Goal: Task Accomplishment & Management: Use online tool/utility

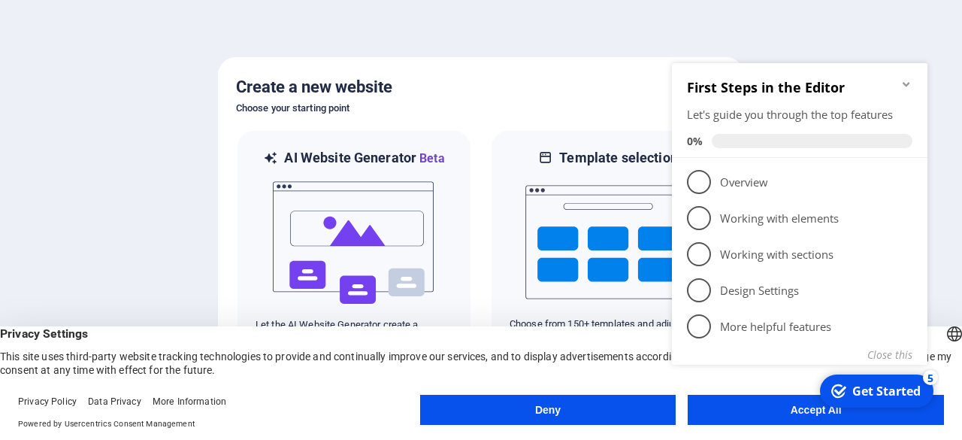
click at [725, 410] on div "checkmark Get Started 5 First Steps in the Editor Let's guide you through the t…" at bounding box center [803, 231] width 274 height 365
click at [757, 416] on appcues-checklist "Contextual help checklist present on screen" at bounding box center [803, 233] width 274 height 368
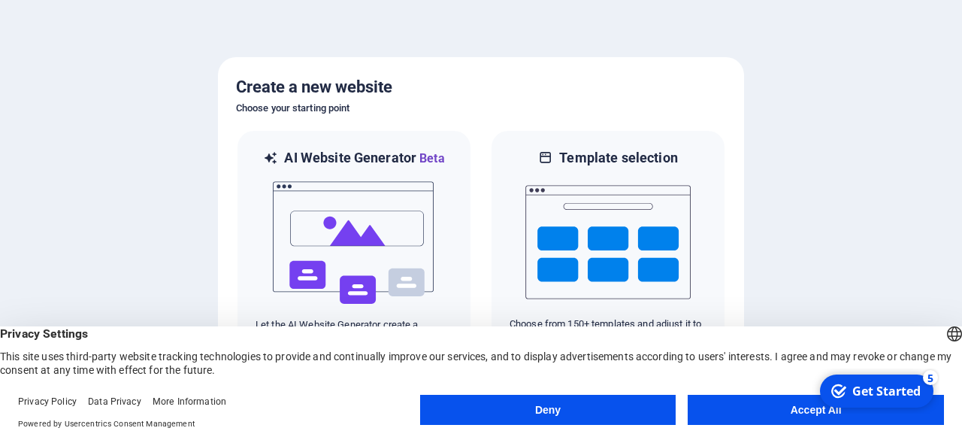
click at [752, 424] on button "Accept All" at bounding box center [816, 410] width 256 height 30
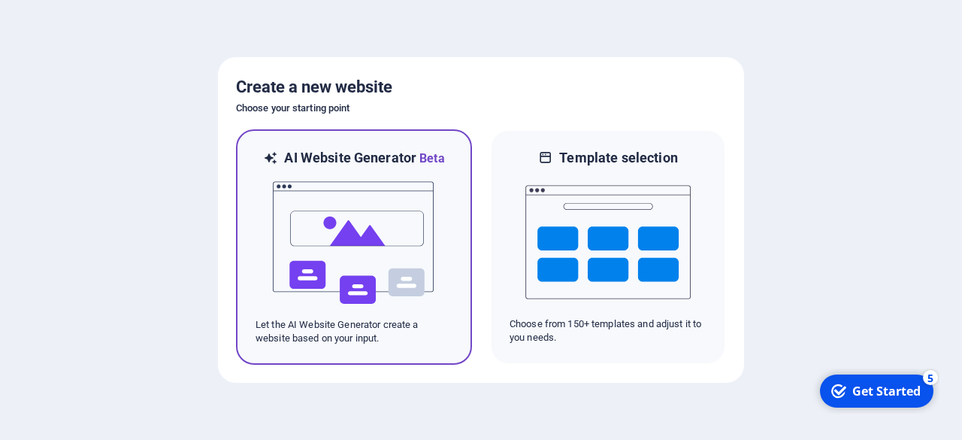
click at [365, 254] on img at bounding box center [353, 243] width 165 height 150
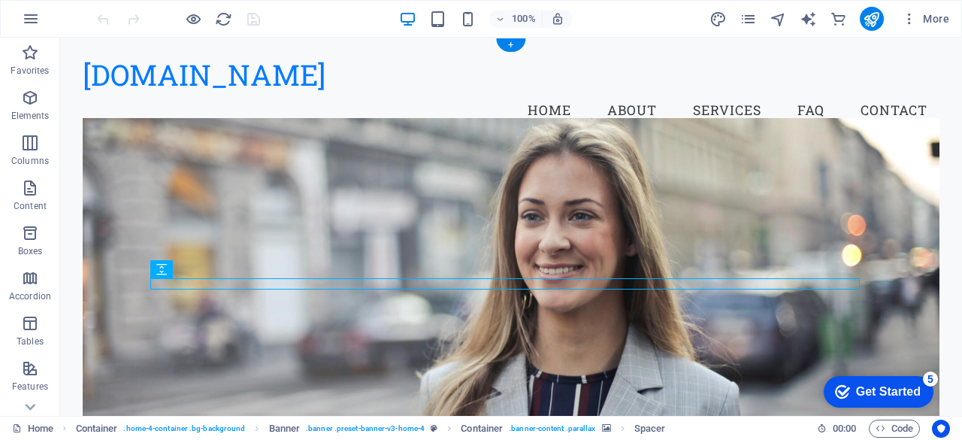
click at [271, 167] on figure at bounding box center [511, 290] width 857 height 344
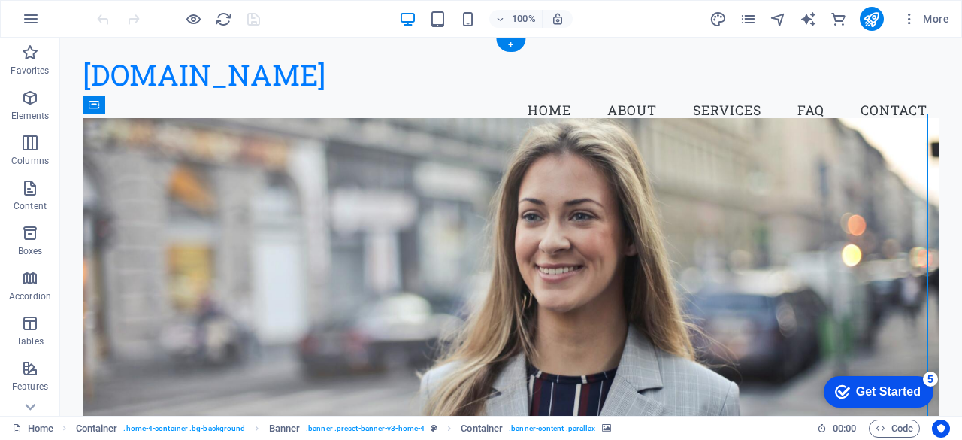
click at [214, 163] on figure at bounding box center [511, 290] width 857 height 344
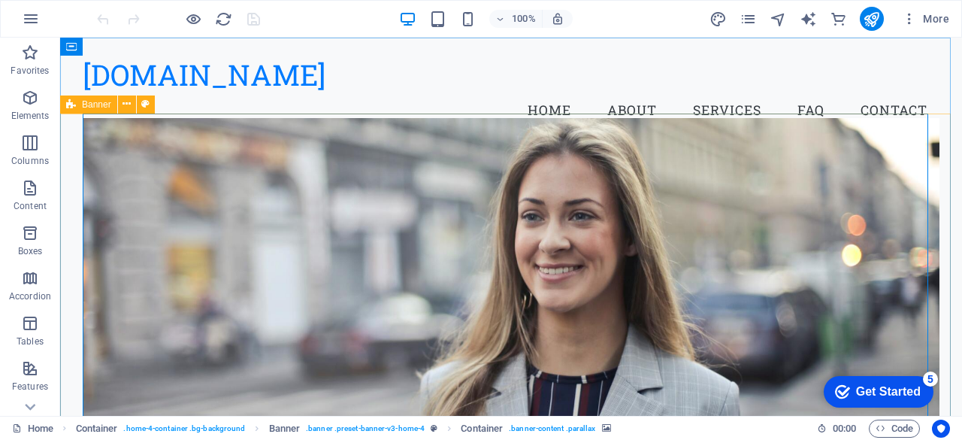
click at [89, 103] on span "Banner" at bounding box center [96, 104] width 29 height 9
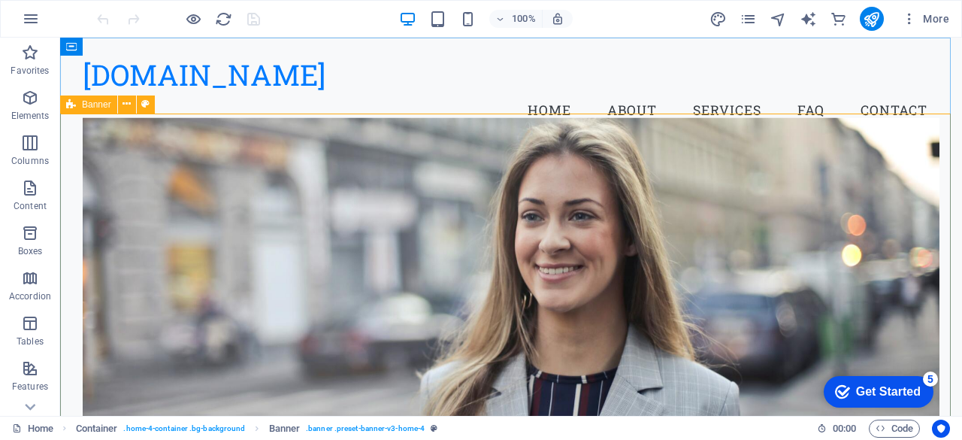
click at [75, 103] on icon at bounding box center [71, 104] width 10 height 18
click at [131, 104] on button at bounding box center [127, 104] width 18 height 18
click at [70, 105] on icon at bounding box center [71, 104] width 10 height 18
click at [125, 110] on icon at bounding box center [127, 104] width 8 height 16
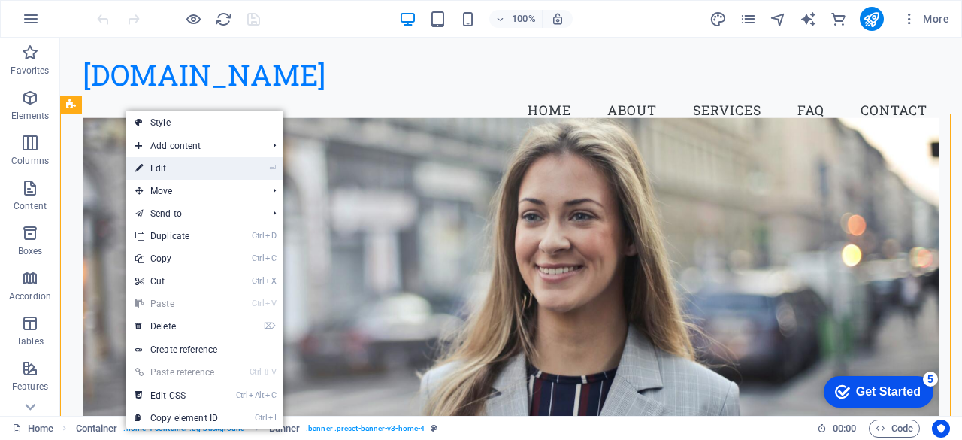
click at [175, 166] on link "⏎ Edit" at bounding box center [176, 168] width 101 height 23
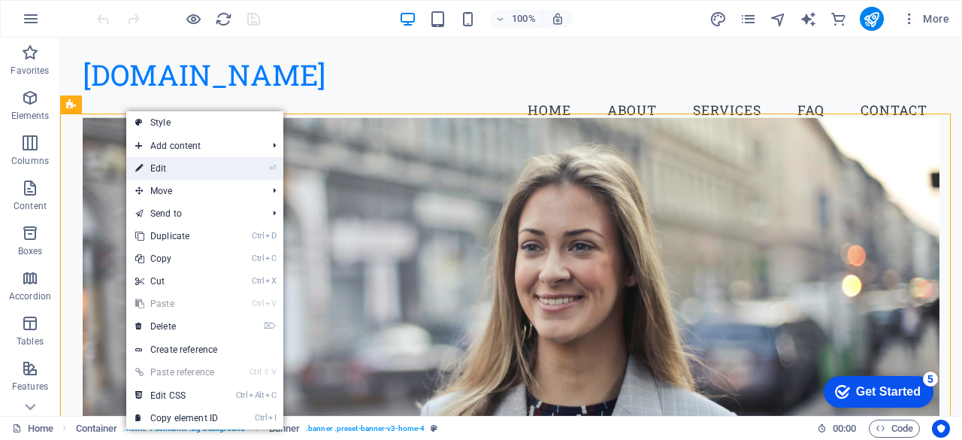
select select "vh"
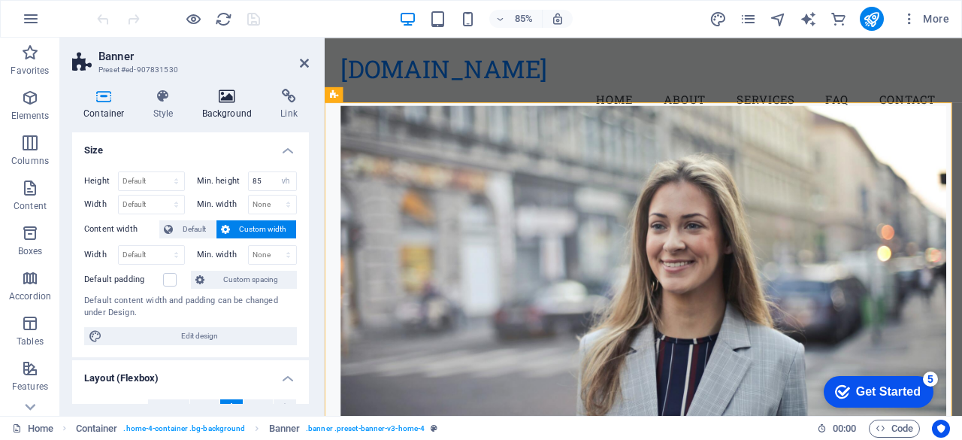
click at [214, 102] on icon at bounding box center [227, 96] width 73 height 15
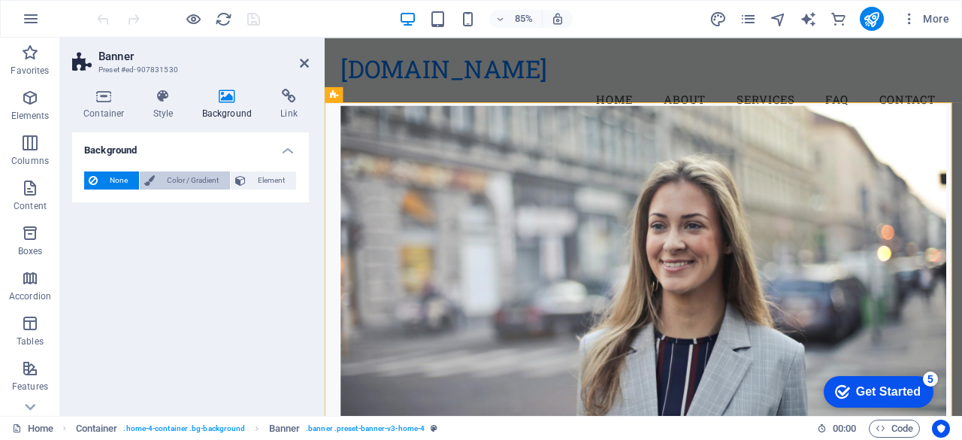
click at [219, 186] on span "Color / Gradient" at bounding box center [192, 180] width 66 height 18
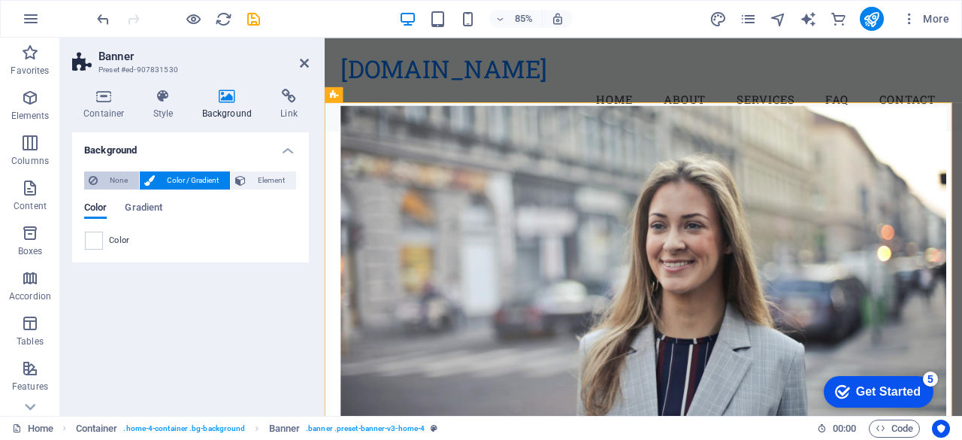
click at [113, 183] on span "None" at bounding box center [118, 180] width 32 height 18
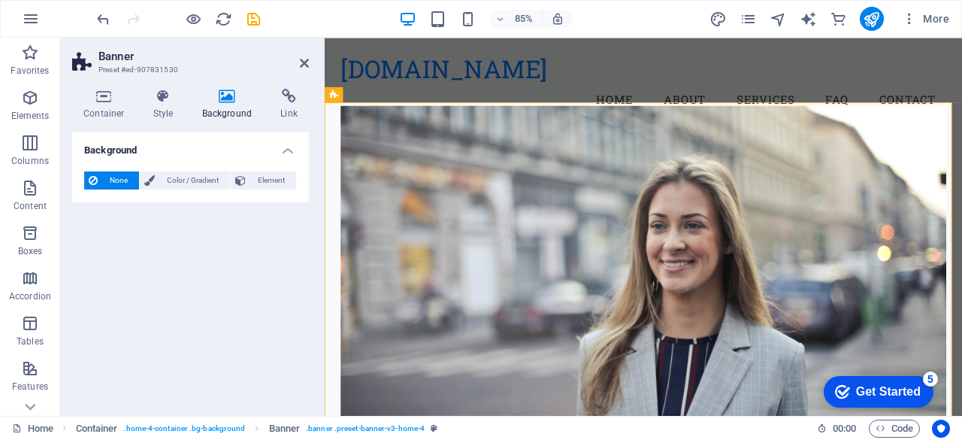
click at [491, 180] on figure at bounding box center [699, 320] width 713 height 405
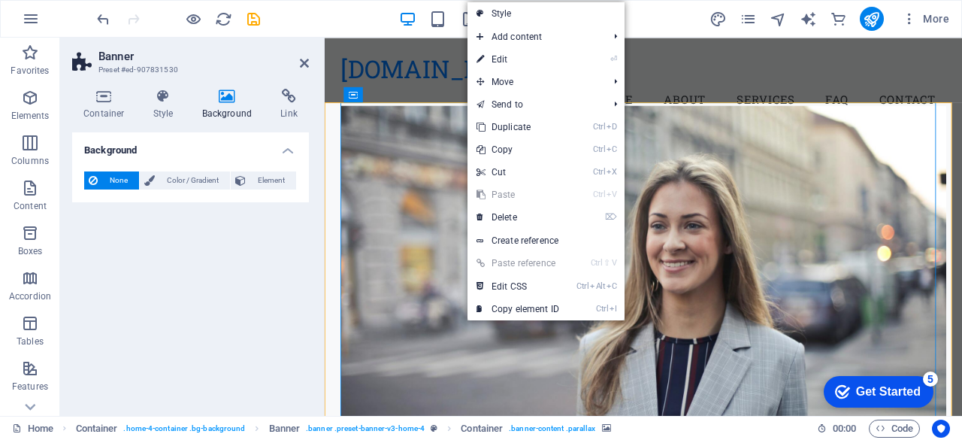
click at [477, 125] on figure at bounding box center [699, 320] width 713 height 405
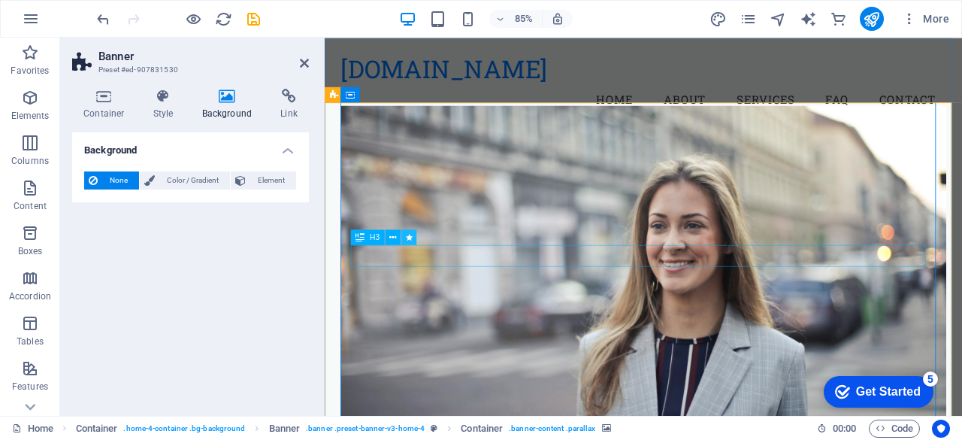
click at [404, 241] on button at bounding box center [408, 236] width 15 height 15
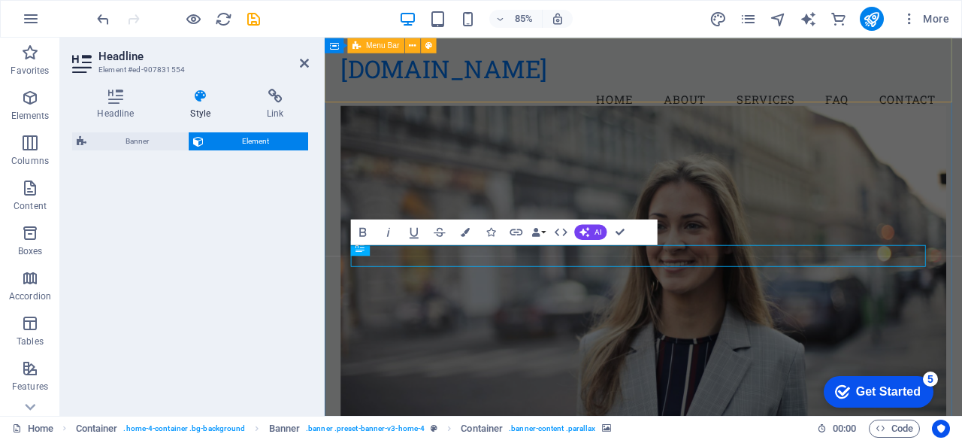
select select "fade"
select select "s"
select select "onload"
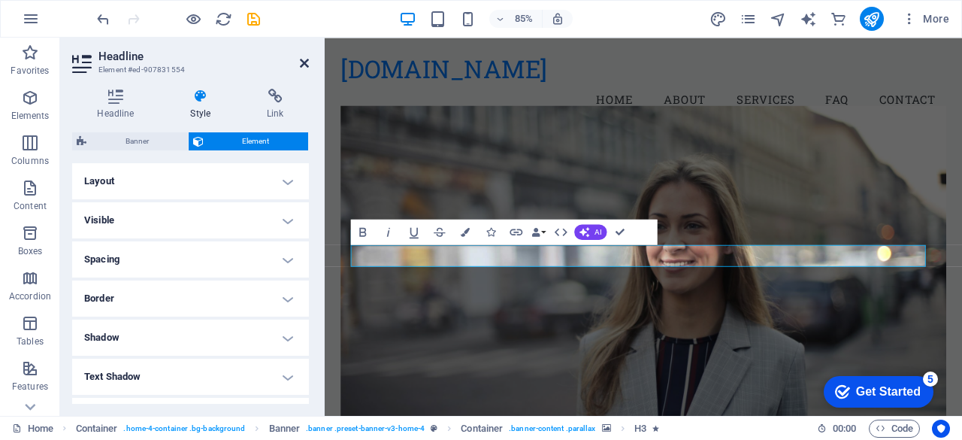
click at [307, 65] on icon at bounding box center [304, 63] width 9 height 12
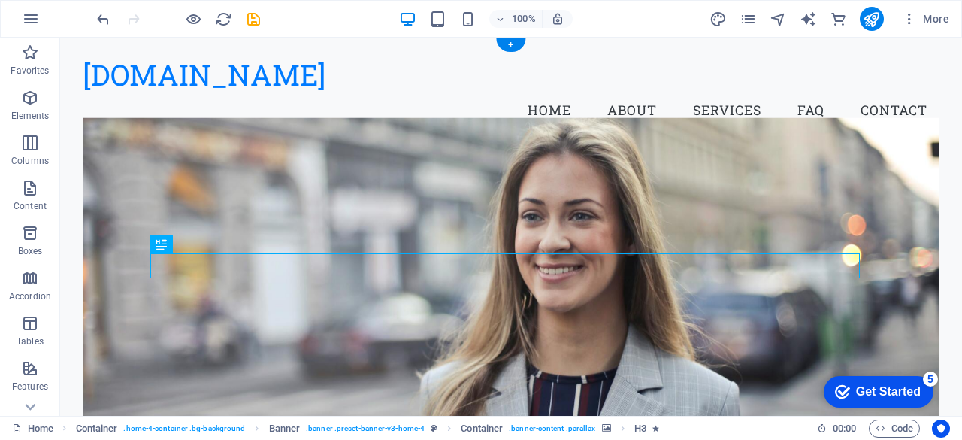
click at [544, 182] on figure at bounding box center [511, 290] width 857 height 344
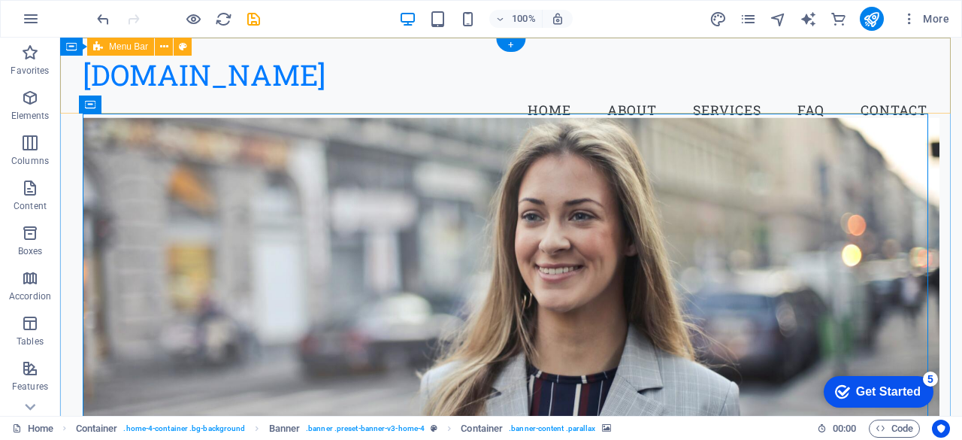
click at [206, 94] on div "loadifi.com Menu Home About Services FAQ Contact" at bounding box center [511, 93] width 902 height 110
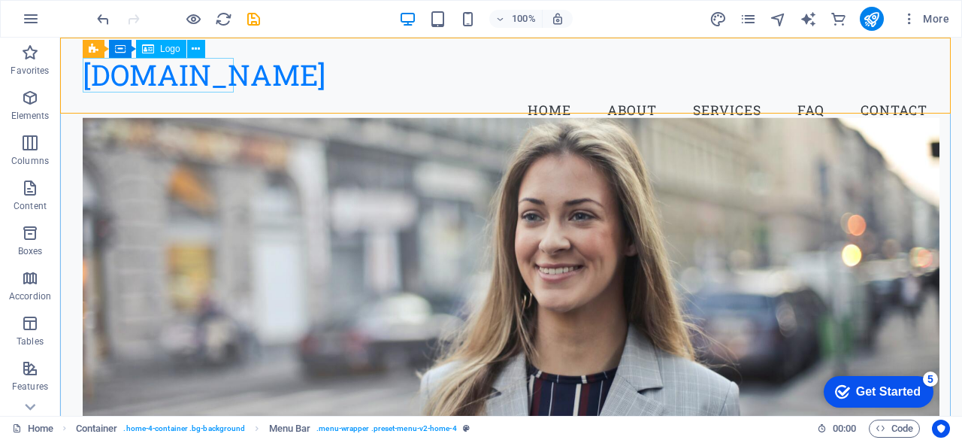
click at [179, 53] on span "Logo" at bounding box center [170, 48] width 20 height 9
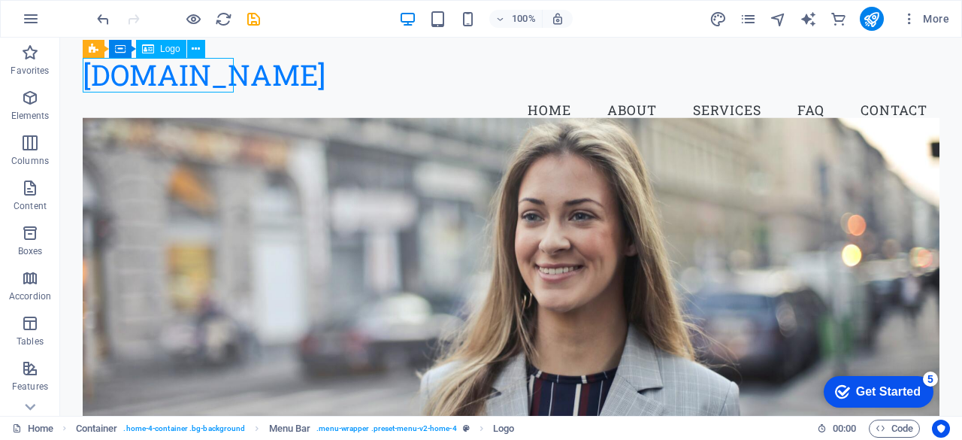
click at [168, 46] on span "Logo" at bounding box center [170, 48] width 20 height 9
click at [193, 50] on icon at bounding box center [196, 49] width 8 height 16
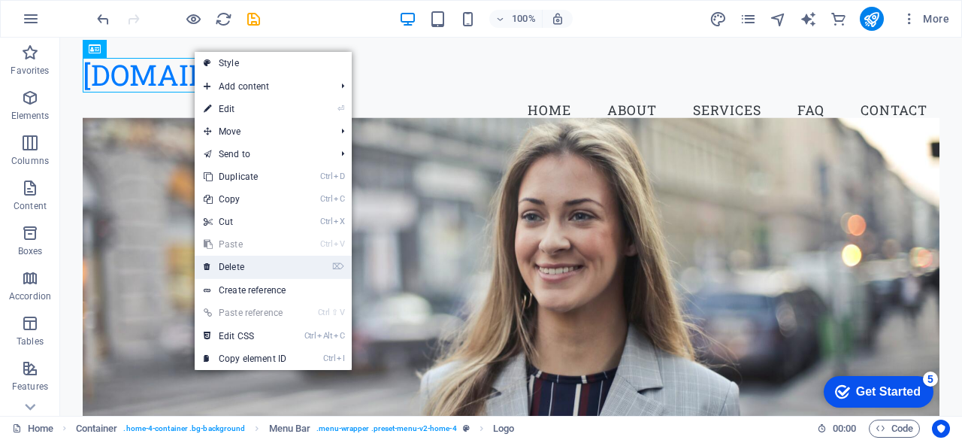
click at [256, 264] on link "⌦ Delete" at bounding box center [245, 267] width 101 height 23
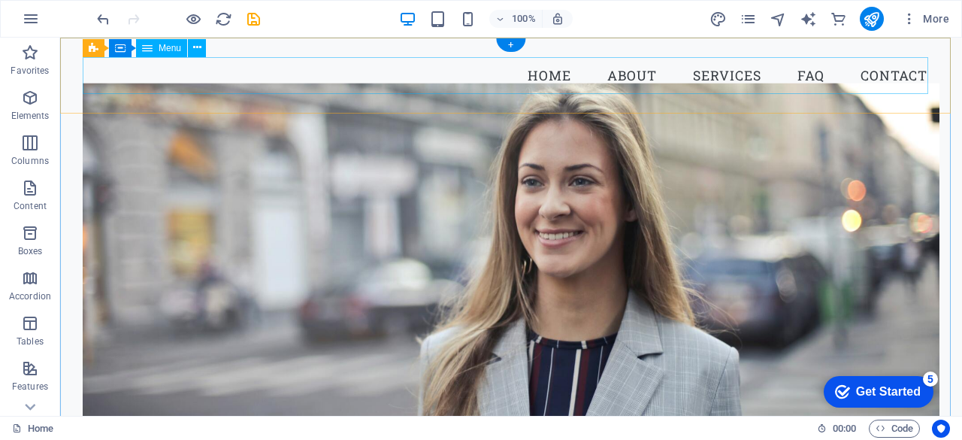
click at [165, 83] on nav "Home About Services FAQ Contact" at bounding box center [511, 76] width 857 height 38
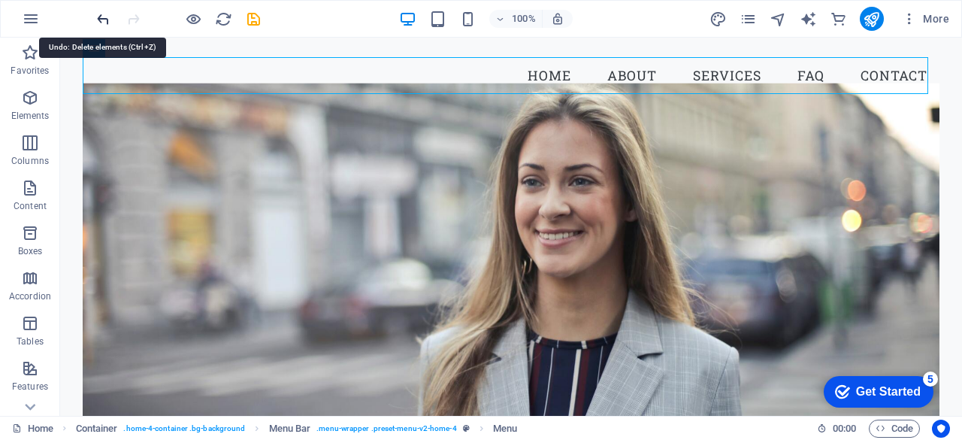
click at [104, 24] on icon "undo" at bounding box center [103, 19] width 17 height 17
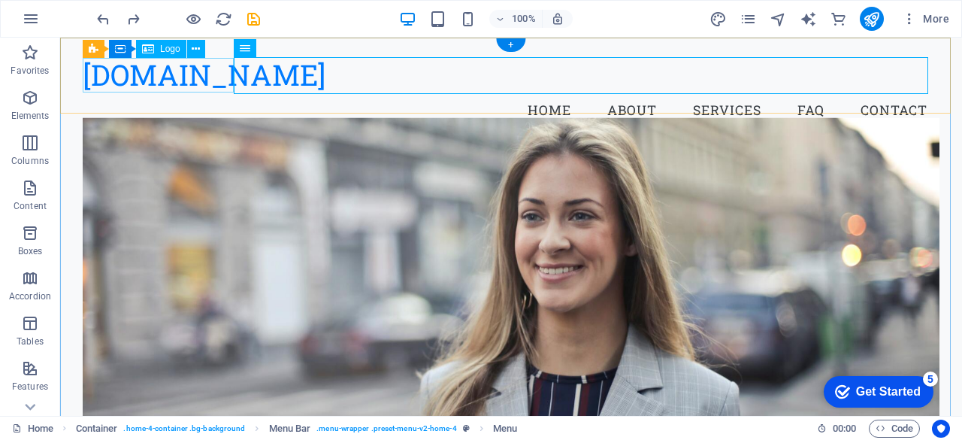
click at [146, 80] on div "[DOMAIN_NAME]" at bounding box center [511, 74] width 857 height 35
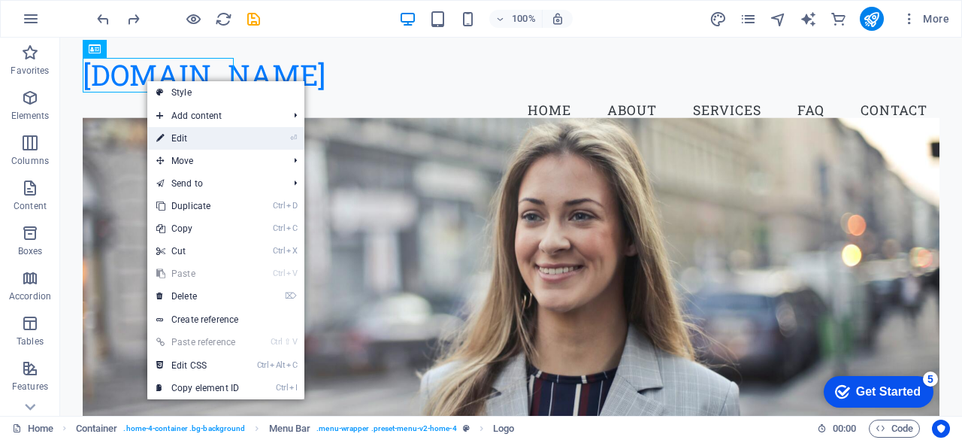
click at [204, 145] on link "⏎ Edit" at bounding box center [197, 138] width 101 height 23
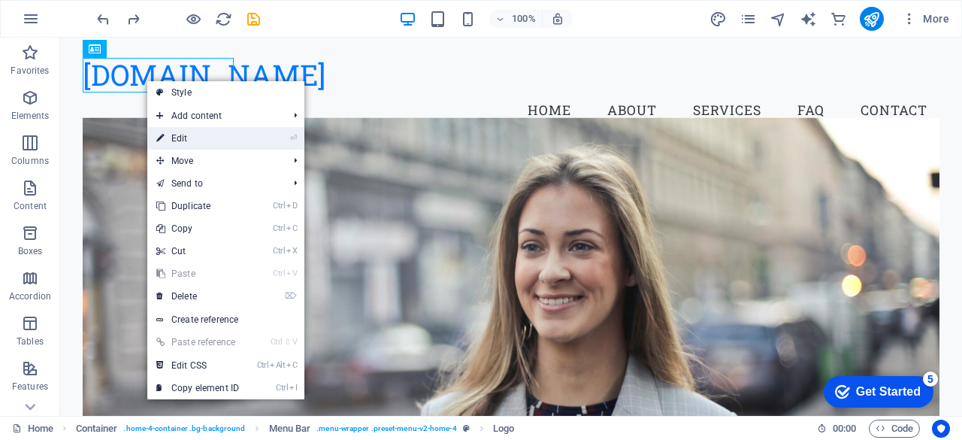
select select "px"
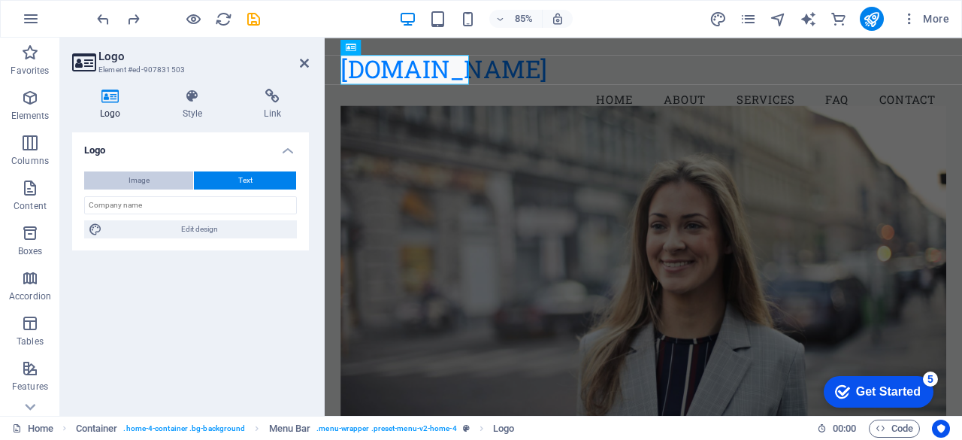
click at [163, 187] on button "Image" at bounding box center [138, 180] width 109 height 18
select select "DISABLED_OPTION_VALUE"
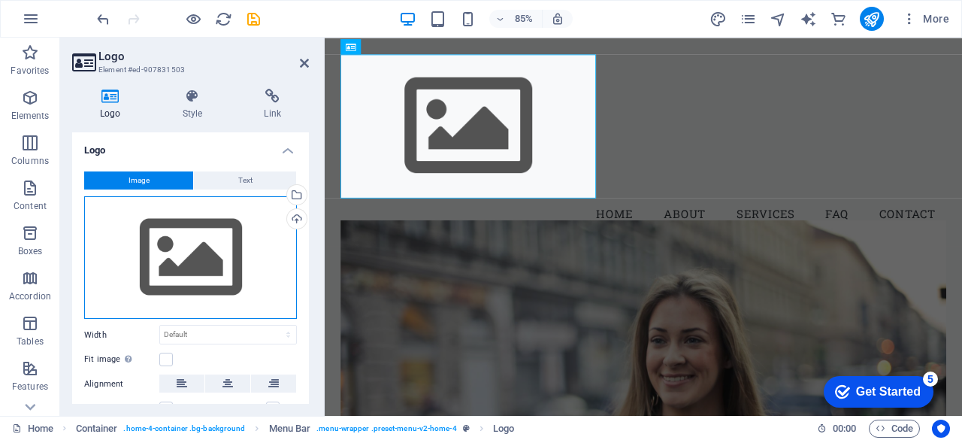
click at [209, 268] on div "Drag files here, click to choose files or select files from Files or our free s…" at bounding box center [190, 257] width 213 height 123
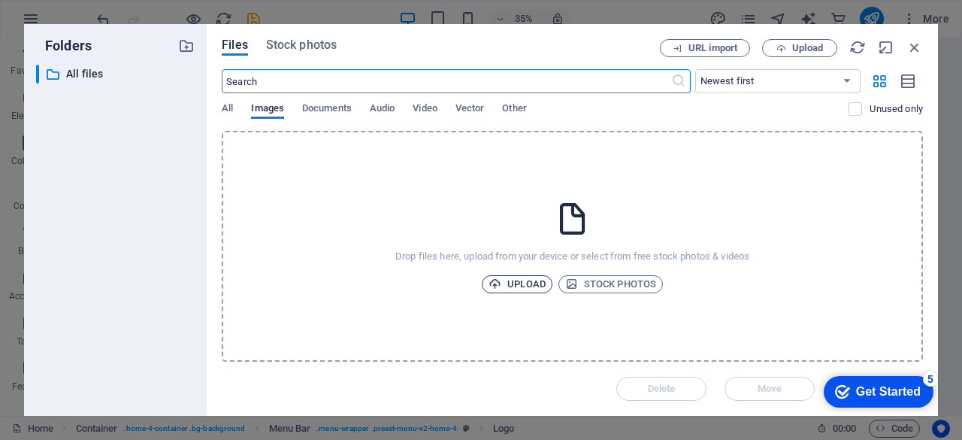
click at [522, 277] on span "Upload" at bounding box center [517, 284] width 57 height 18
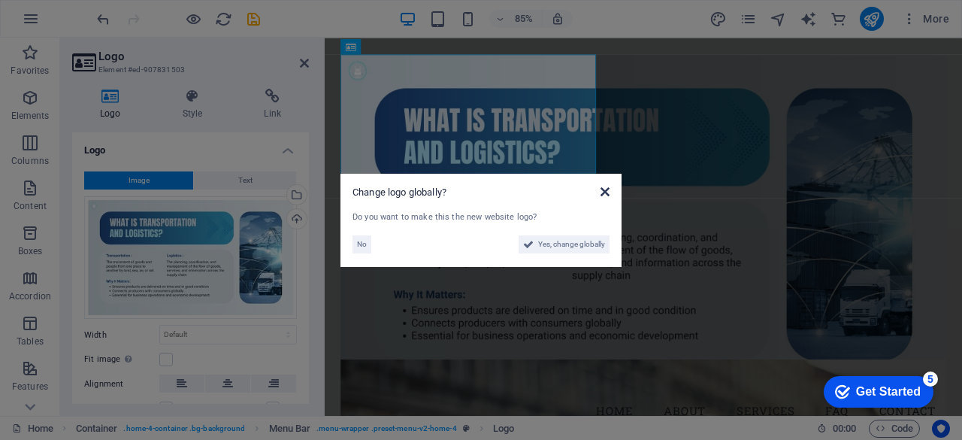
click at [606, 192] on icon at bounding box center [605, 192] width 9 height 12
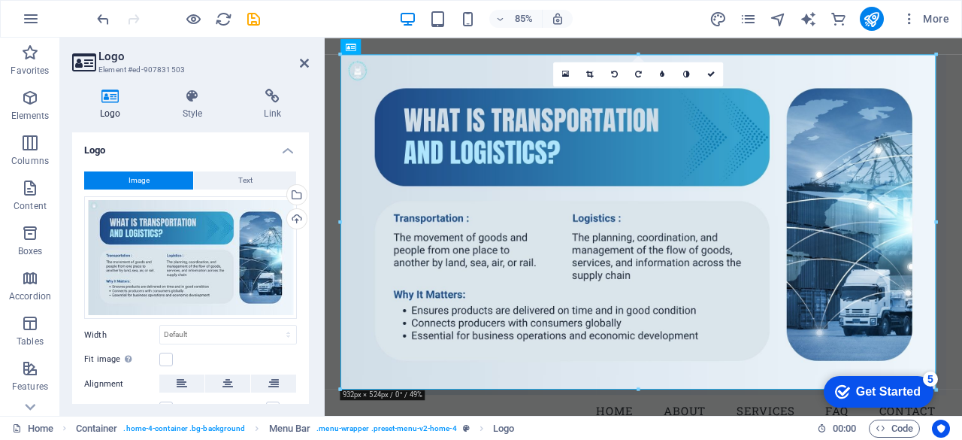
click at [92, 20] on div "85% More" at bounding box center [481, 19] width 961 height 36
click at [98, 17] on icon "undo" at bounding box center [103, 19] width 17 height 17
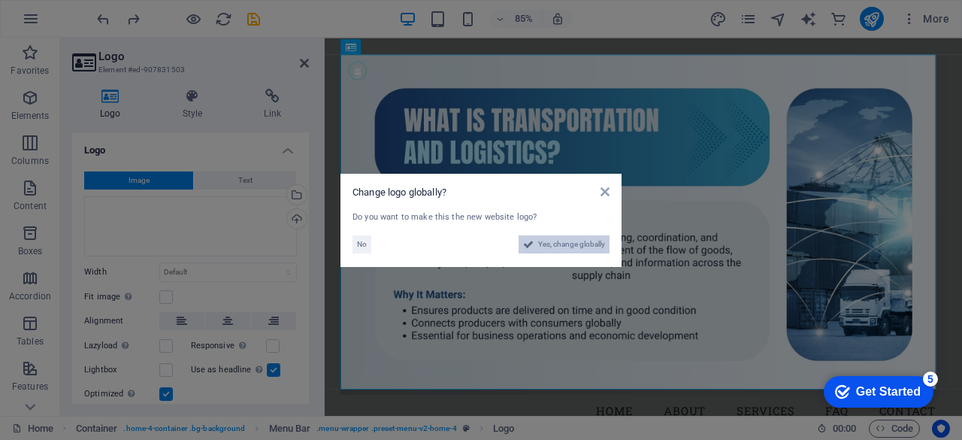
click at [555, 244] on span "Yes, change globally" at bounding box center [571, 244] width 67 height 18
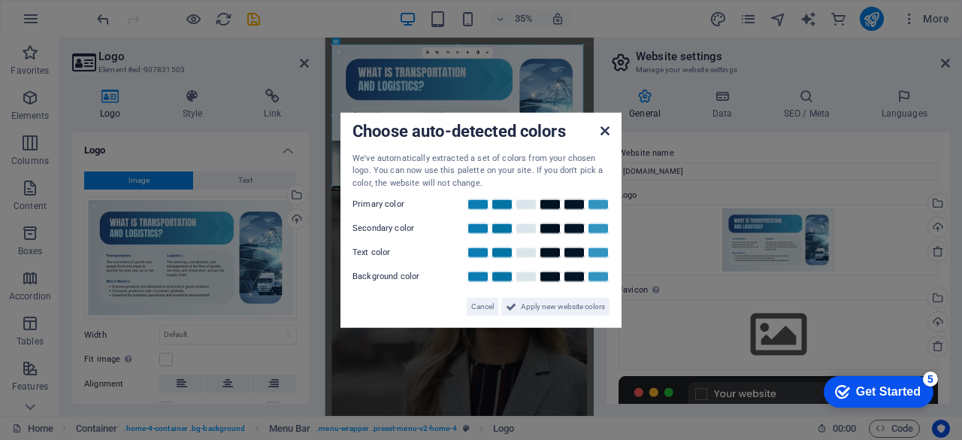
click at [603, 133] on icon at bounding box center [605, 130] width 9 height 12
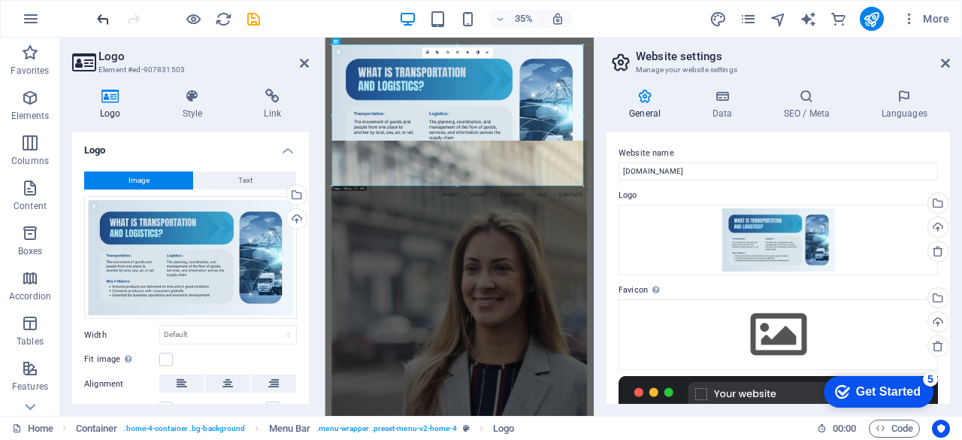
click at [98, 16] on icon "undo" at bounding box center [103, 19] width 17 height 17
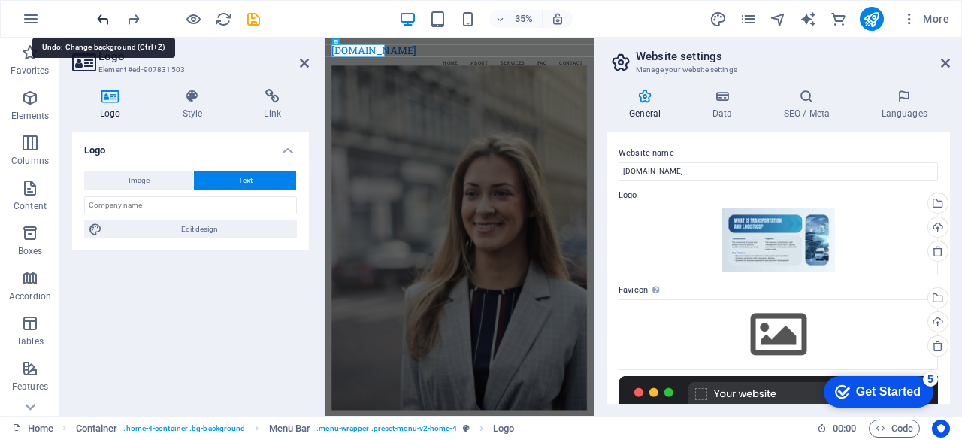
click at [100, 16] on icon "undo" at bounding box center [103, 19] width 17 height 17
click at [135, 24] on icon "redo" at bounding box center [133, 19] width 17 height 17
click at [132, 20] on icon "redo" at bounding box center [133, 19] width 17 height 17
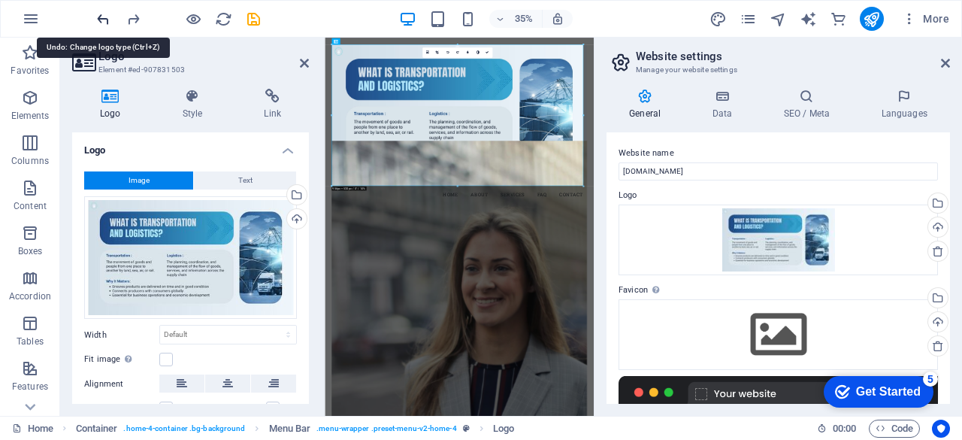
click at [95, 24] on icon "undo" at bounding box center [103, 19] width 17 height 17
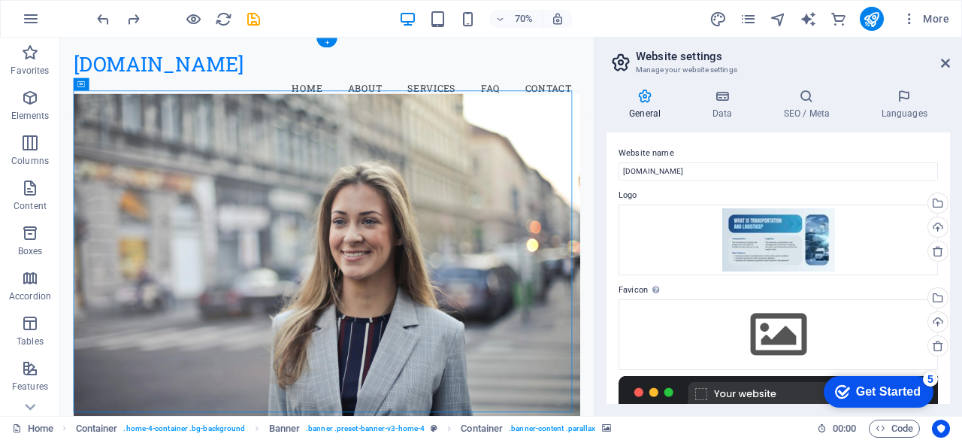
click at [506, 439] on figure at bounding box center [441, 364] width 724 height 492
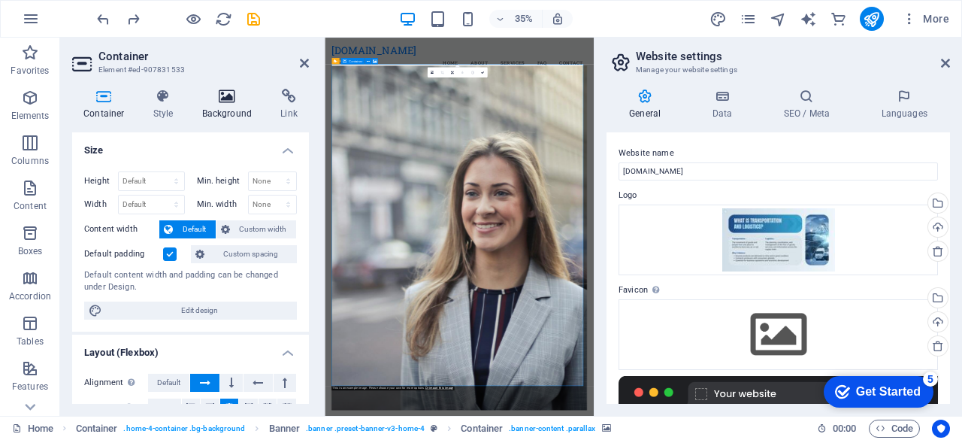
click at [212, 107] on h4 "Background" at bounding box center [230, 105] width 79 height 32
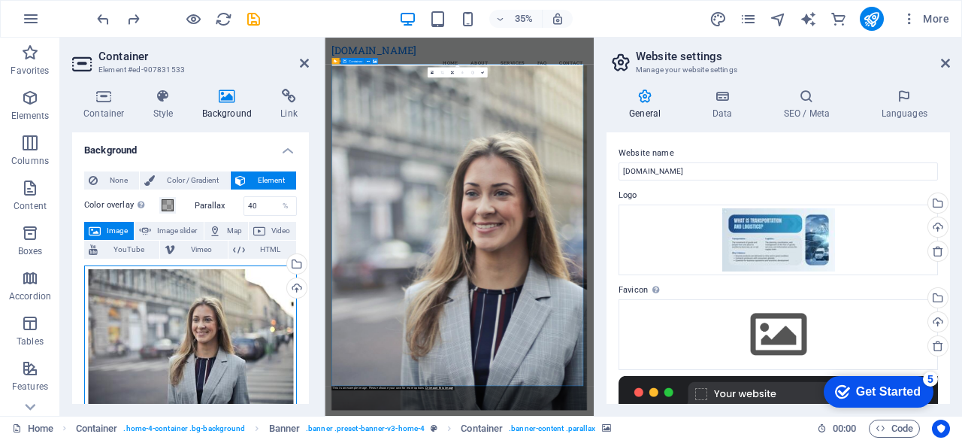
click at [192, 324] on div "Drag files here, click to choose files or select files from Files or our free s…" at bounding box center [190, 337] width 213 height 144
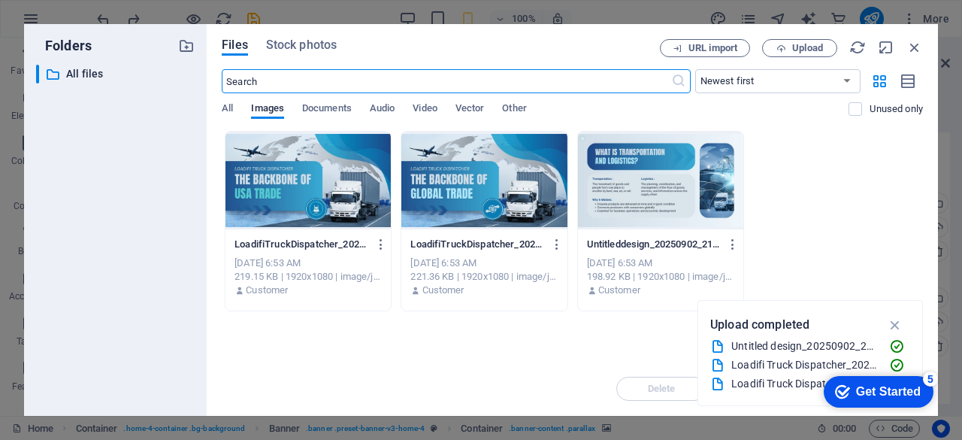
click at [308, 183] on div at bounding box center [307, 181] width 165 height 98
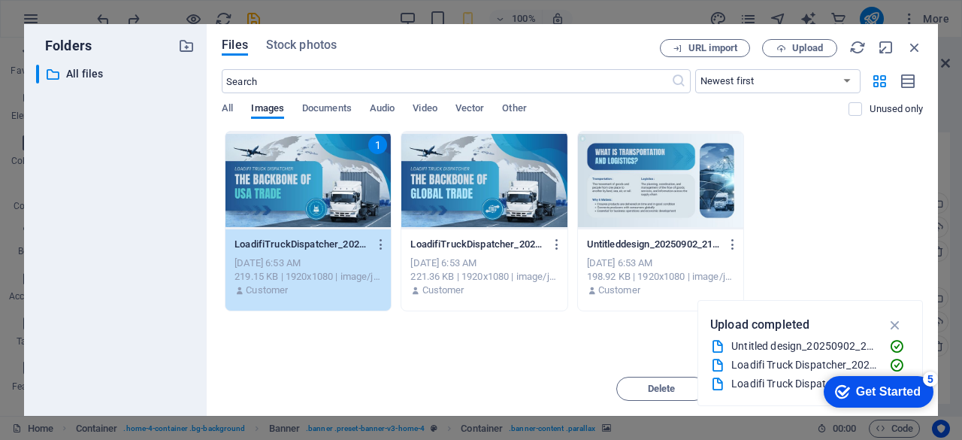
click at [859, 396] on div "Get Started" at bounding box center [888, 392] width 65 height 14
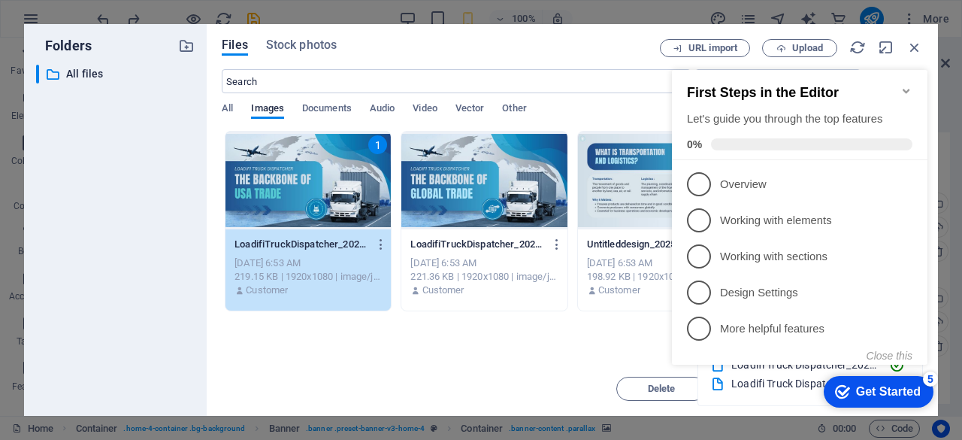
click at [419, 316] on div "Drop files here to upload them instantly 1 LoadifiTruckDispatcher_20250902_2201…" at bounding box center [572, 246] width 701 height 231
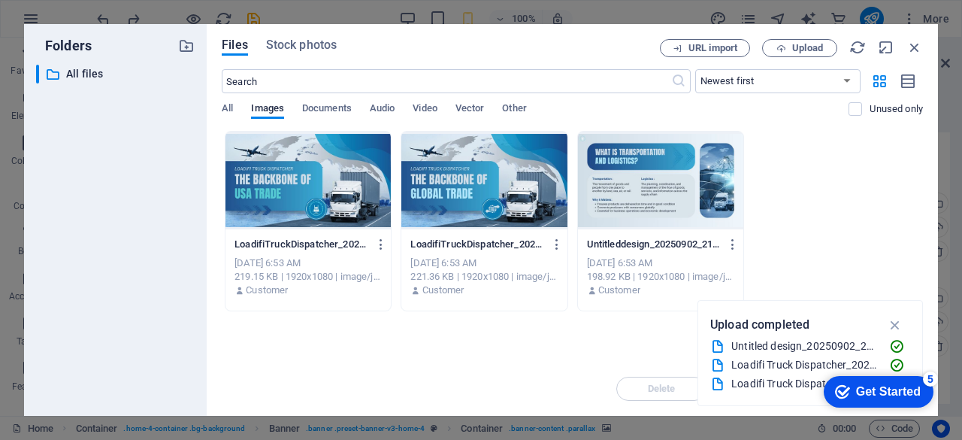
click at [265, 175] on div at bounding box center [307, 181] width 165 height 98
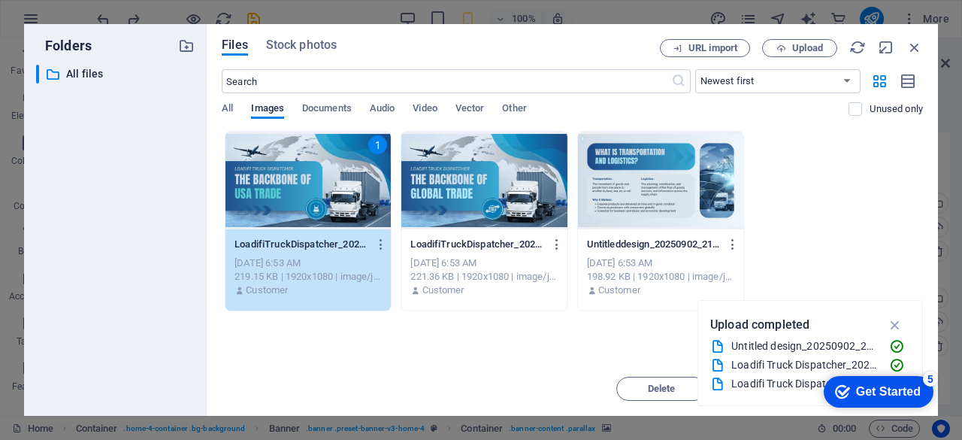
click at [265, 175] on div "1" at bounding box center [307, 181] width 165 height 98
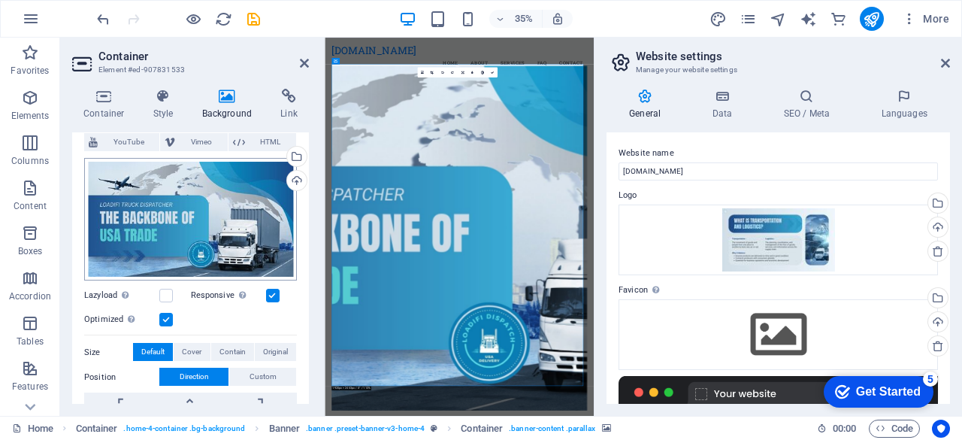
scroll to position [125, 0]
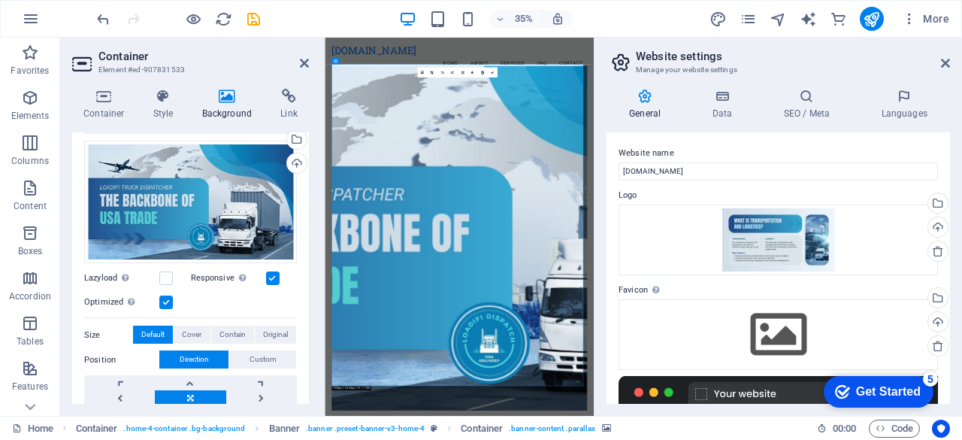
click at [274, 276] on label at bounding box center [273, 278] width 14 height 14
click at [0, 0] on input "Responsive Automatically load retina image and smartphone optimized sizes." at bounding box center [0, 0] width 0 height 0
click at [268, 276] on label at bounding box center [273, 278] width 14 height 14
click at [0, 0] on input "Responsive Automatically load retina image and smartphone optimized sizes." at bounding box center [0, 0] width 0 height 0
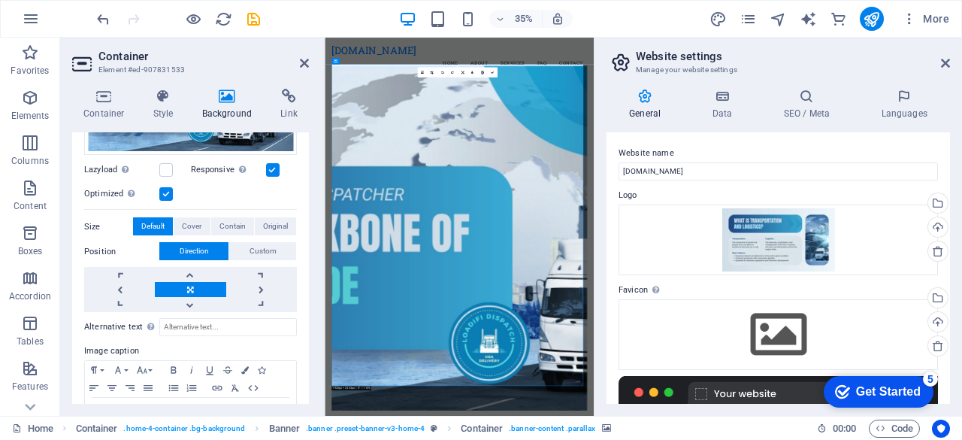
scroll to position [250, 0]
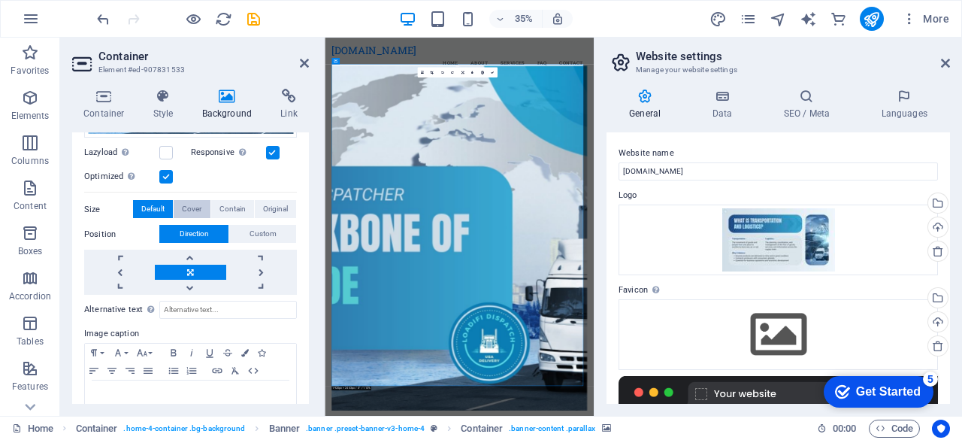
click at [192, 206] on span "Cover" at bounding box center [192, 209] width 20 height 18
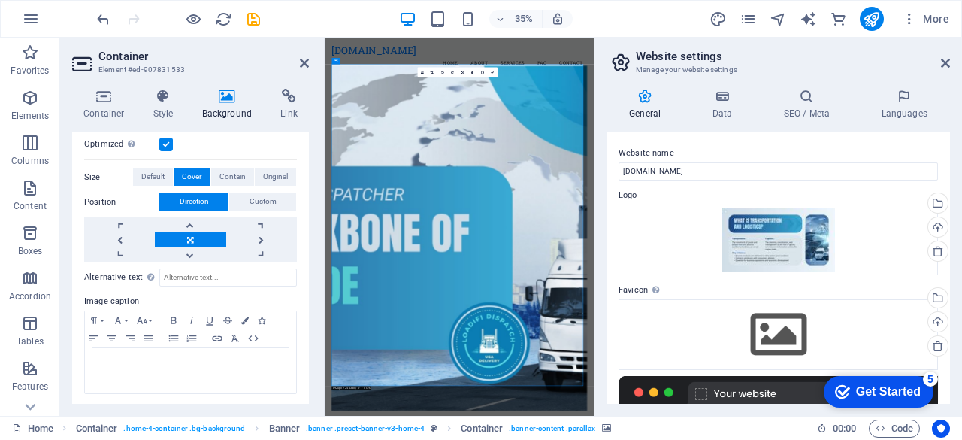
scroll to position [0, 0]
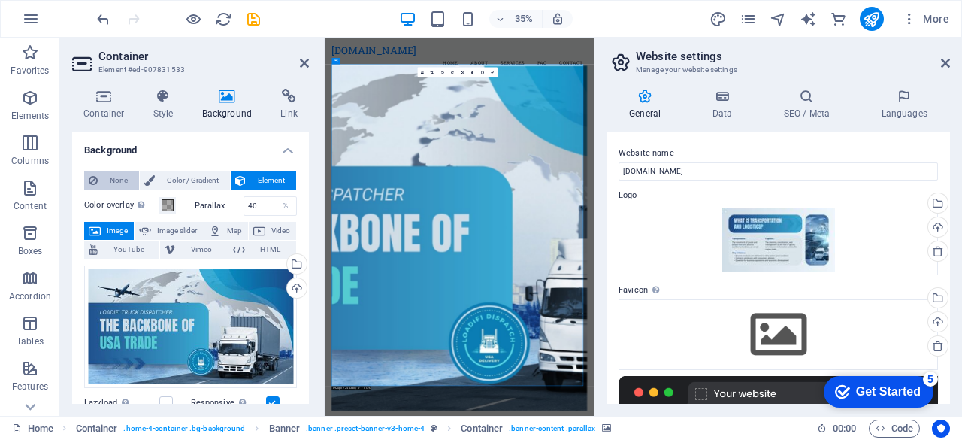
click at [88, 184] on button "None" at bounding box center [111, 180] width 55 height 18
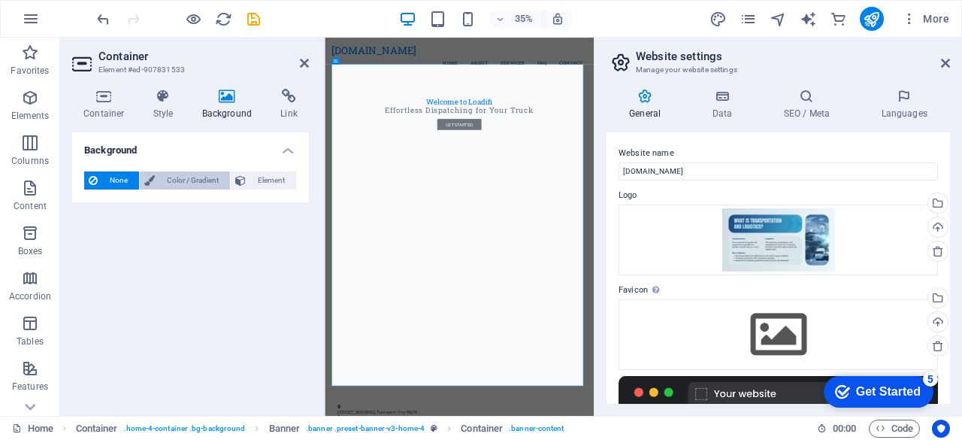
click at [172, 177] on span "Color / Gradient" at bounding box center [192, 180] width 66 height 18
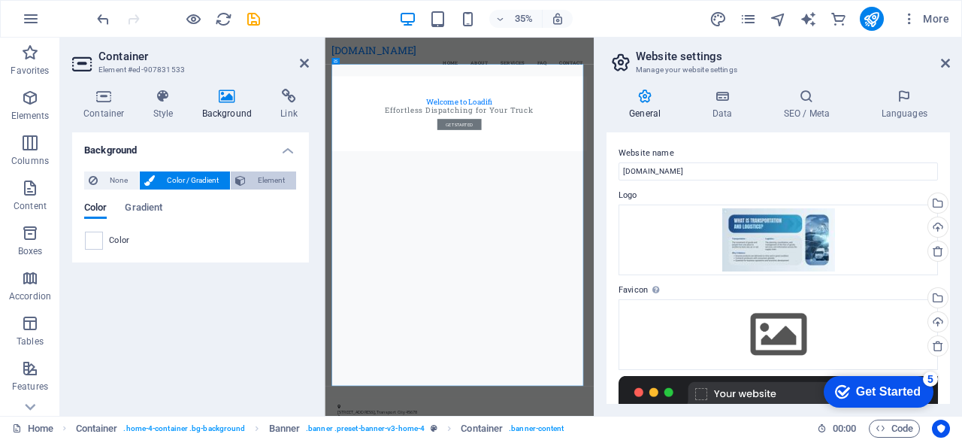
click at [239, 174] on icon at bounding box center [240, 180] width 11 height 18
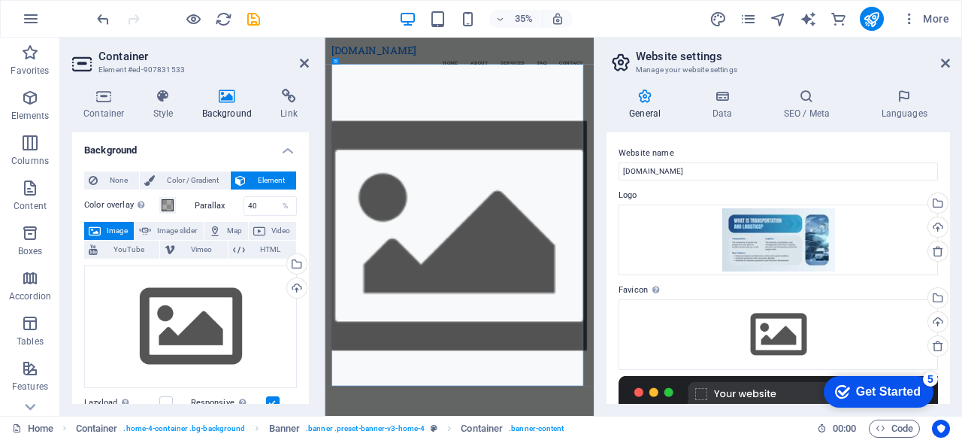
click at [83, 183] on div "None Color / Gradient Element Stretch background to full-width Color overlay Pl…" at bounding box center [190, 436] width 237 height 555
click at [98, 20] on icon "undo" at bounding box center [103, 19] width 17 height 17
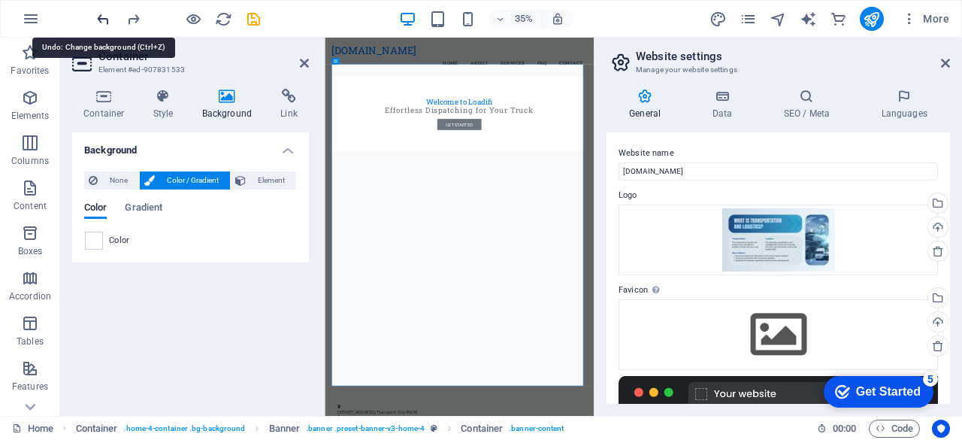
click at [98, 20] on icon "undo" at bounding box center [103, 19] width 17 height 17
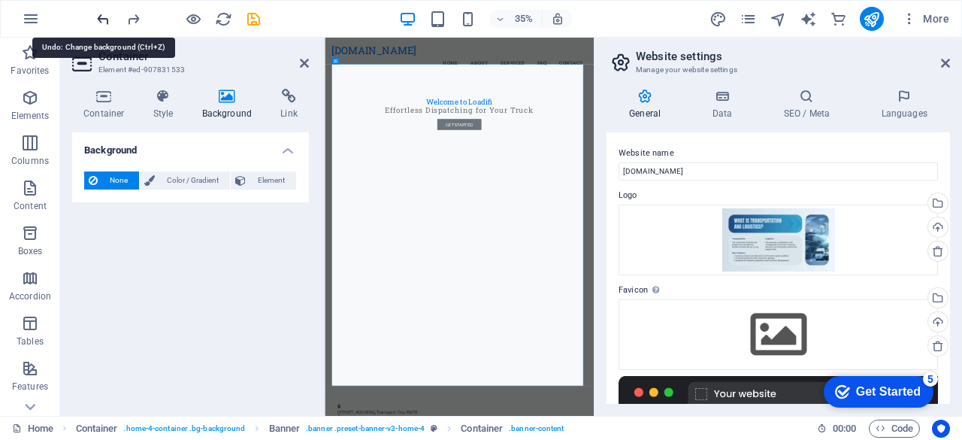
click at [98, 20] on icon "undo" at bounding box center [103, 19] width 17 height 17
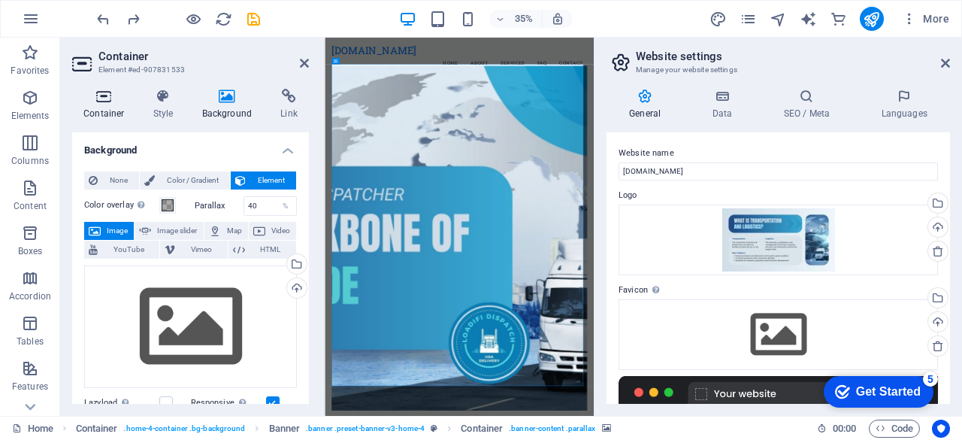
click at [127, 103] on icon at bounding box center [104, 96] width 64 height 15
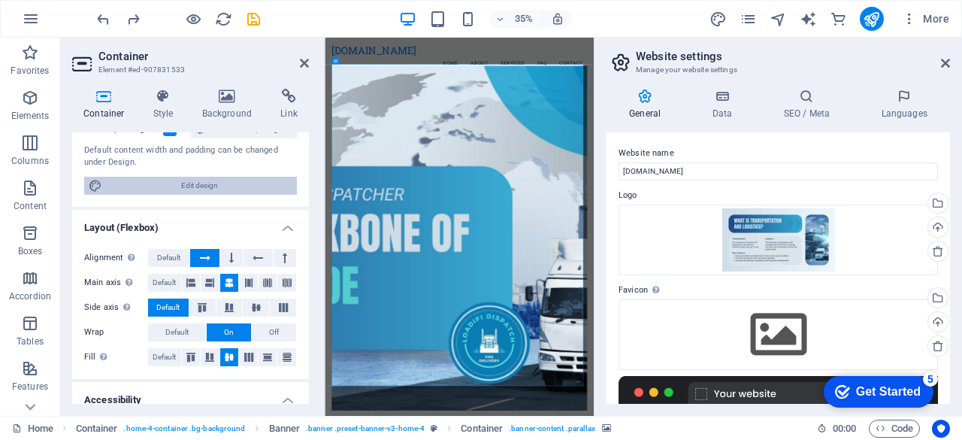
scroll to position [250, 0]
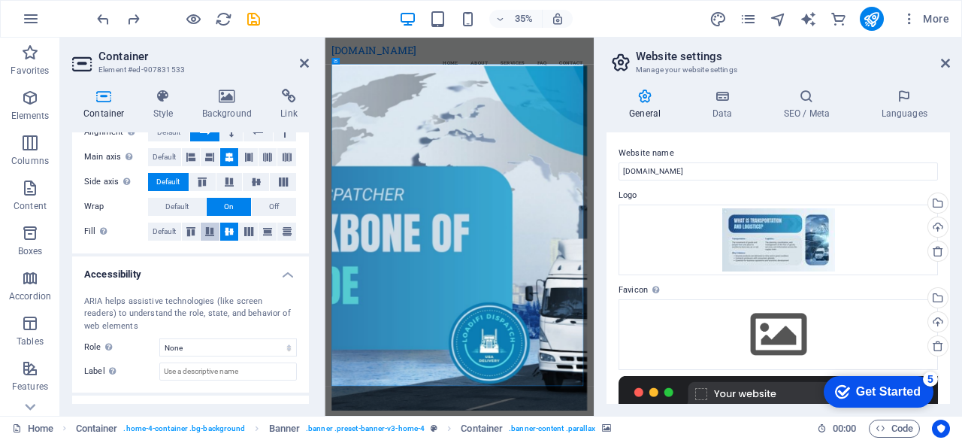
click at [204, 228] on icon at bounding box center [210, 231] width 18 height 9
click at [265, 202] on button "Off" at bounding box center [274, 207] width 44 height 18
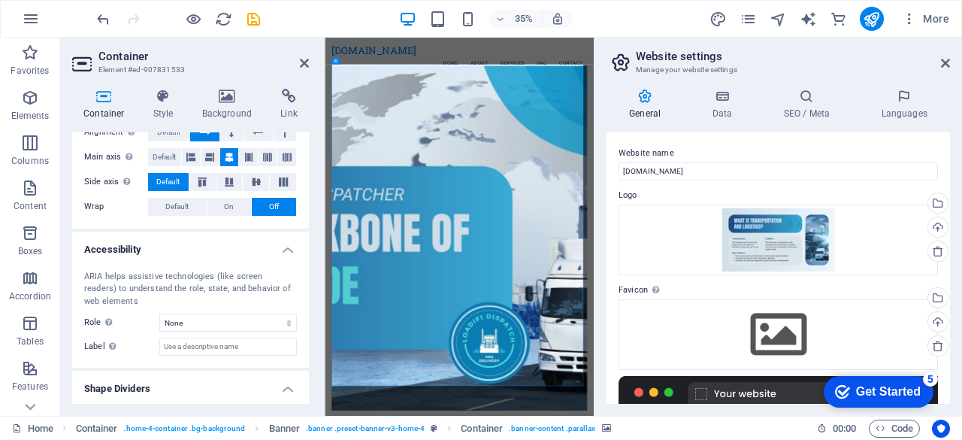
click at [222, 20] on icon "reload" at bounding box center [223, 19] width 17 height 17
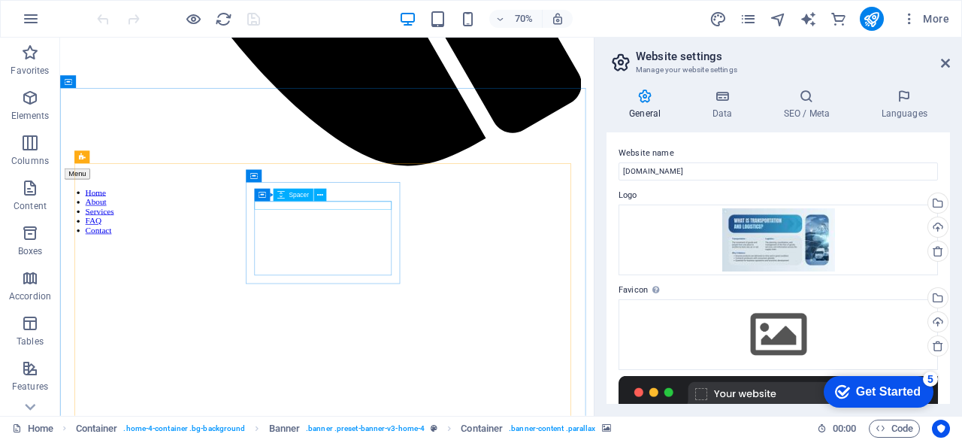
scroll to position [1002, 0]
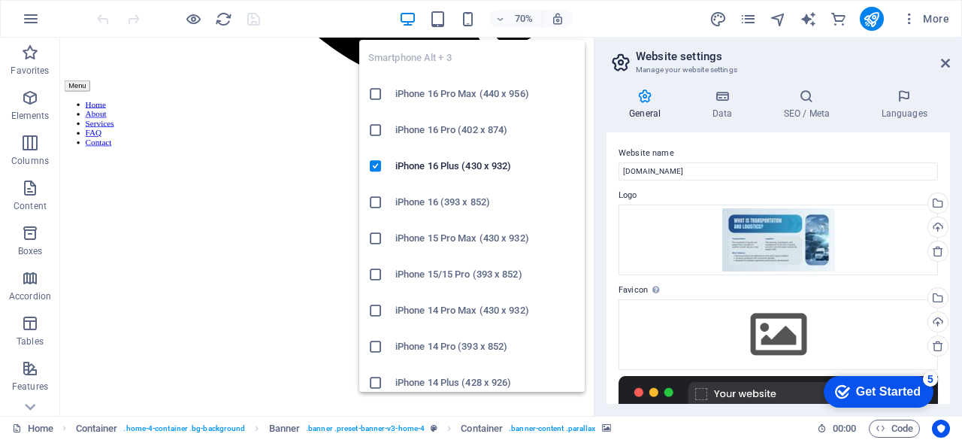
click at [477, 27] on span at bounding box center [468, 19] width 18 height 18
click at [474, 25] on icon "button" at bounding box center [467, 19] width 17 height 17
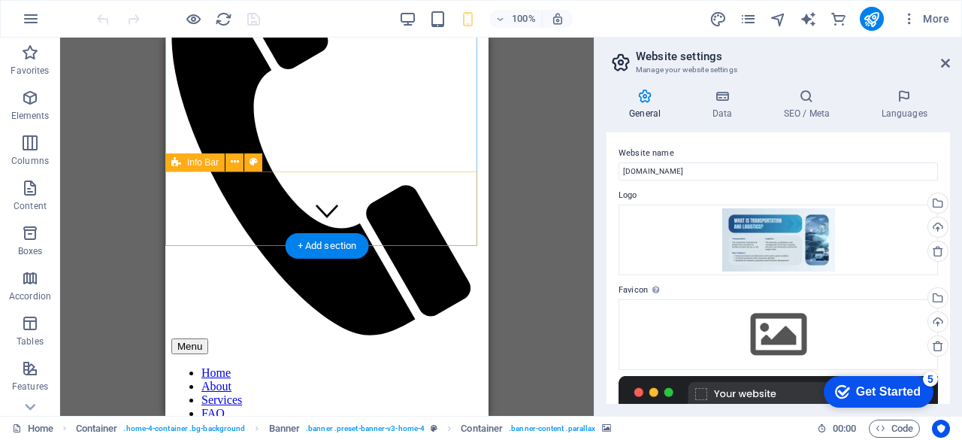
scroll to position [125, 0]
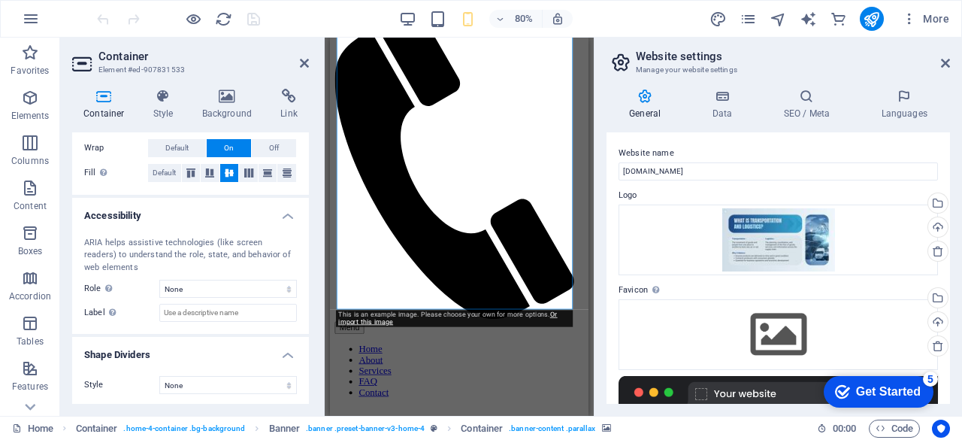
scroll to position [310, 0]
click at [222, 103] on icon at bounding box center [227, 96] width 73 height 15
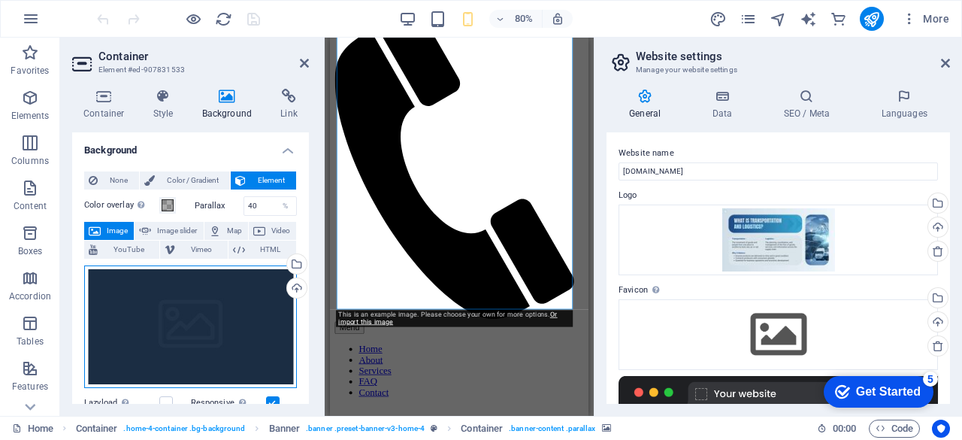
click at [186, 324] on div "Drag files here, click to choose files or select files from Files or our free s…" at bounding box center [190, 326] width 213 height 123
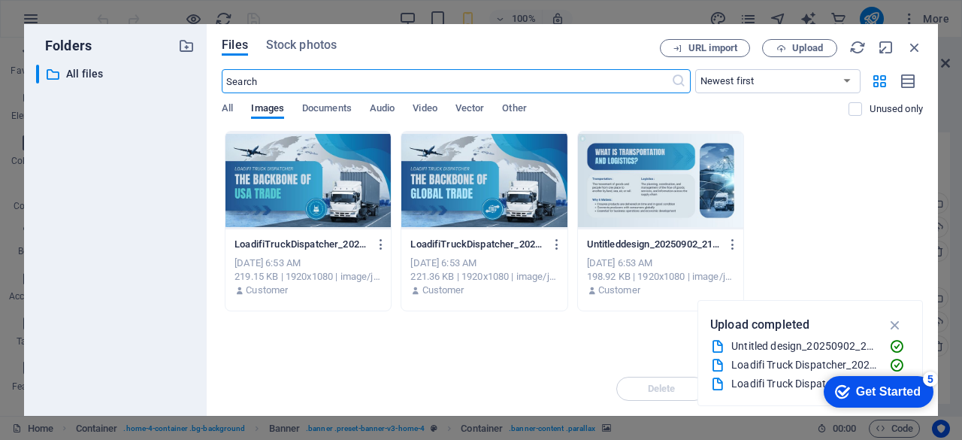
click at [268, 168] on div at bounding box center [307, 181] width 165 height 98
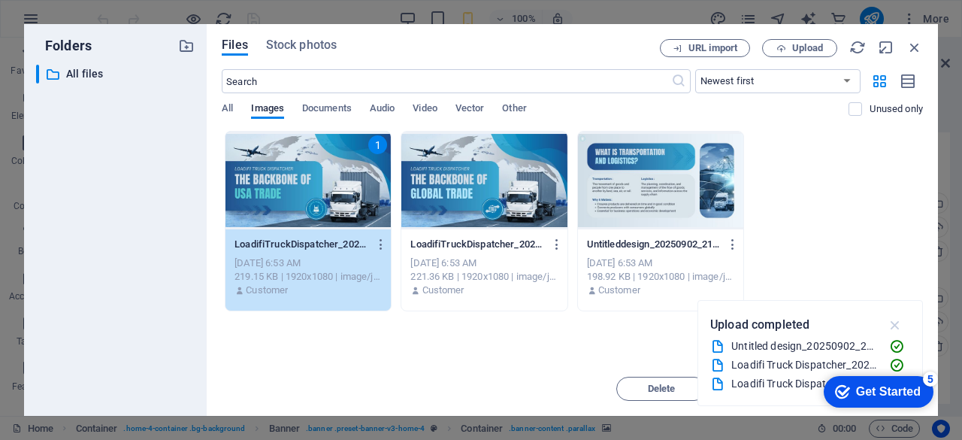
click at [895, 325] on icon "button" at bounding box center [895, 324] width 17 height 17
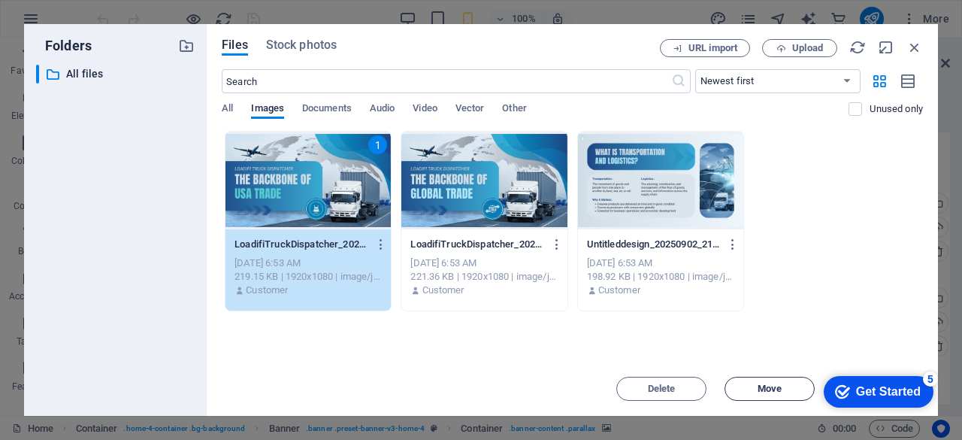
click at [783, 384] on span "Move" at bounding box center [769, 388] width 77 height 9
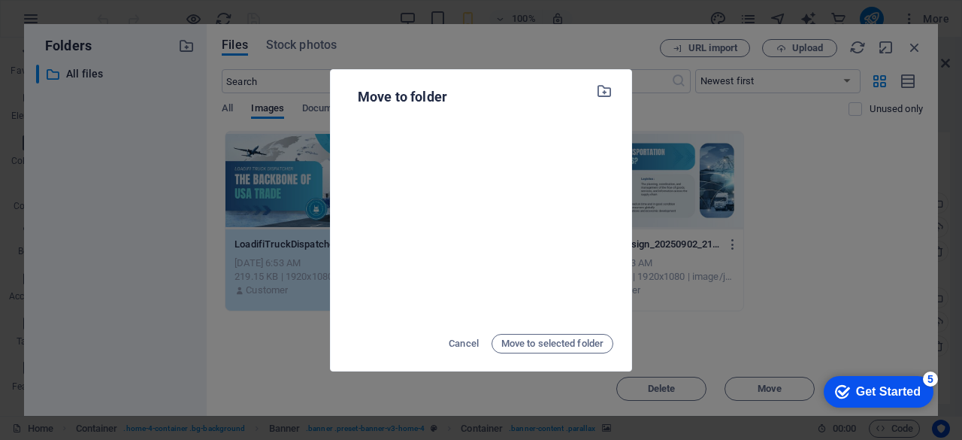
click at [496, 385] on div "Move to folder Cancel Move to selected folder" at bounding box center [481, 220] width 962 height 440
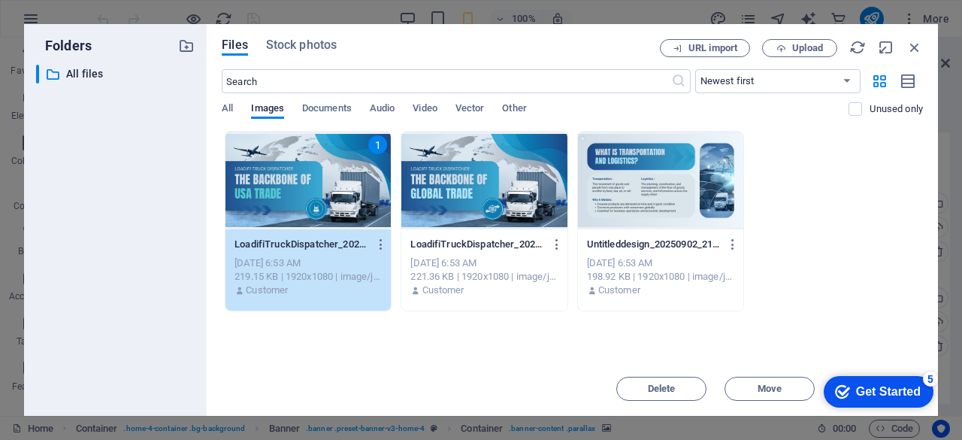
click at [354, 208] on div "1" at bounding box center [307, 181] width 165 height 98
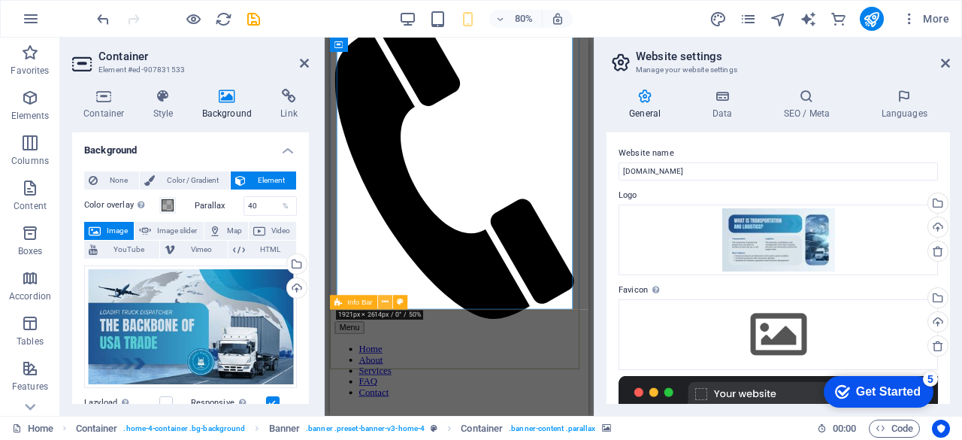
click at [384, 301] on icon at bounding box center [385, 301] width 7 height 13
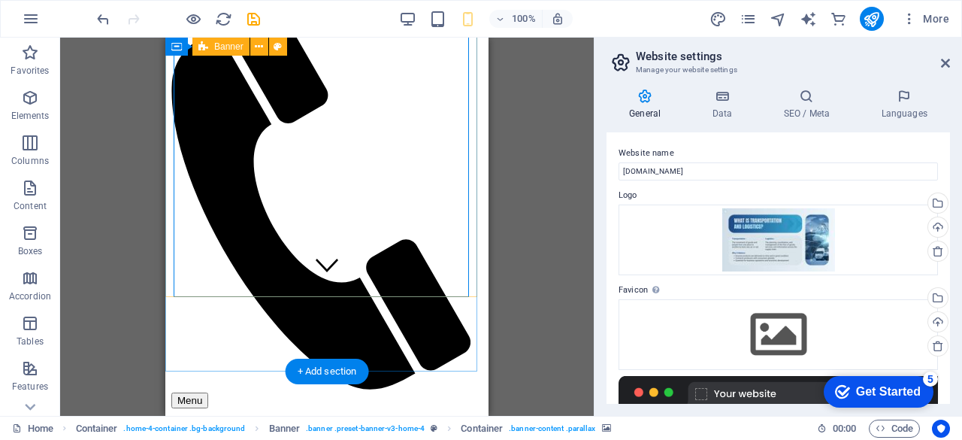
scroll to position [0, 0]
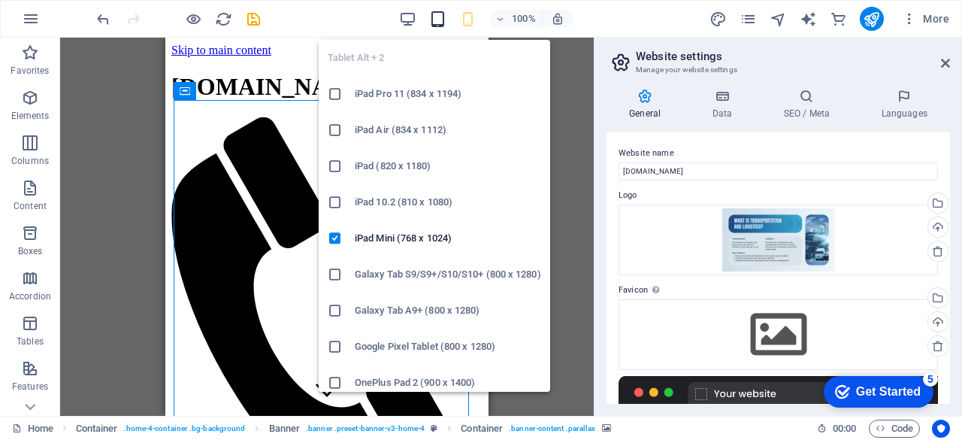
click at [443, 21] on icon "button" at bounding box center [437, 19] width 17 height 17
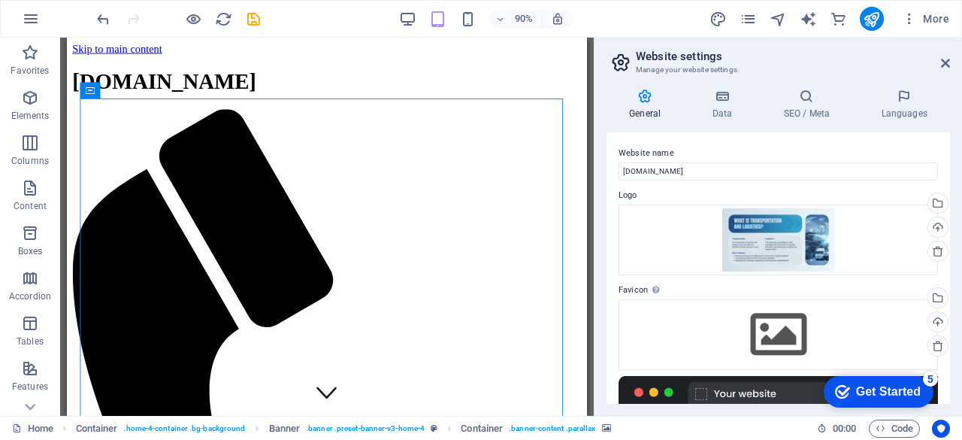
click at [395, 17] on div "90% More" at bounding box center [524, 19] width 861 height 24
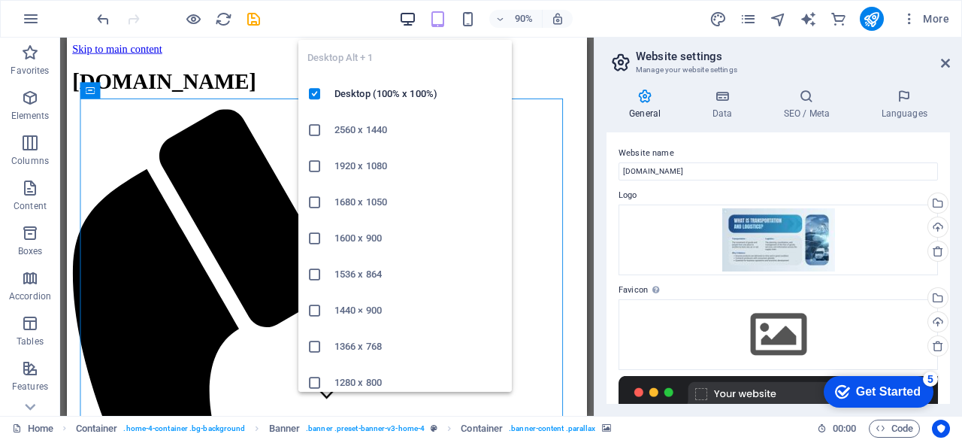
click at [404, 14] on icon "button" at bounding box center [407, 19] width 17 height 17
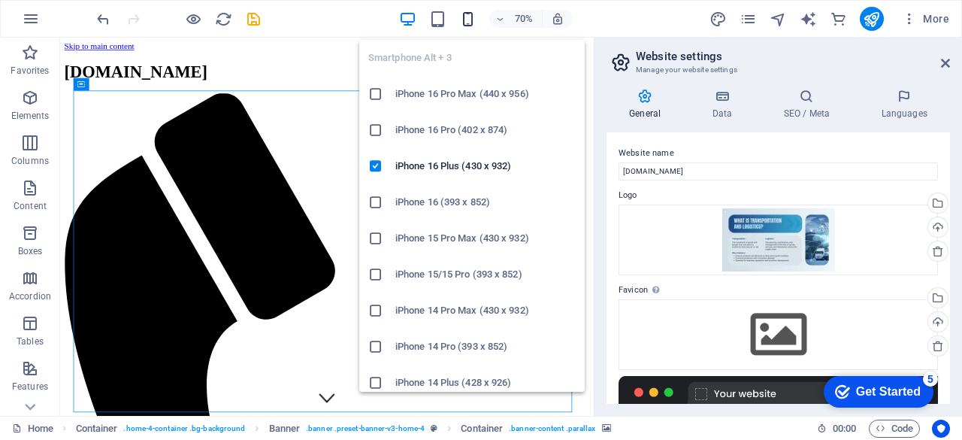
click at [475, 14] on icon "button" at bounding box center [467, 19] width 17 height 17
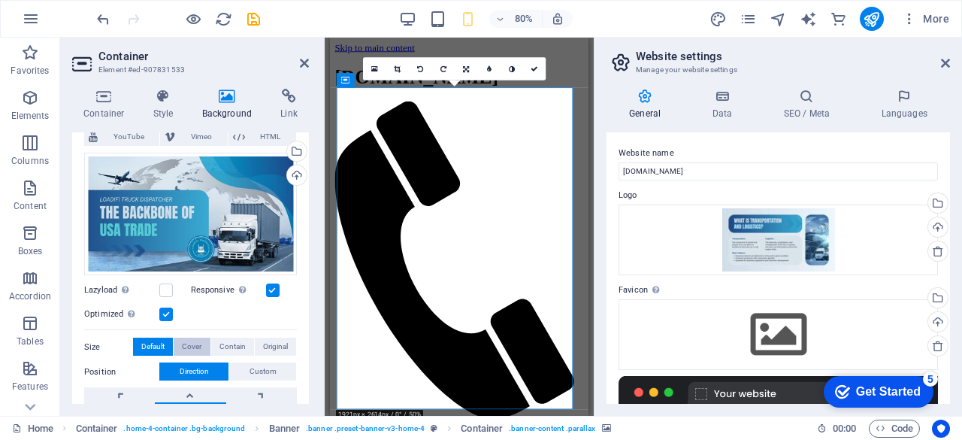
scroll to position [125, 0]
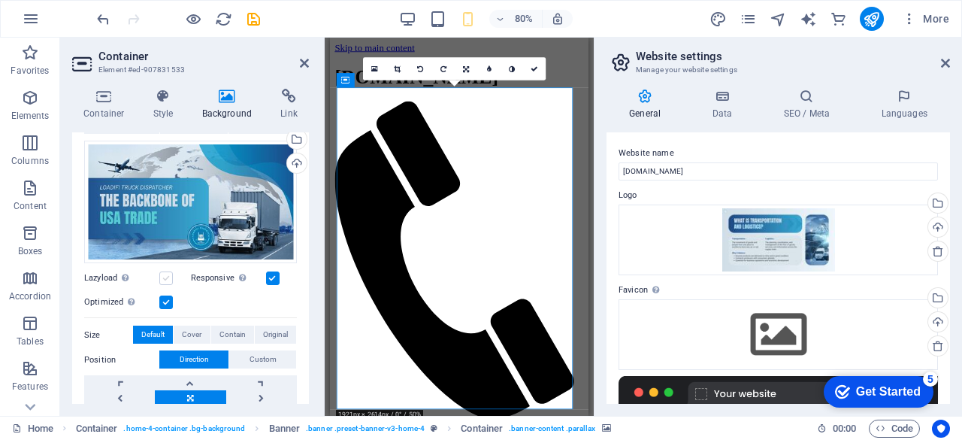
click at [159, 277] on label at bounding box center [166, 278] width 14 height 14
click at [0, 0] on input "Lazyload Loading images after the page loads improves page speed." at bounding box center [0, 0] width 0 height 0
click at [159, 277] on label at bounding box center [166, 278] width 14 height 14
click at [0, 0] on input "Lazyload Loading images after the page loads improves page speed." at bounding box center [0, 0] width 0 height 0
click at [194, 325] on span "Cover" at bounding box center [192, 334] width 20 height 18
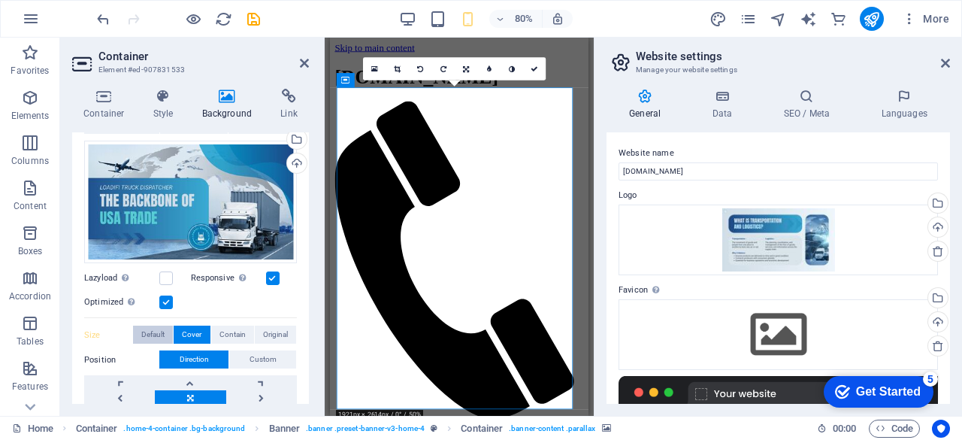
click at [162, 337] on span "Default" at bounding box center [152, 334] width 23 height 18
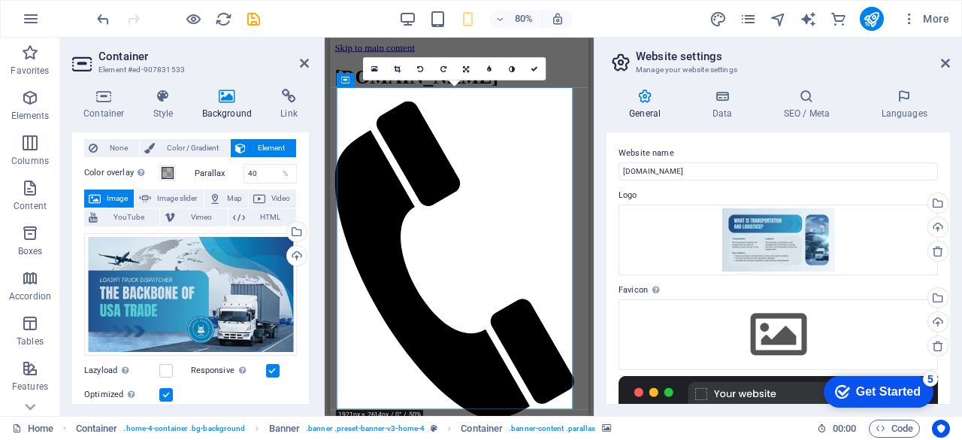
scroll to position [0, 0]
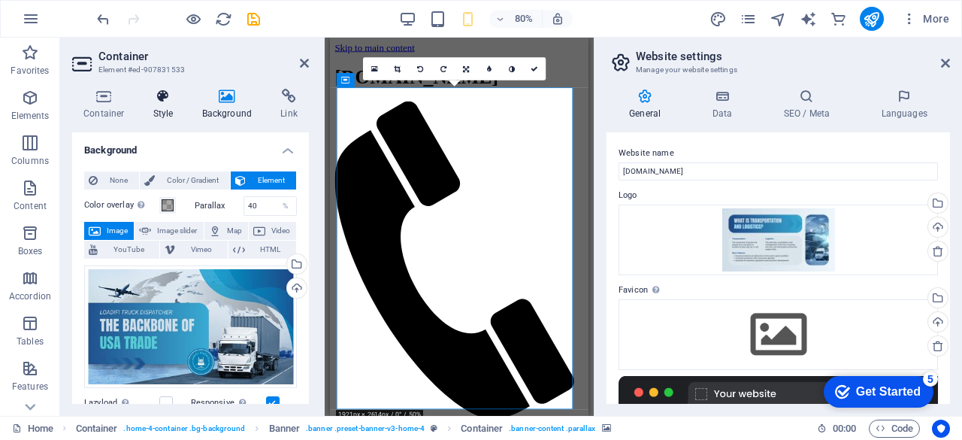
click at [177, 109] on h4 "Style" at bounding box center [166, 105] width 49 height 32
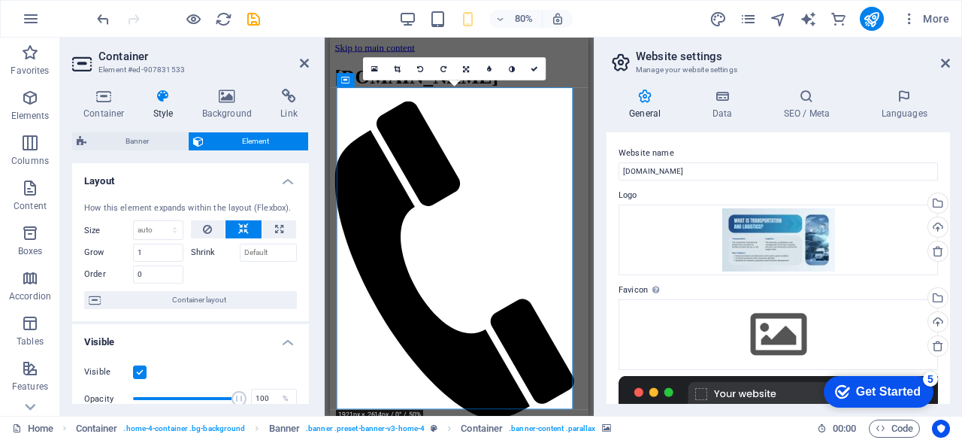
click at [204, 253] on label "Shrink" at bounding box center [215, 253] width 49 height 18
click at [263, 228] on button at bounding box center [279, 229] width 34 height 18
type input "100"
select select "%"
click at [263, 228] on button at bounding box center [279, 229] width 34 height 18
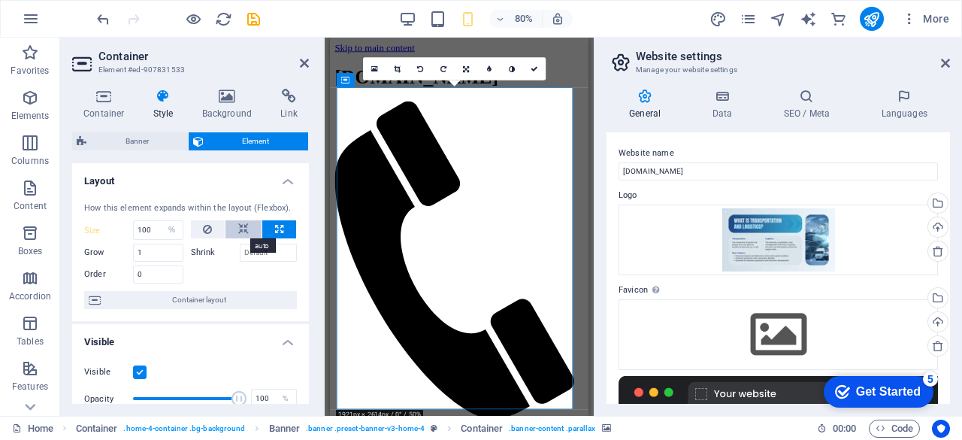
click at [234, 231] on button at bounding box center [243, 229] width 36 height 18
select select "DISABLED_OPTION_VALUE"
click at [98, 120] on div "Container Style Background Link Size Height Default px rem % vh vw Min. height …" at bounding box center [190, 246] width 237 height 315
click at [107, 106] on h4 "Container" at bounding box center [107, 105] width 70 height 32
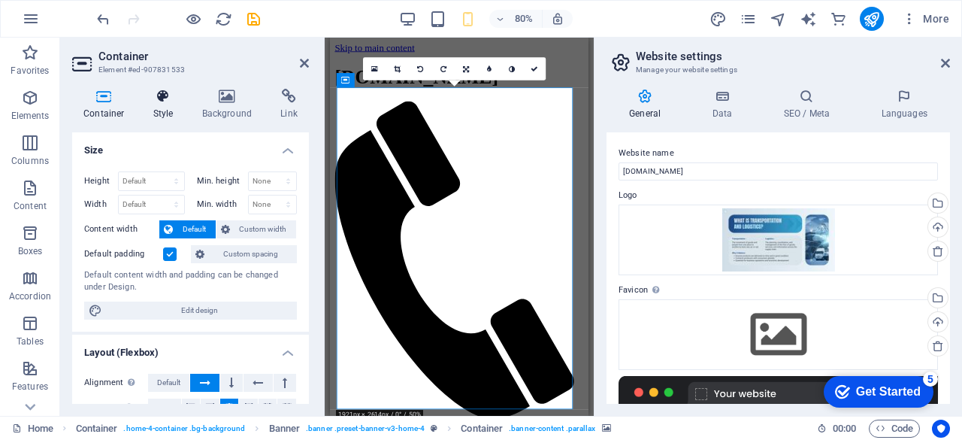
click at [180, 113] on h4 "Style" at bounding box center [166, 105] width 49 height 32
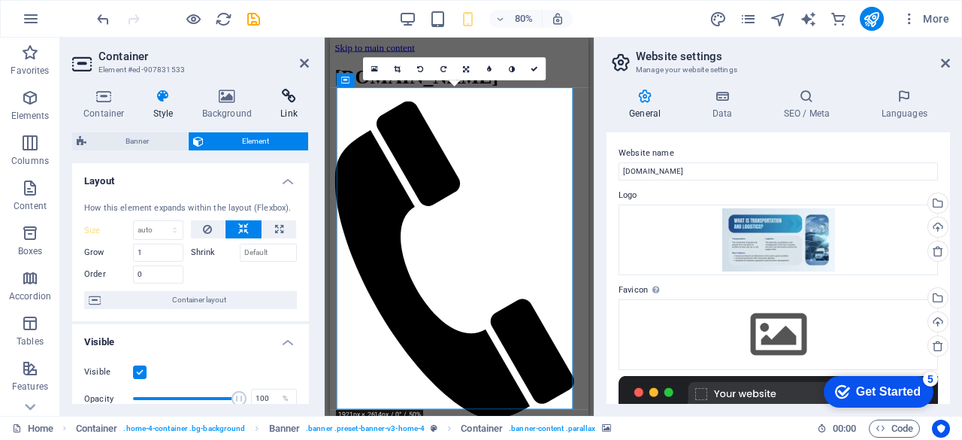
click at [292, 96] on icon at bounding box center [289, 96] width 40 height 15
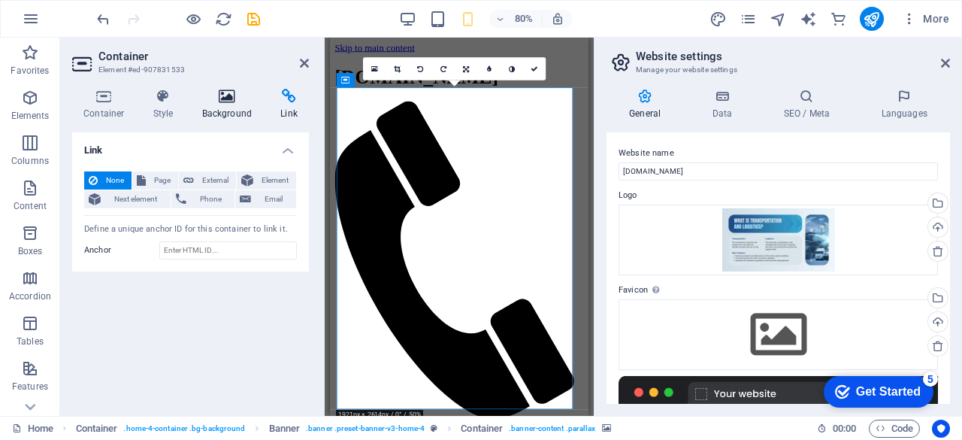
click at [219, 113] on h4 "Background" at bounding box center [230, 105] width 79 height 32
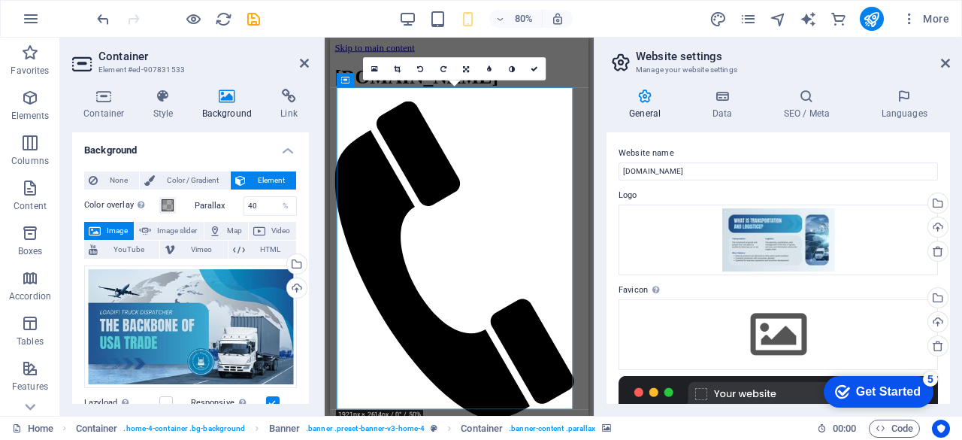
click at [265, 104] on h4 "Background" at bounding box center [230, 105] width 79 height 32
click at [271, 104] on h4 "Link" at bounding box center [289, 105] width 40 height 32
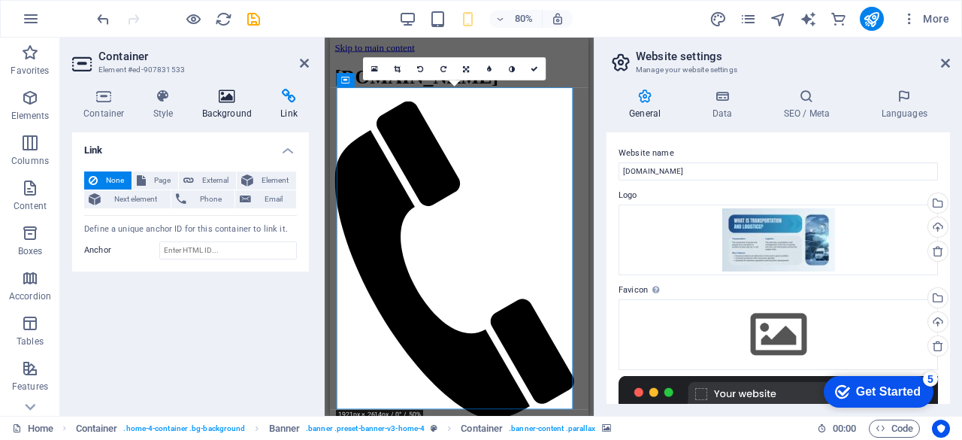
click at [217, 113] on h4 "Background" at bounding box center [230, 105] width 79 height 32
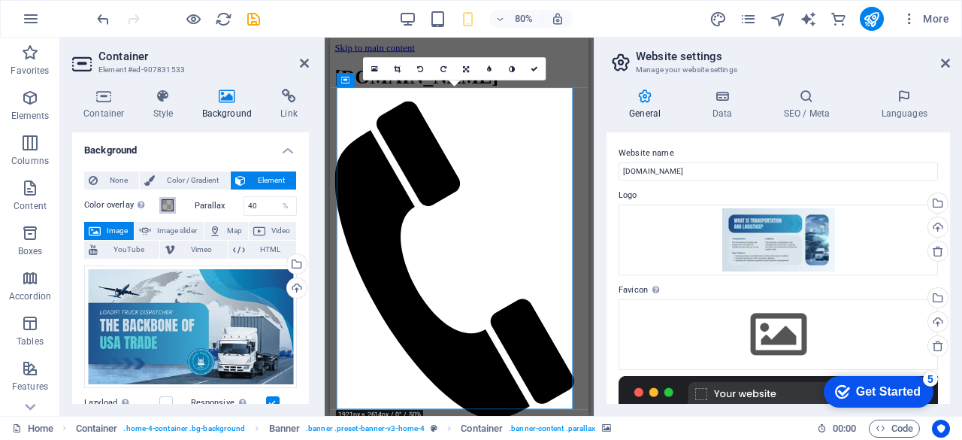
click at [171, 203] on span at bounding box center [168, 205] width 12 height 12
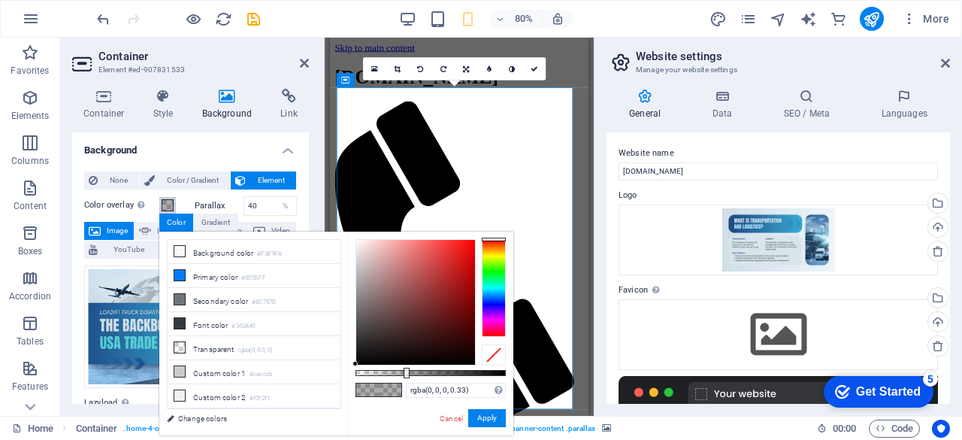
click at [171, 203] on span at bounding box center [168, 205] width 12 height 12
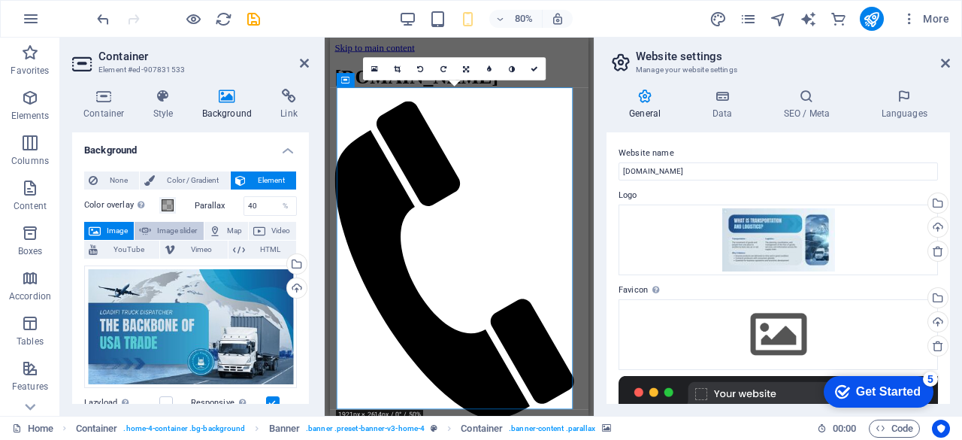
click at [179, 228] on span "Image slider" at bounding box center [177, 231] width 43 height 18
select select "ms"
select select "s"
select select "progressive"
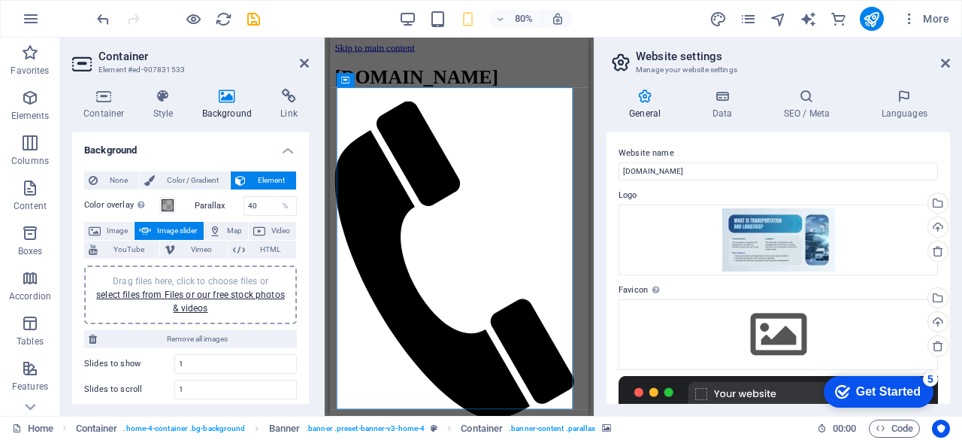
click at [168, 232] on span "Image slider" at bounding box center [177, 231] width 43 height 18
drag, startPoint x: 92, startPoint y: 226, endPoint x: 111, endPoint y: 226, distance: 19.5
click at [92, 226] on icon at bounding box center [95, 231] width 12 height 18
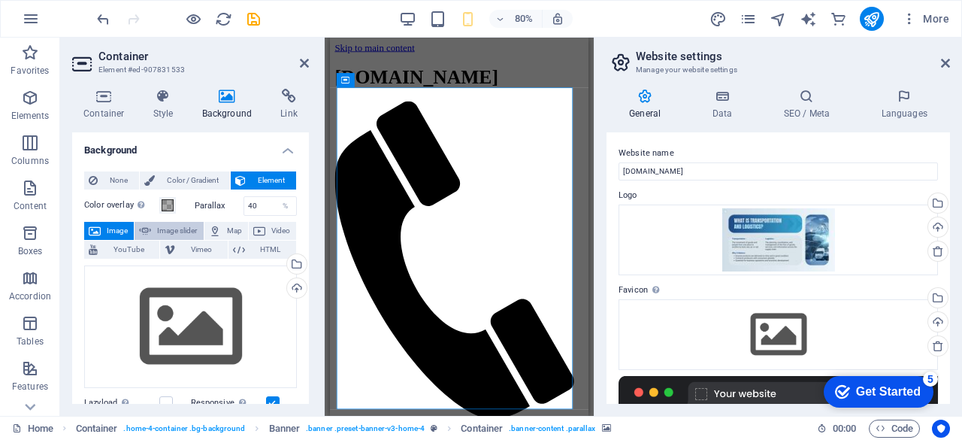
click at [165, 224] on span "Image slider" at bounding box center [177, 231] width 43 height 18
select select "ms"
select select "s"
select select "progressive"
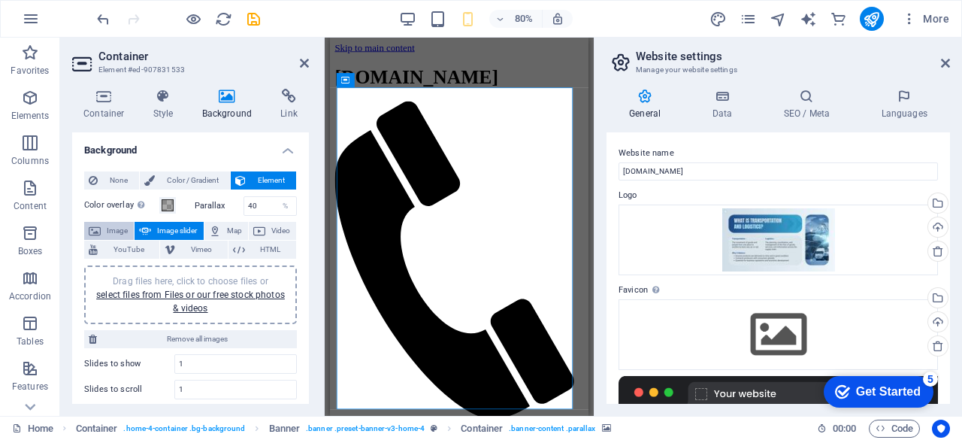
click at [101, 234] on button "Image" at bounding box center [109, 231] width 50 height 18
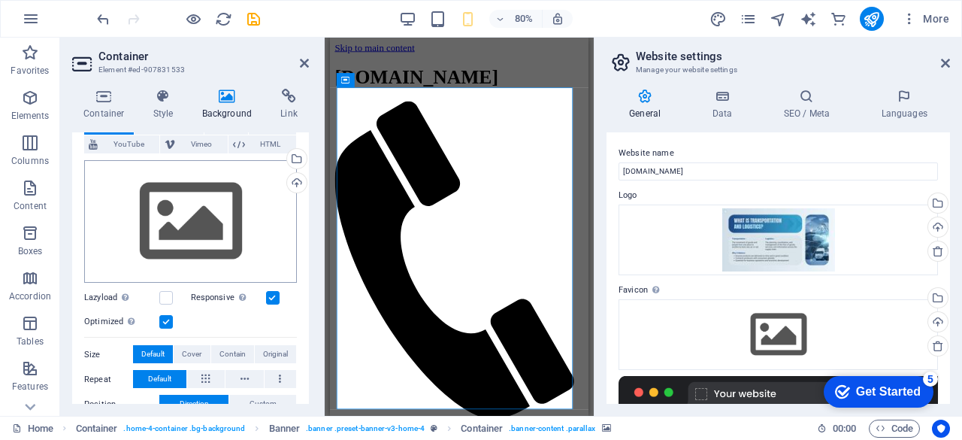
scroll to position [125, 0]
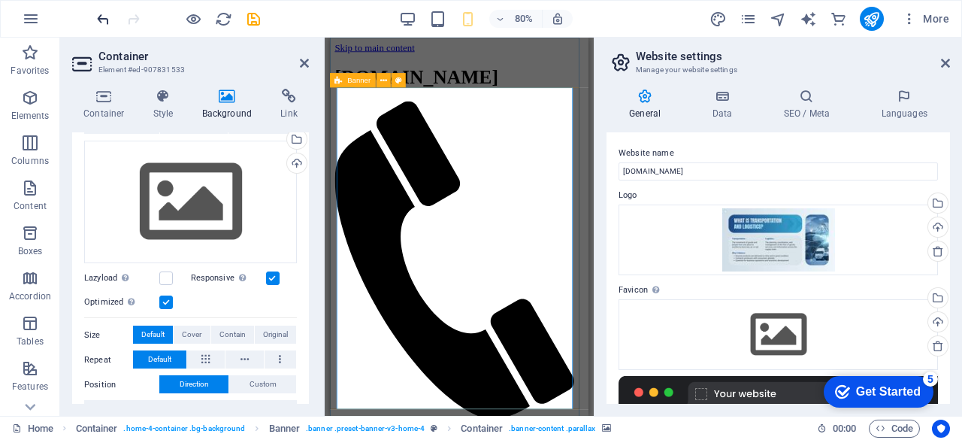
click at [110, 14] on icon "undo" at bounding box center [103, 19] width 17 height 17
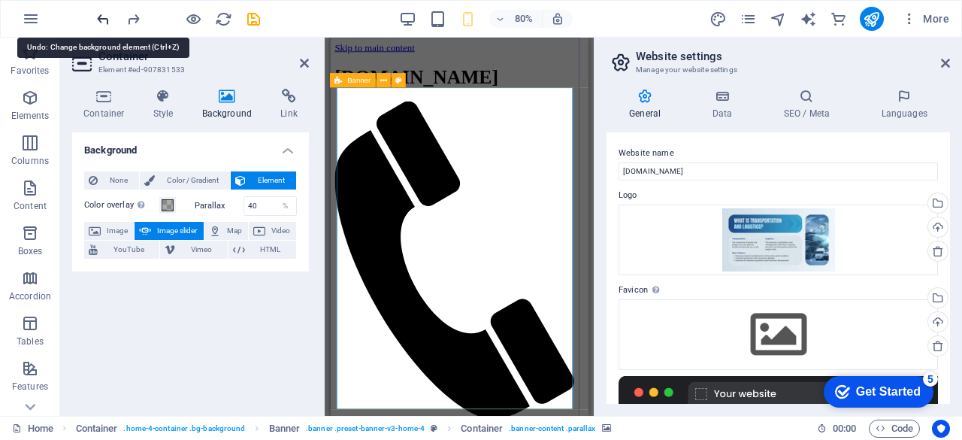
scroll to position [0, 0]
click at [110, 14] on icon "undo" at bounding box center [103, 19] width 17 height 17
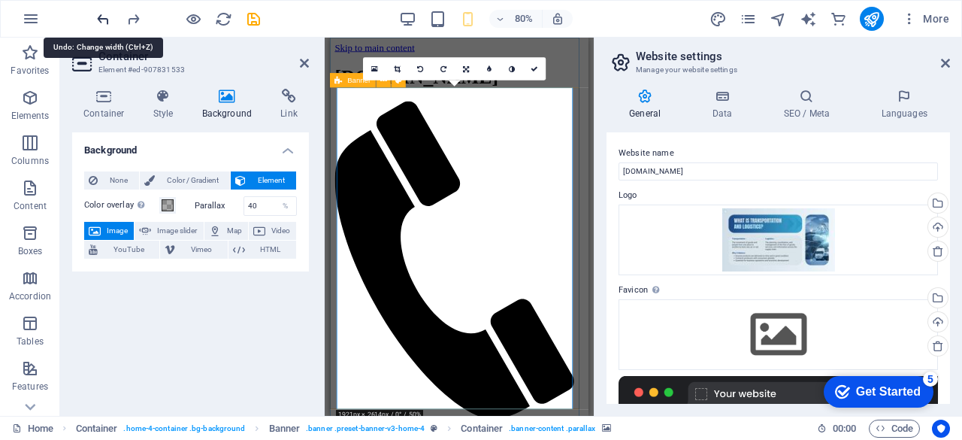
click at [110, 14] on icon "undo" at bounding box center [103, 19] width 17 height 17
click at [82, 22] on div "80% More" at bounding box center [481, 19] width 961 height 36
click at [97, 20] on icon "undo" at bounding box center [103, 19] width 17 height 17
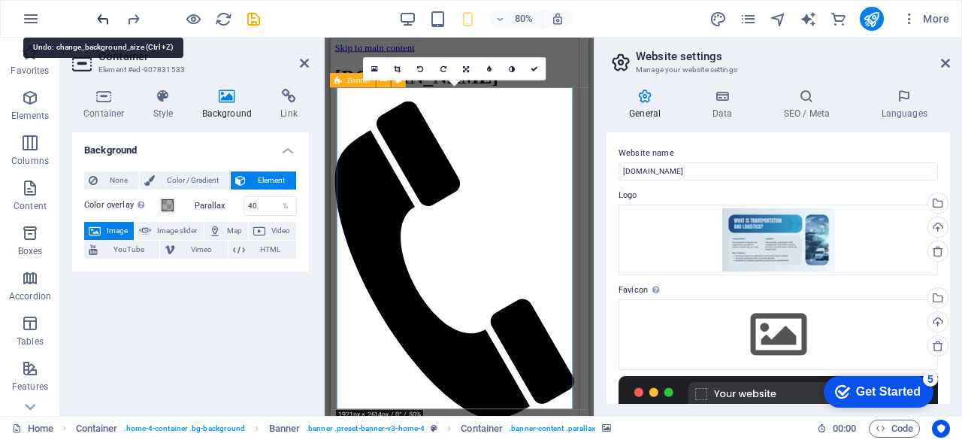
click at [97, 20] on icon "undo" at bounding box center [103, 19] width 17 height 17
click at [105, 14] on icon "undo" at bounding box center [103, 19] width 17 height 17
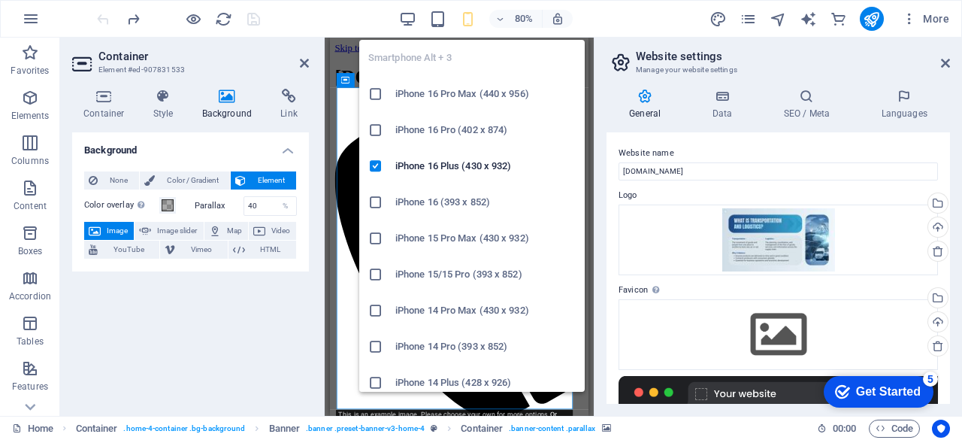
click at [472, 22] on icon "button" at bounding box center [467, 19] width 17 height 17
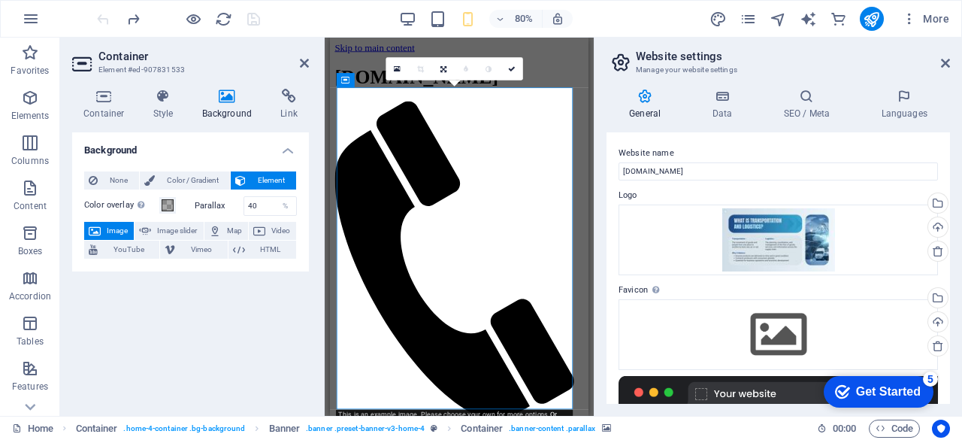
click at [101, 17] on div at bounding box center [178, 19] width 168 height 24
click at [947, 59] on icon at bounding box center [945, 63] width 9 height 12
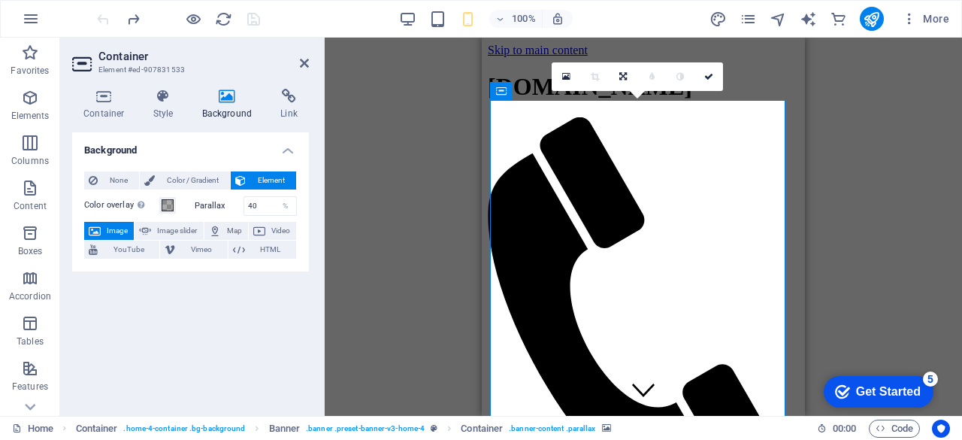
click at [891, 178] on div "H2 Container Banner Banner Container Info Bar Preset Placeholder Container Cont…" at bounding box center [643, 227] width 637 height 378
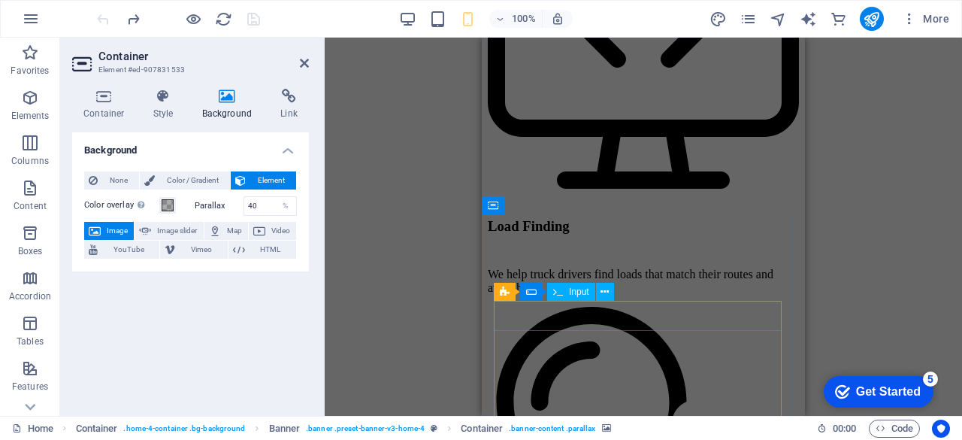
scroll to position [3006, 0]
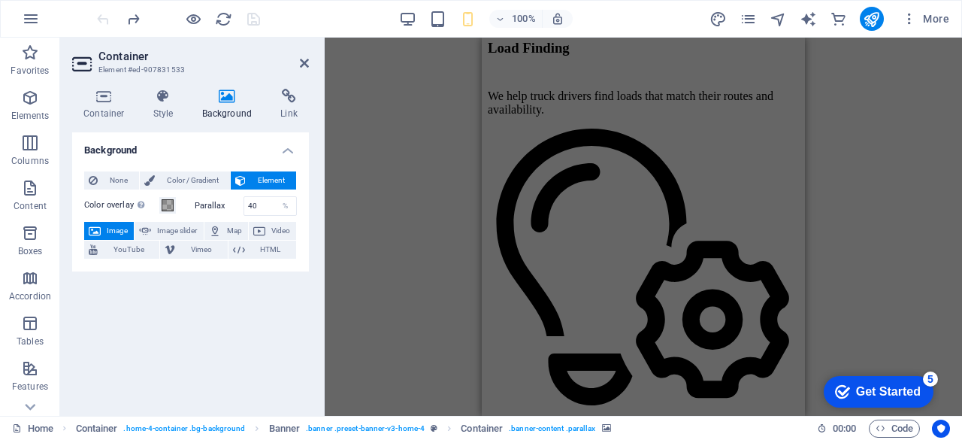
click at [884, 381] on div "checkmark Get Started 5" at bounding box center [879, 392] width 110 height 32
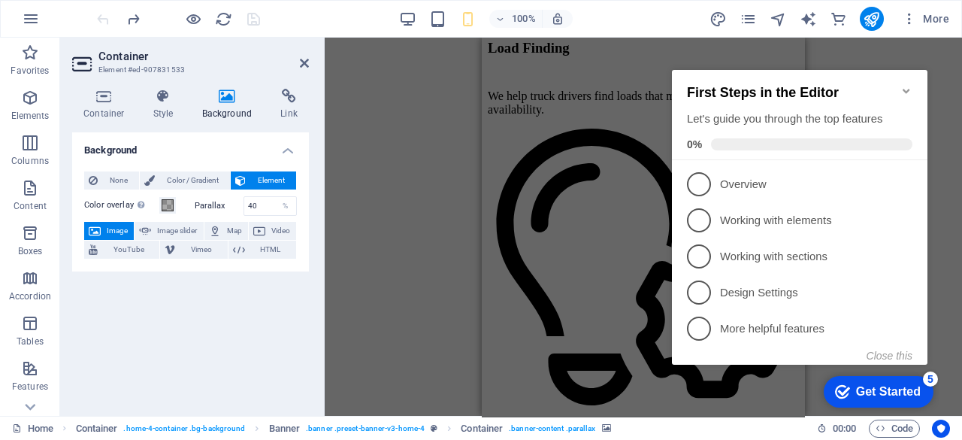
click at [837, 399] on div "checkmark Get Started 5" at bounding box center [878, 391] width 86 height 15
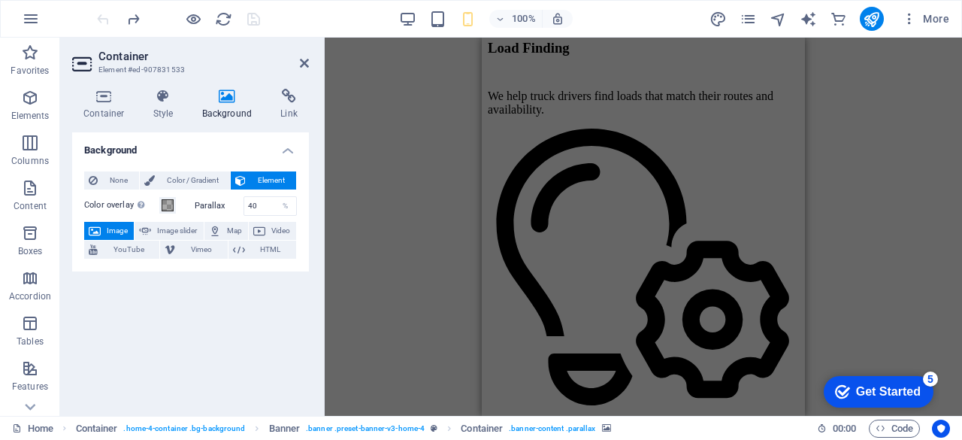
click at [909, 389] on div "Get Started" at bounding box center [888, 392] width 65 height 14
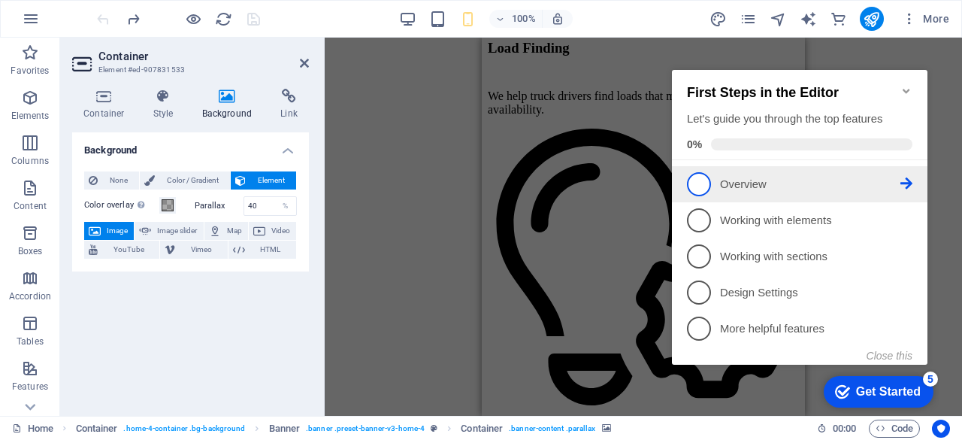
click at [704, 181] on span "1" at bounding box center [699, 184] width 24 height 24
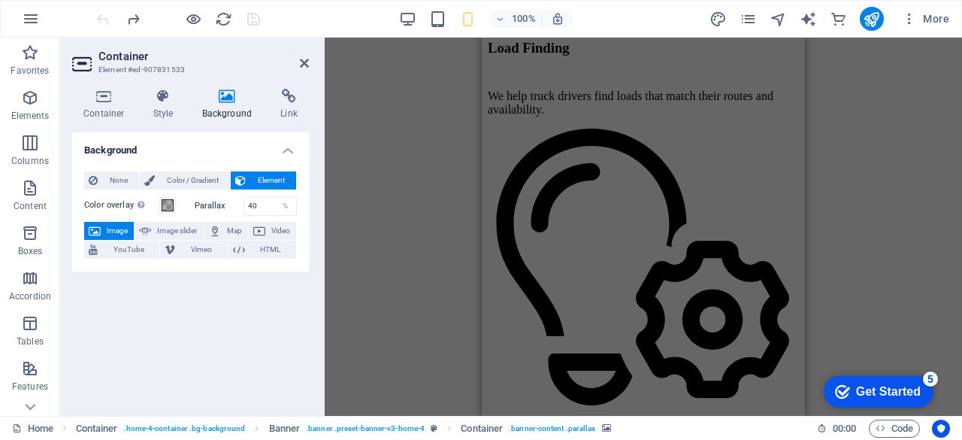
click at [867, 389] on div "Get Started" at bounding box center [888, 392] width 65 height 14
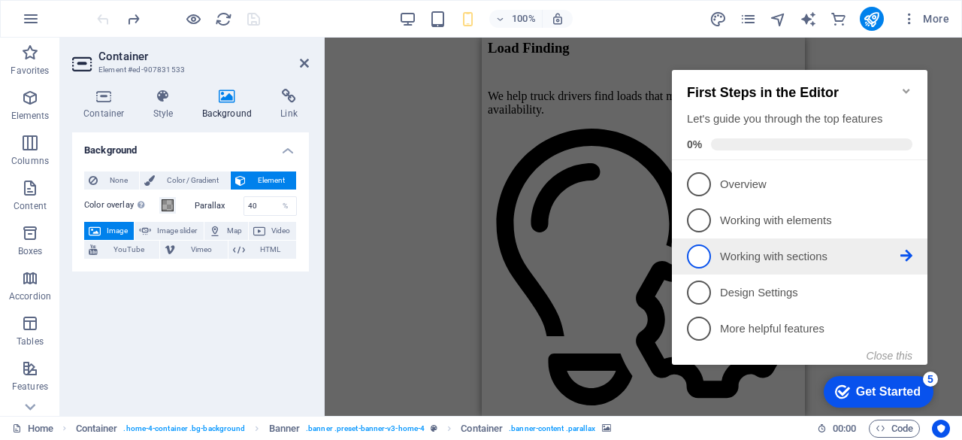
scroll to position [0, 0]
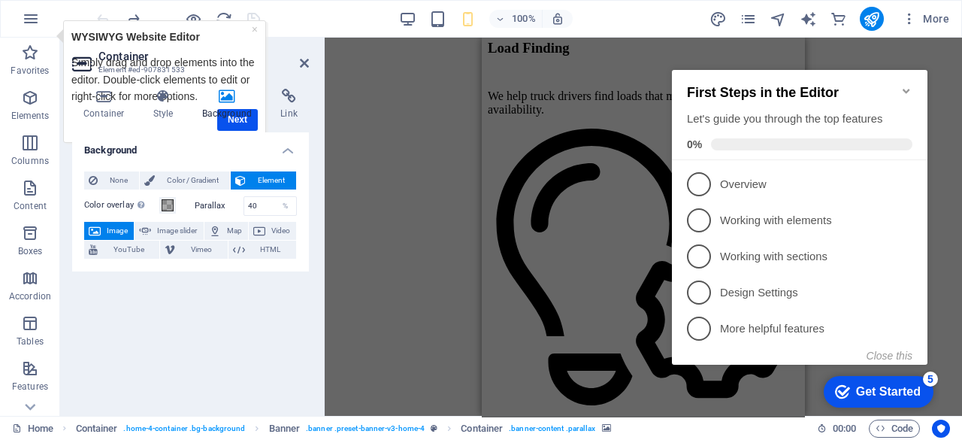
click at [901, 85] on icon "Minimize checklist" at bounding box center [906, 91] width 12 height 12
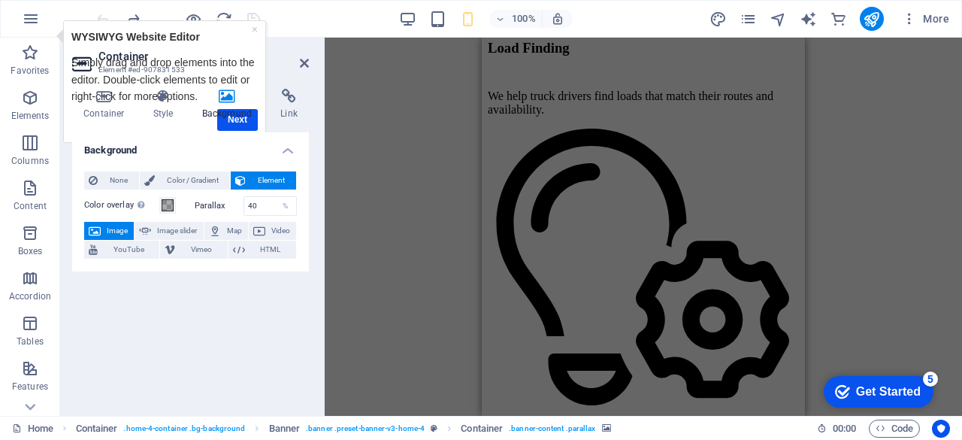
click at [843, 385] on icon "checkmark" at bounding box center [842, 391] width 15 height 15
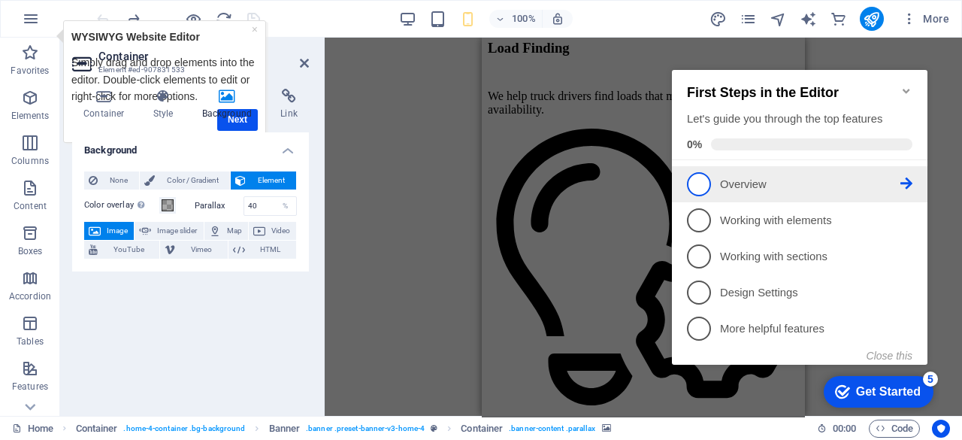
click at [690, 198] on li "1 Overview - incomplete" at bounding box center [800, 184] width 256 height 36
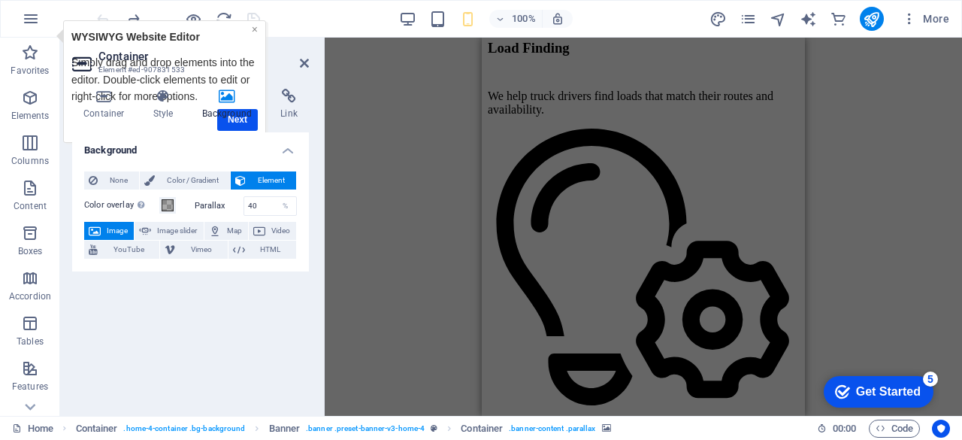
click at [253, 25] on link "×" at bounding box center [255, 29] width 6 height 12
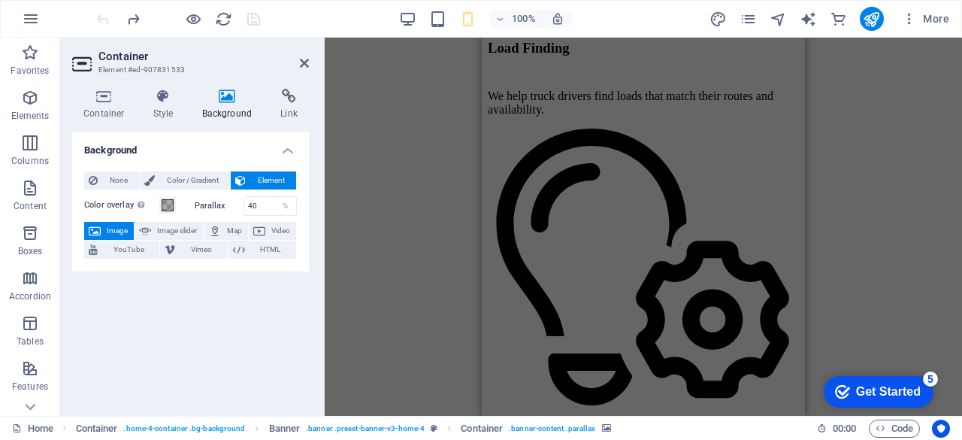
click at [250, 19] on div at bounding box center [178, 19] width 168 height 24
click at [14, 16] on button "button" at bounding box center [31, 19] width 36 height 36
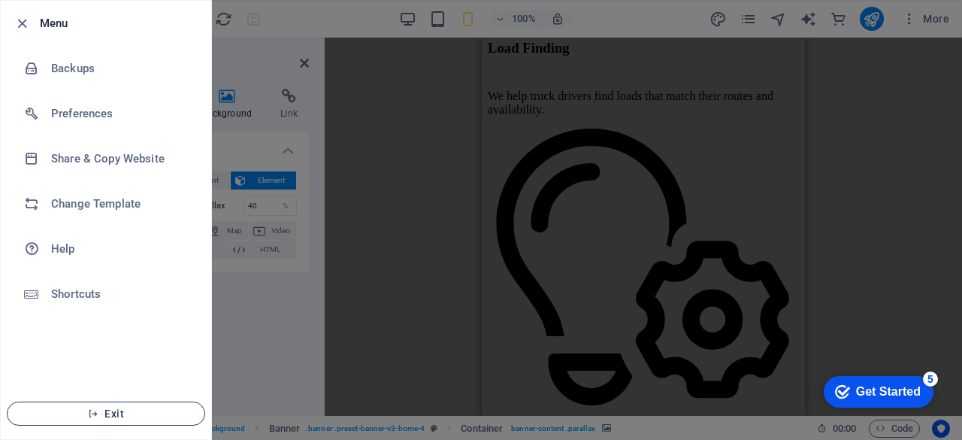
click at [108, 410] on span "Exit" at bounding box center [106, 413] width 173 height 12
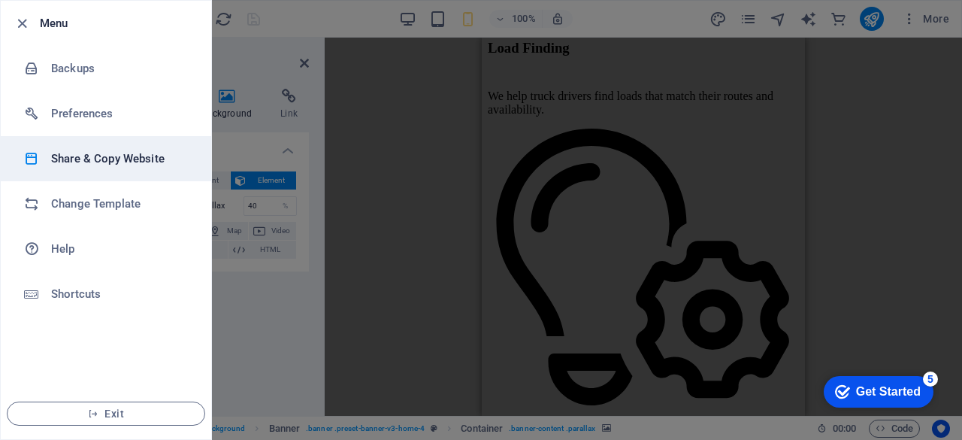
click at [92, 162] on h6 "Share & Copy Website" at bounding box center [120, 159] width 139 height 18
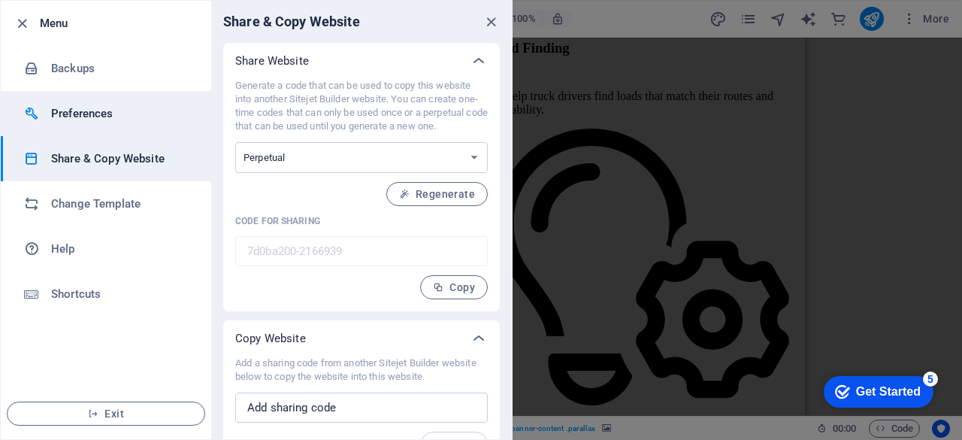
click at [130, 121] on h6 "Preferences" at bounding box center [120, 113] width 139 height 18
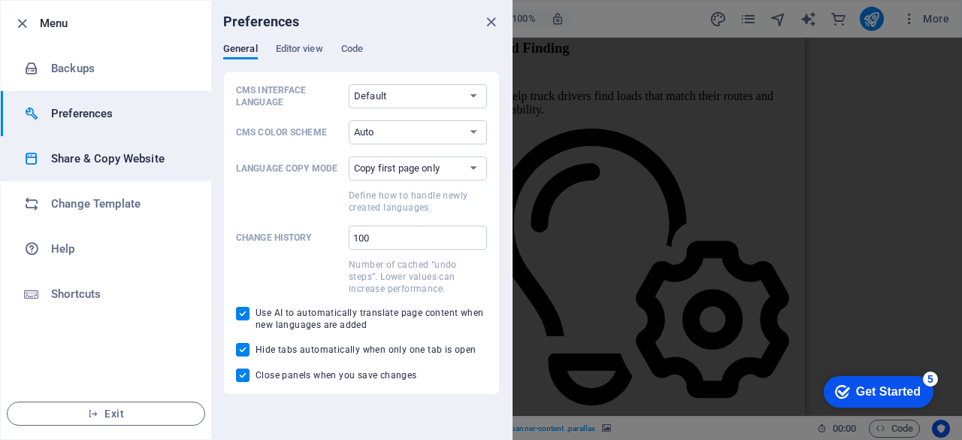
click at [127, 141] on li "Share & Copy Website" at bounding box center [106, 158] width 210 height 45
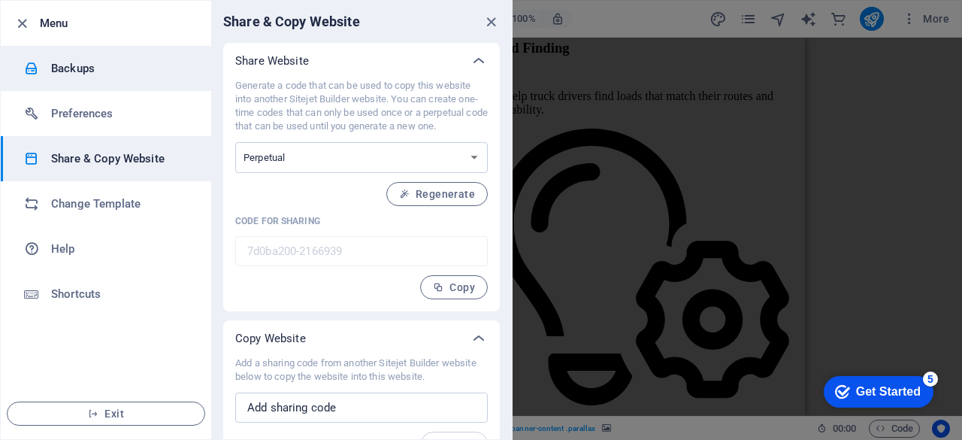
click at [147, 79] on li "Backups" at bounding box center [106, 68] width 210 height 45
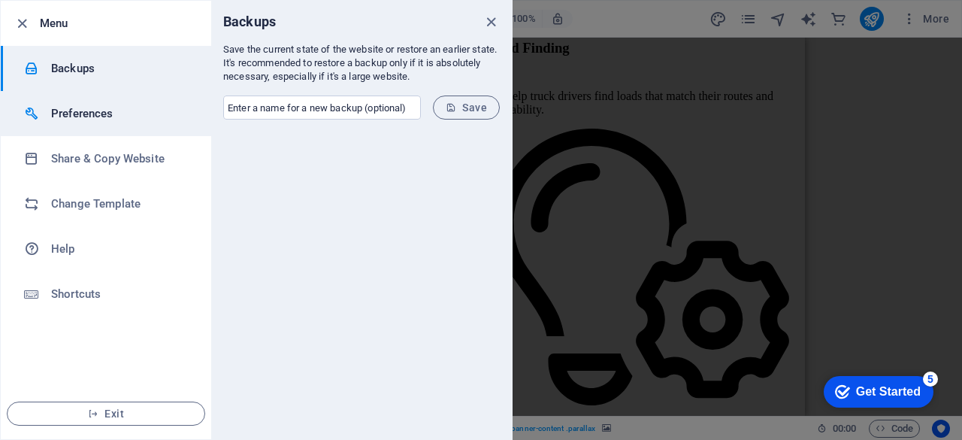
click at [147, 118] on h6 "Preferences" at bounding box center [120, 113] width 139 height 18
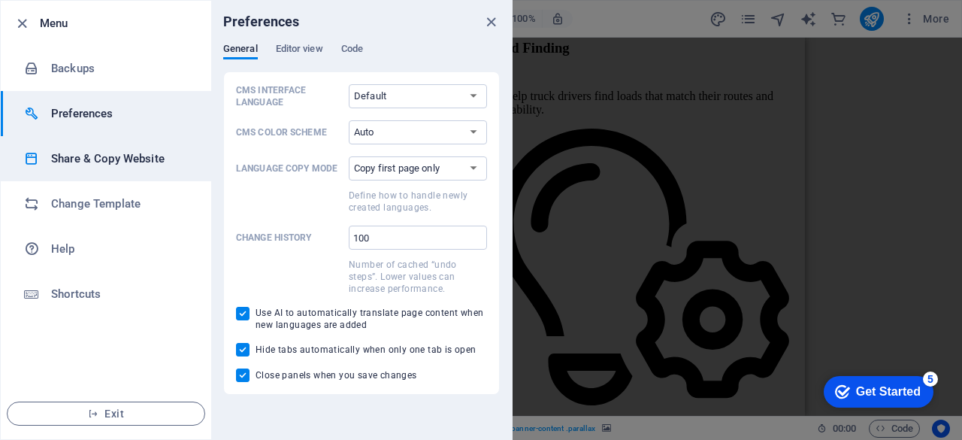
click at [132, 152] on h6 "Share & Copy Website" at bounding box center [120, 159] width 139 height 18
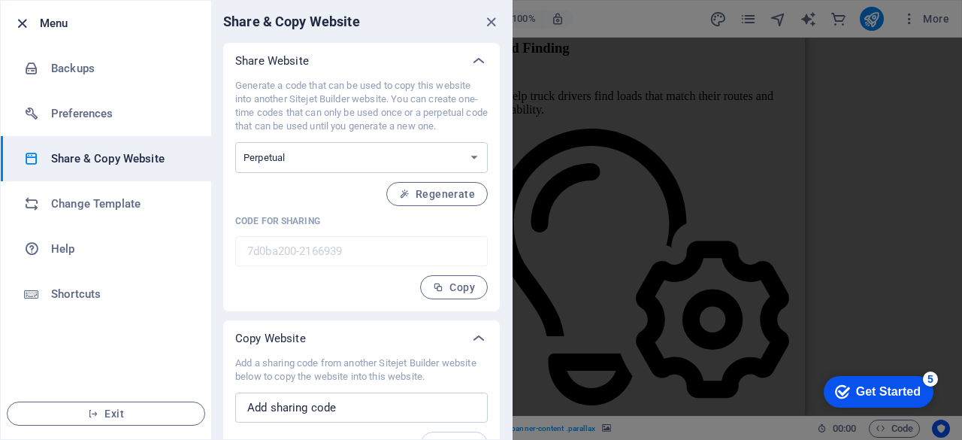
click at [15, 17] on icon "button" at bounding box center [22, 23] width 17 height 17
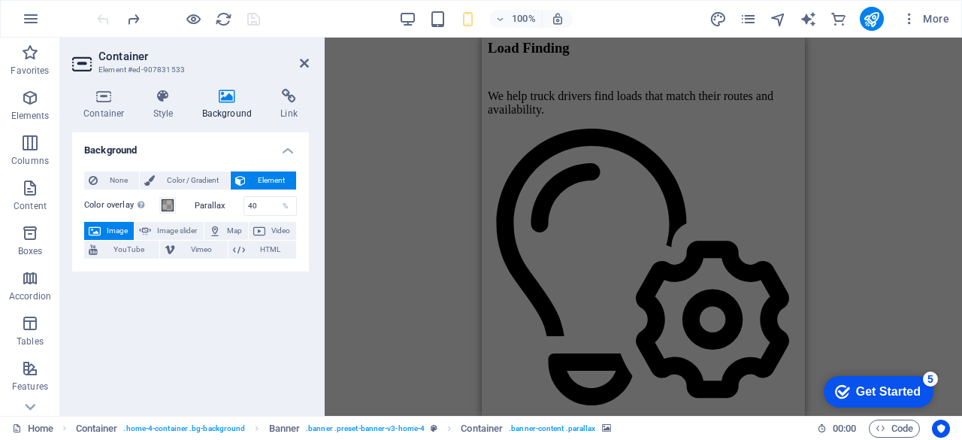
click at [15, 17] on button "button" at bounding box center [31, 19] width 36 height 36
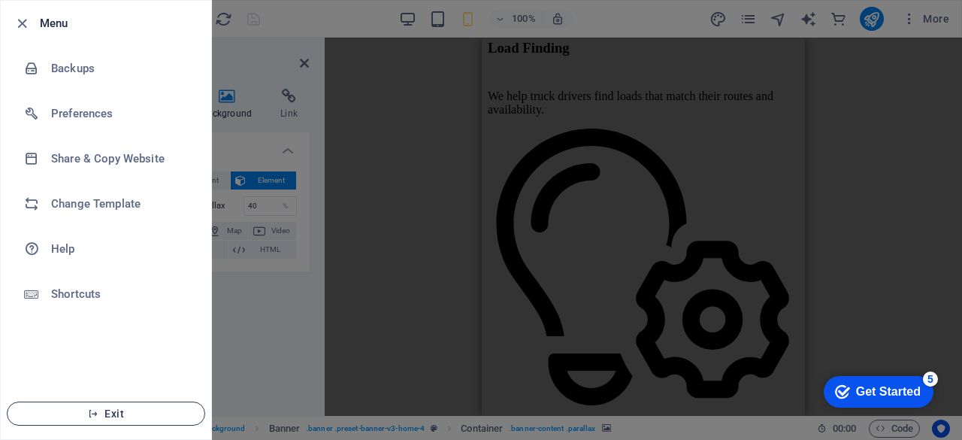
click at [93, 421] on button "Exit" at bounding box center [106, 413] width 198 height 24
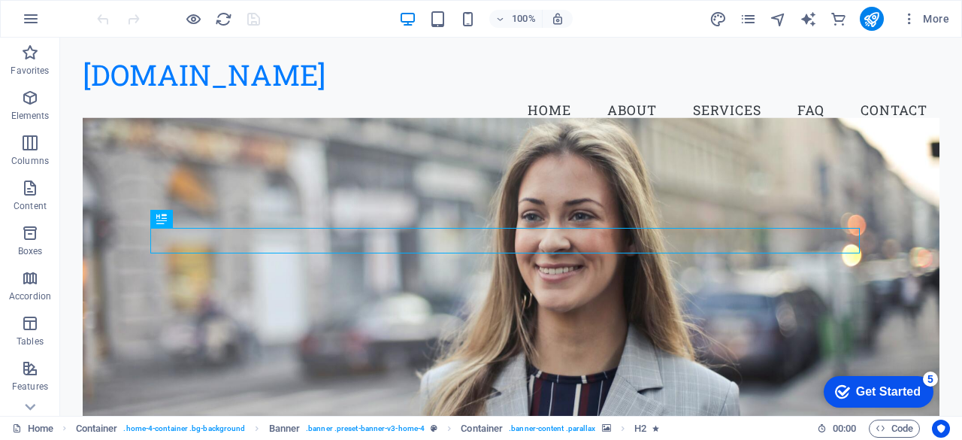
click at [934, 382] on div "5" at bounding box center [930, 378] width 15 height 15
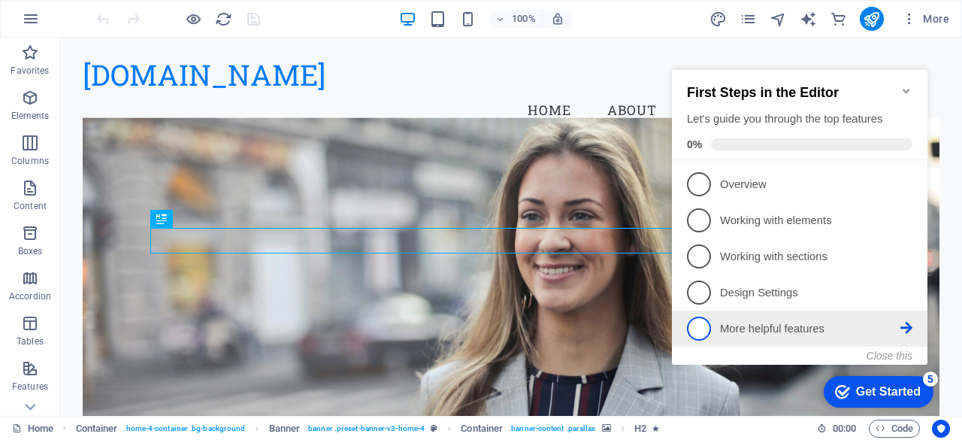
click at [693, 326] on span "5" at bounding box center [699, 328] width 24 height 24
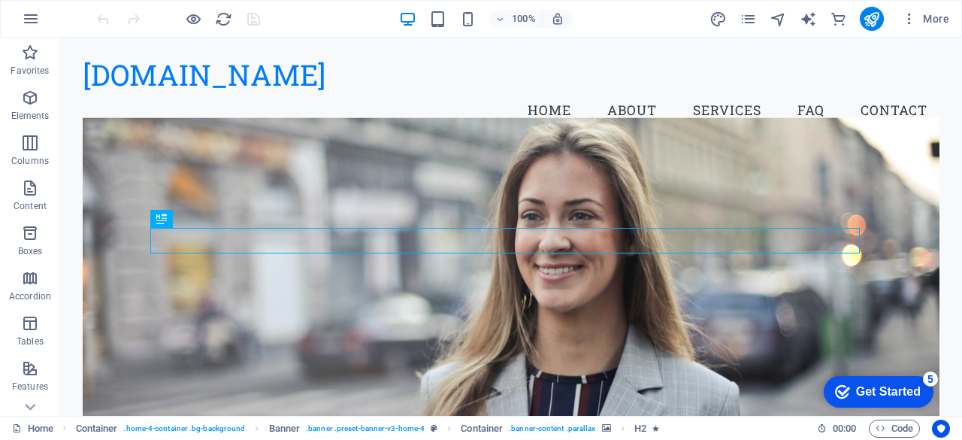
click at [885, 395] on div "Get Started" at bounding box center [888, 392] width 65 height 14
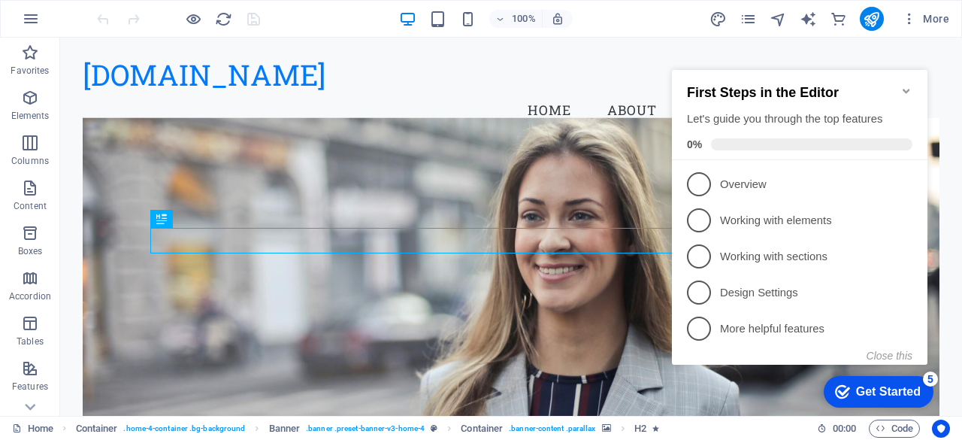
click at [776, 132] on div "First Steps in the Editor Let's guide you through the top features 0%" at bounding box center [799, 117] width 225 height 65
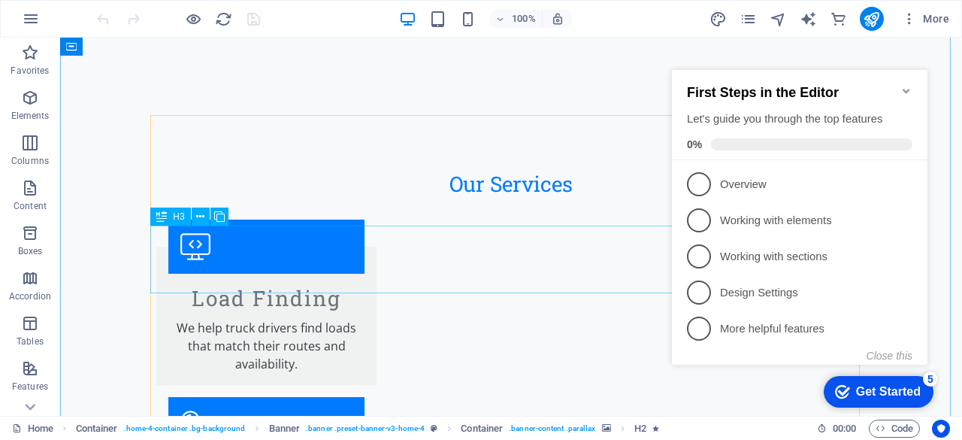
scroll to position [1879, 0]
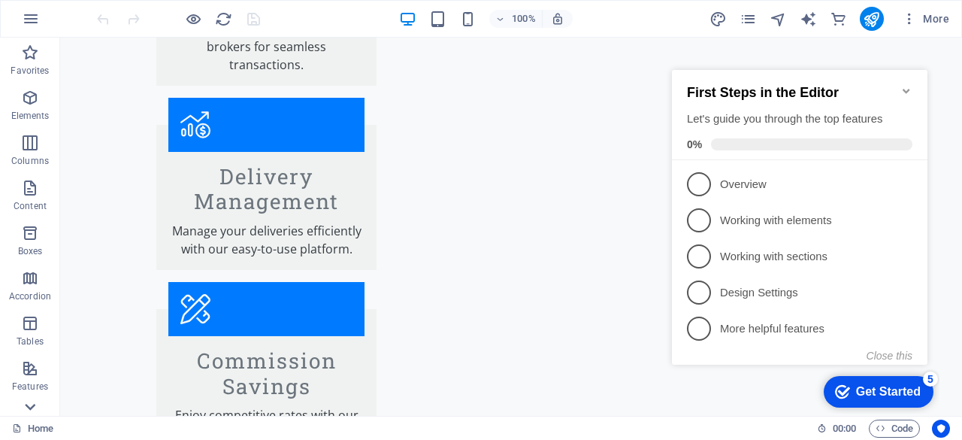
click at [33, 402] on icon at bounding box center [30, 406] width 21 height 21
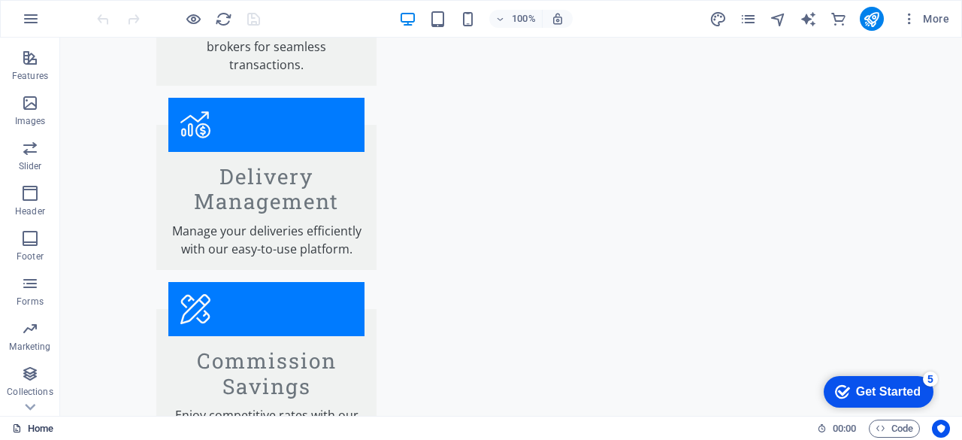
scroll to position [343, 0]
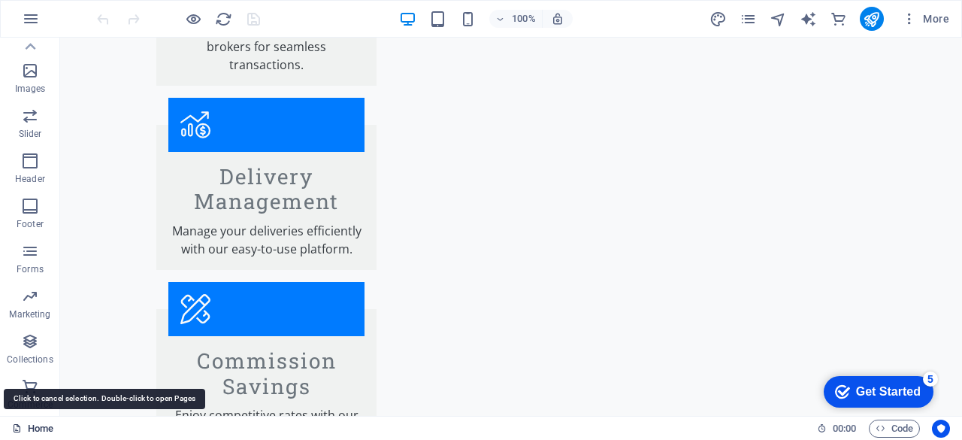
click at [31, 429] on link "Home" at bounding box center [32, 428] width 41 height 18
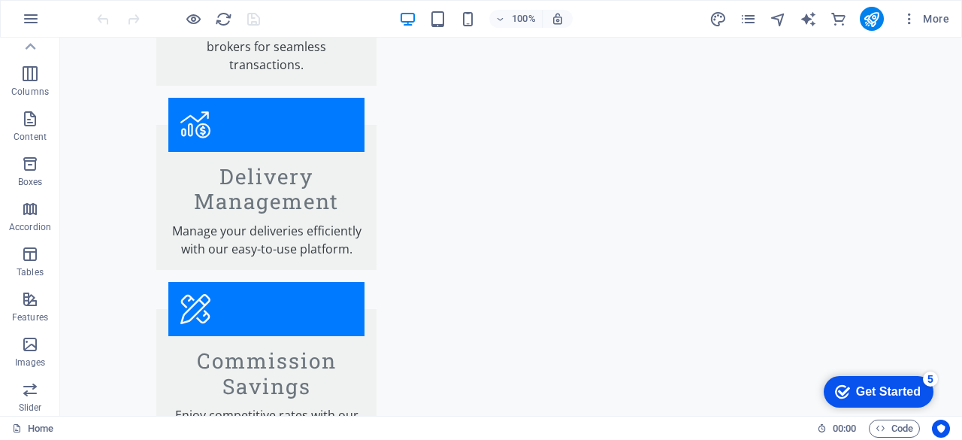
scroll to position [0, 0]
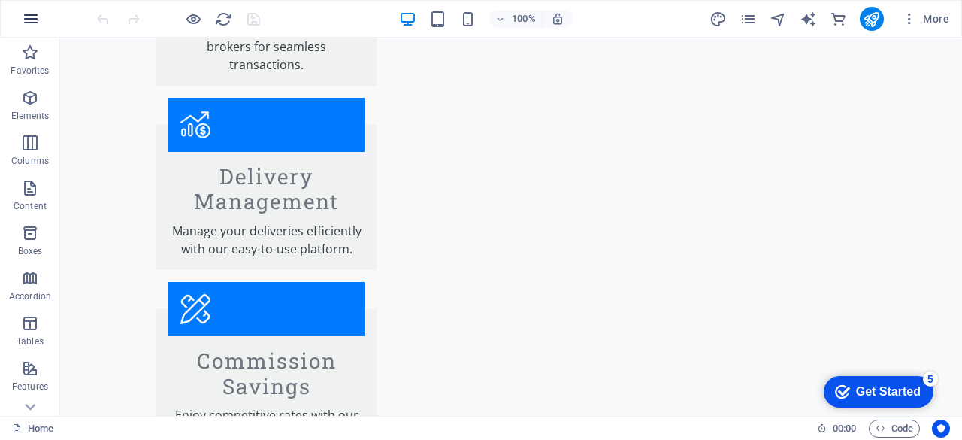
click at [23, 10] on icon "button" at bounding box center [31, 19] width 18 height 18
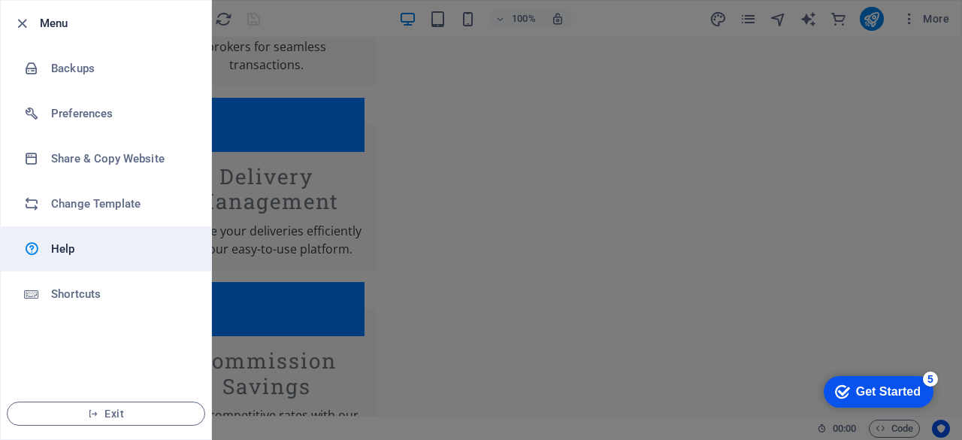
drag, startPoint x: 84, startPoint y: 204, endPoint x: 92, endPoint y: 240, distance: 36.9
click at [92, 240] on ul "Menu Backups Preferences Share & Copy Website Change Template Help Shortcuts Ex…" at bounding box center [106, 220] width 210 height 438
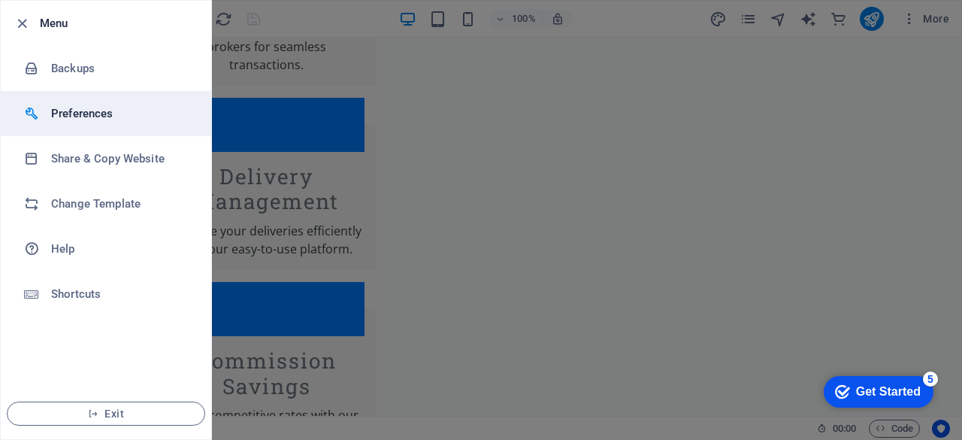
click at [98, 106] on h6 "Preferences" at bounding box center [120, 113] width 139 height 18
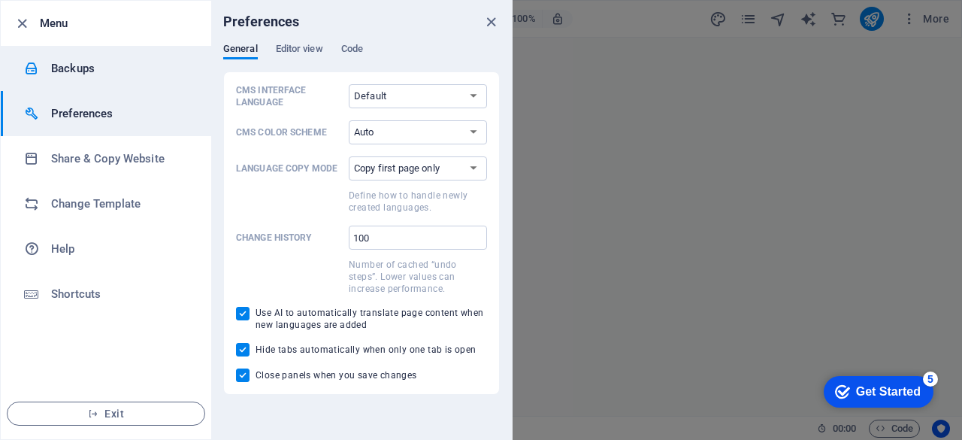
click at [92, 80] on li "Backups" at bounding box center [106, 68] width 210 height 45
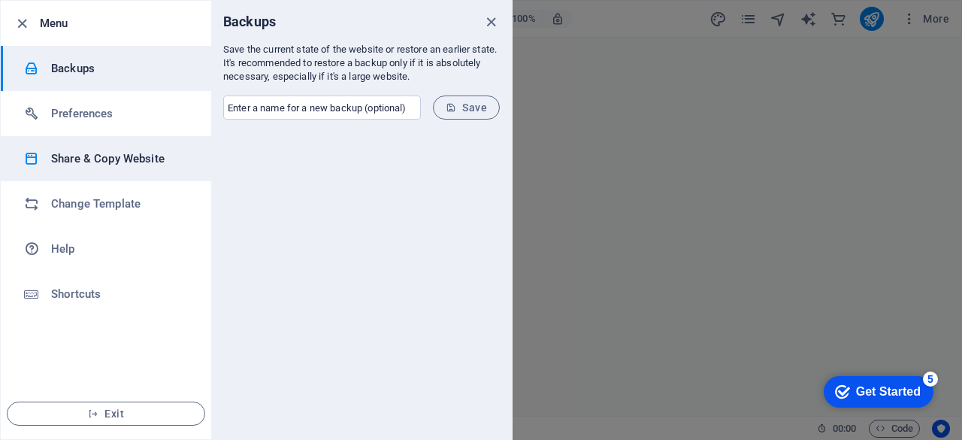
click at [116, 152] on h6 "Share & Copy Website" at bounding box center [120, 159] width 139 height 18
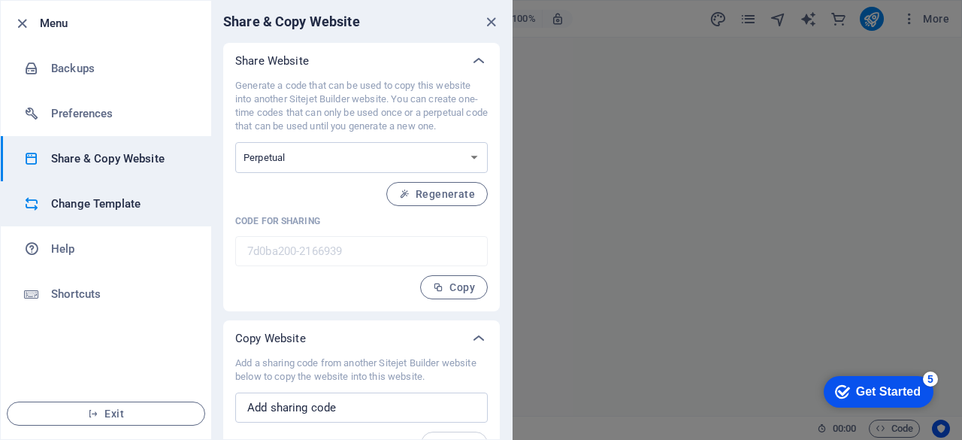
click at [119, 193] on li "Change Template" at bounding box center [106, 203] width 210 height 45
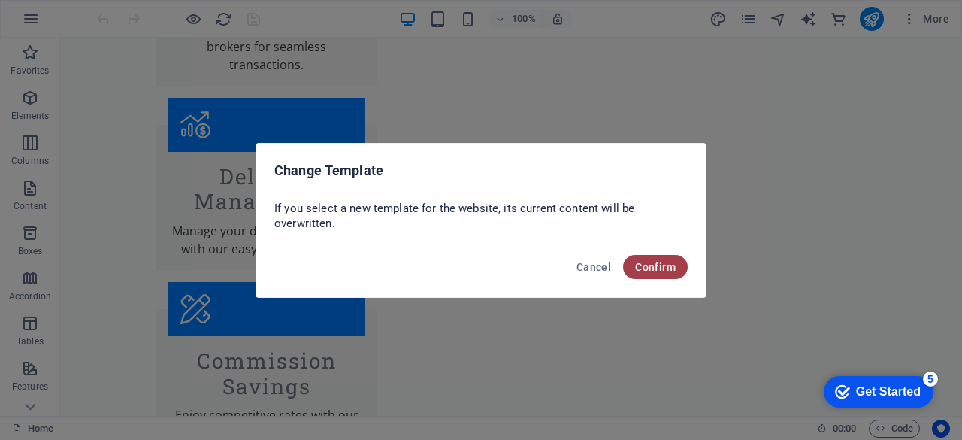
click at [643, 268] on span "Confirm" at bounding box center [655, 267] width 41 height 12
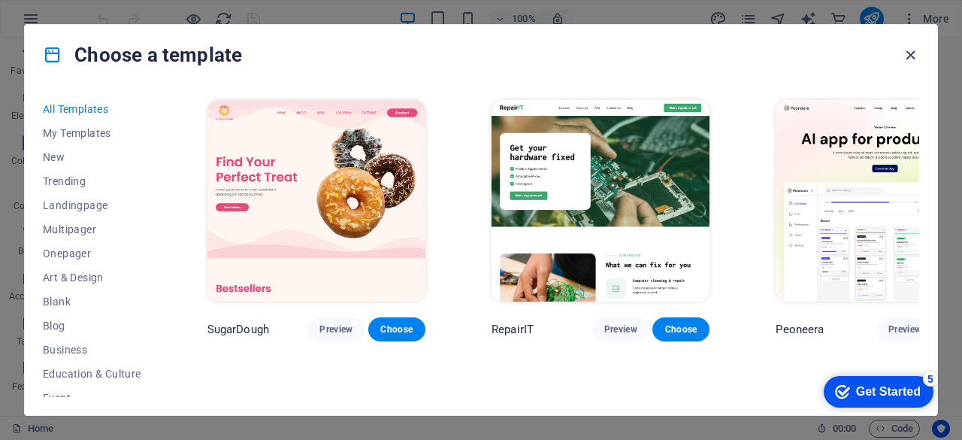
click at [915, 56] on icon "button" at bounding box center [910, 55] width 17 height 17
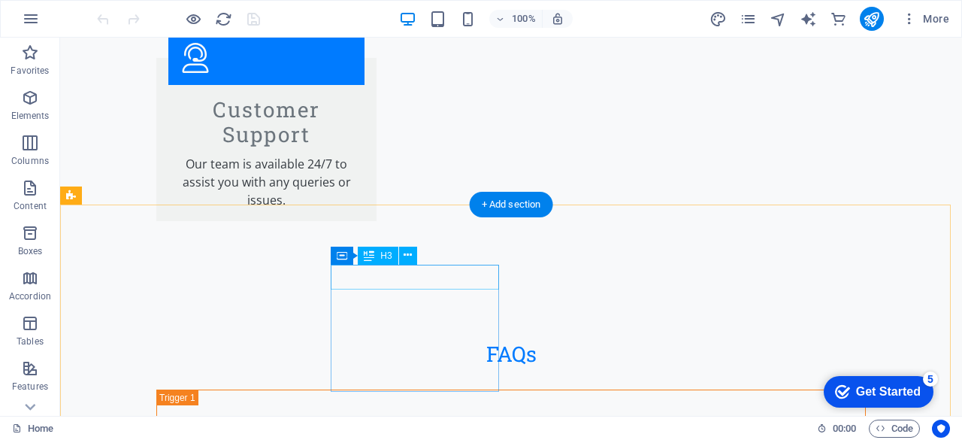
scroll to position [2523, 0]
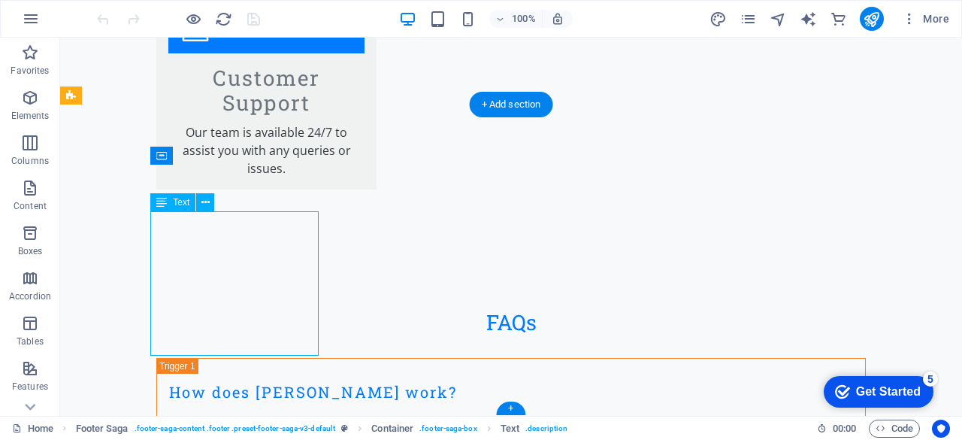
drag, startPoint x: 284, startPoint y: 344, endPoint x: 193, endPoint y: 274, distance: 114.7
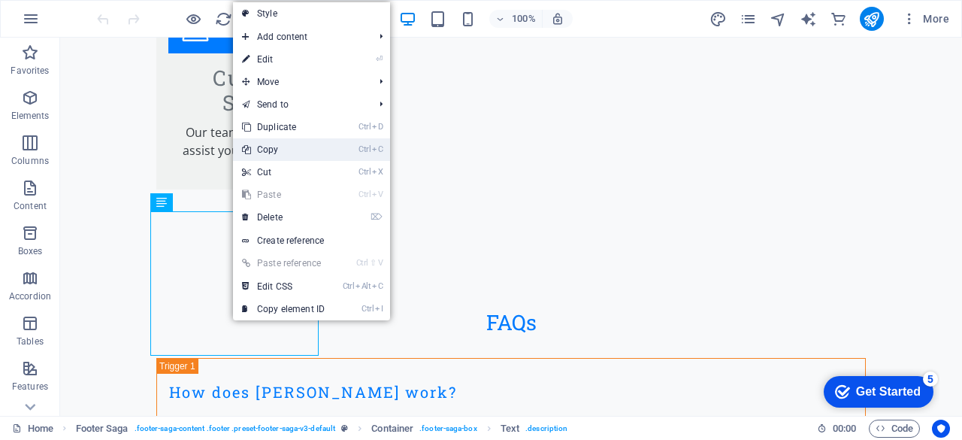
click at [283, 147] on link "Ctrl C Copy" at bounding box center [283, 149] width 101 height 23
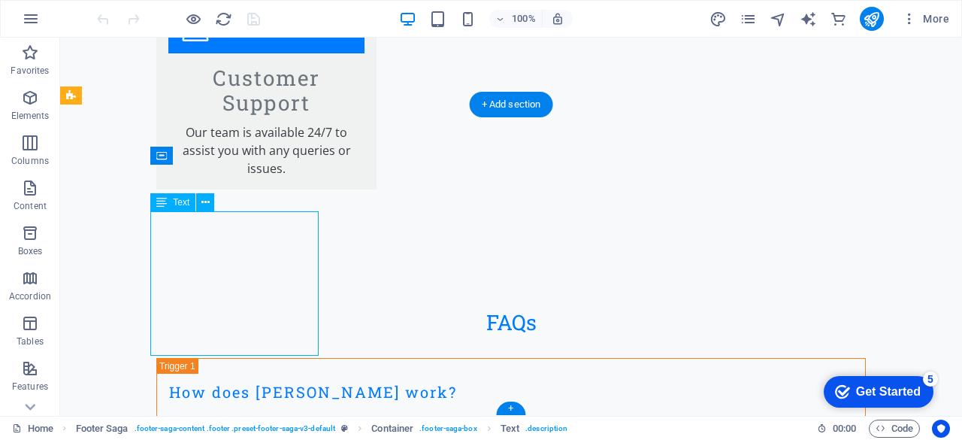
drag, startPoint x: 271, startPoint y: 337, endPoint x: 217, endPoint y: 314, distance: 57.9
click at [181, 204] on span "Text" at bounding box center [181, 202] width 17 height 9
click at [181, 202] on span "Text" at bounding box center [181, 202] width 17 height 9
click at [182, 202] on span "Text" at bounding box center [181, 202] width 17 height 9
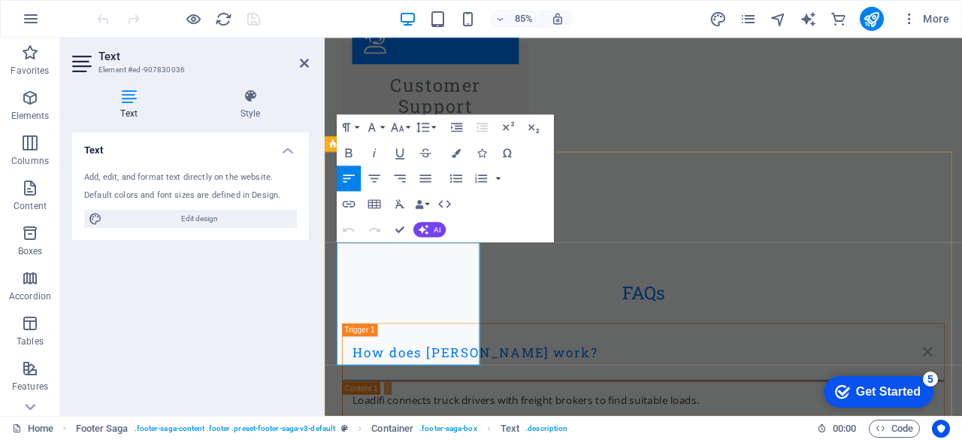
scroll to position [2513, 0]
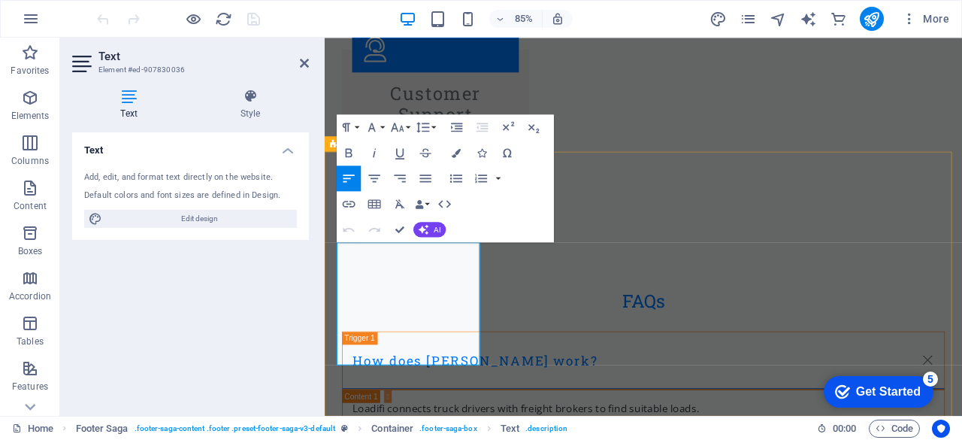
drag, startPoint x: 428, startPoint y: 413, endPoint x: 661, endPoint y: 267, distance: 274.9
copy p "Loadifi is your go-to platform for efficient truck dispatching. With a focus on…"
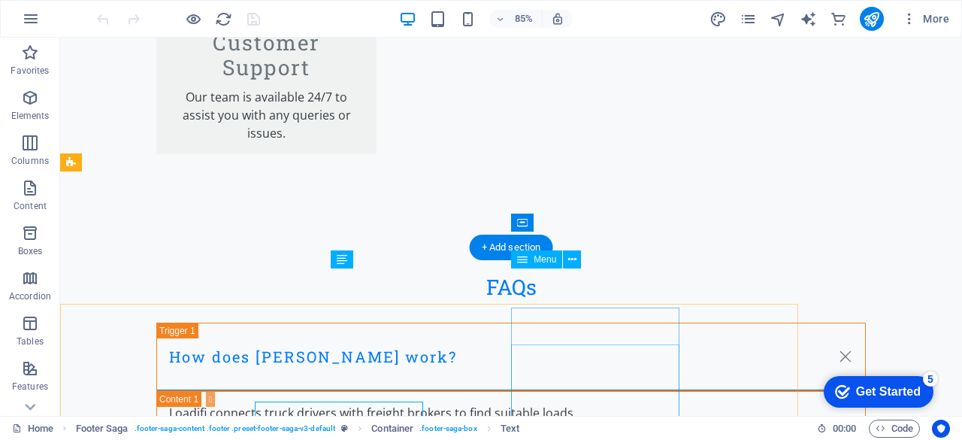
scroll to position [2456, 0]
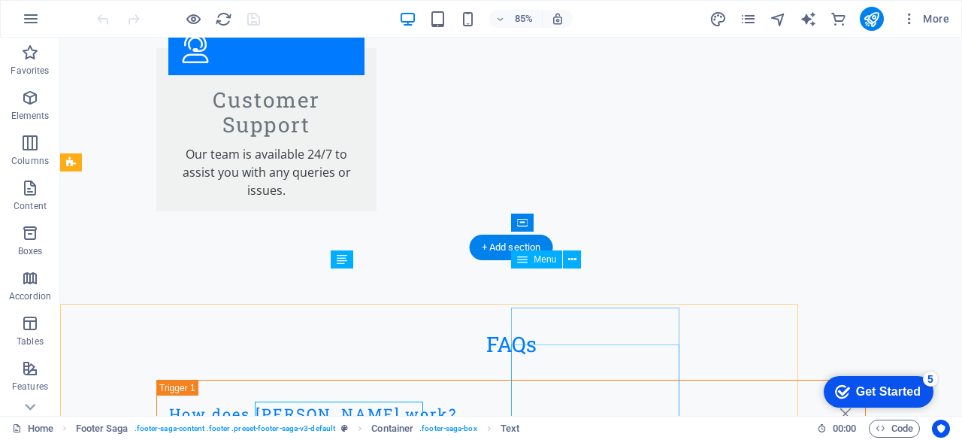
drag, startPoint x: 552, startPoint y: 345, endPoint x: 612, endPoint y: 383, distance: 70.9
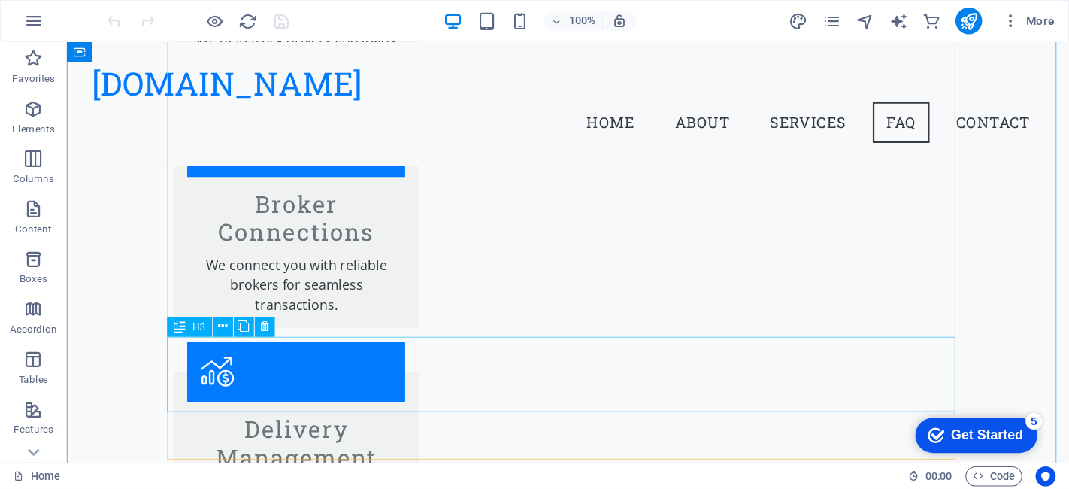
scroll to position [1630, 0]
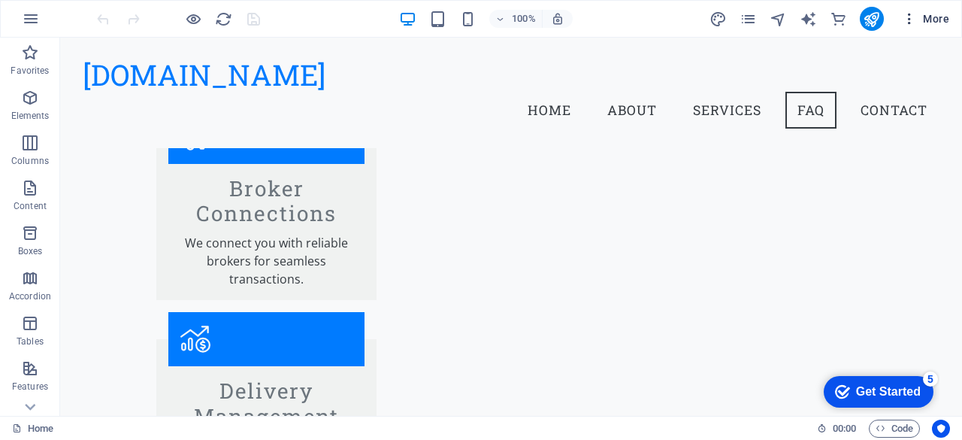
click at [909, 20] on icon "button" at bounding box center [909, 18] width 15 height 15
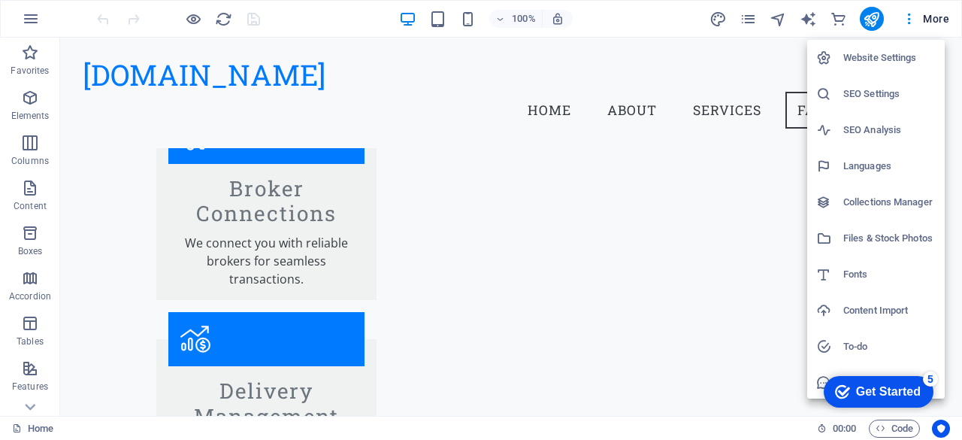
click at [798, 274] on div at bounding box center [481, 220] width 962 height 440
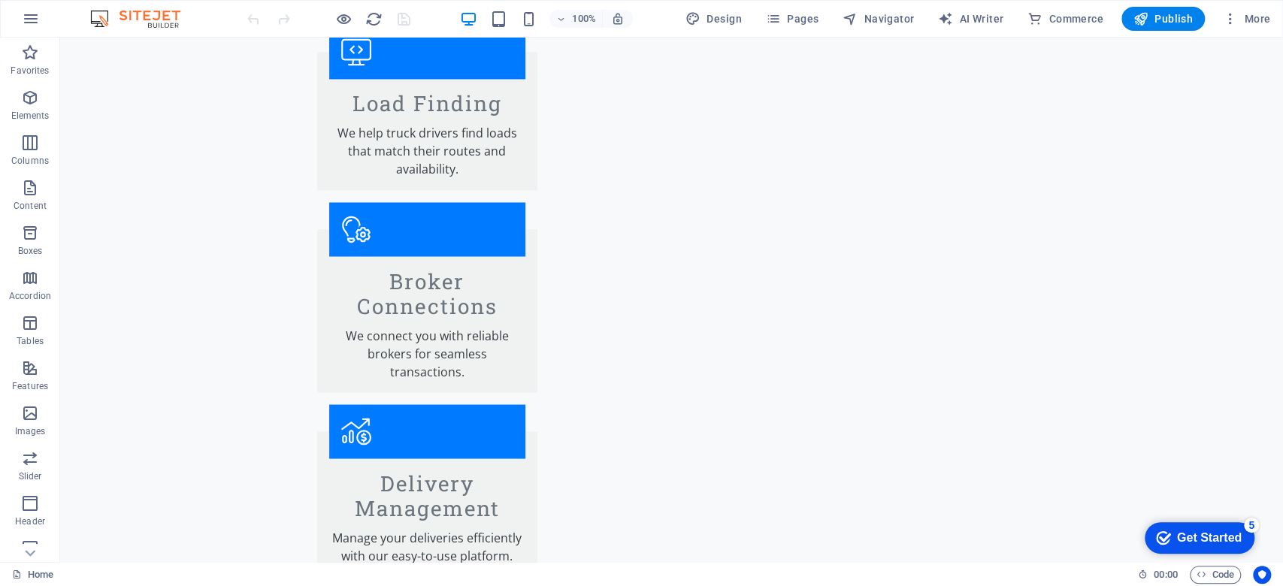
scroll to position [1706, 0]
drag, startPoint x: 1021, startPoint y: 40, endPoint x: 165, endPoint y: 302, distance: 896.1
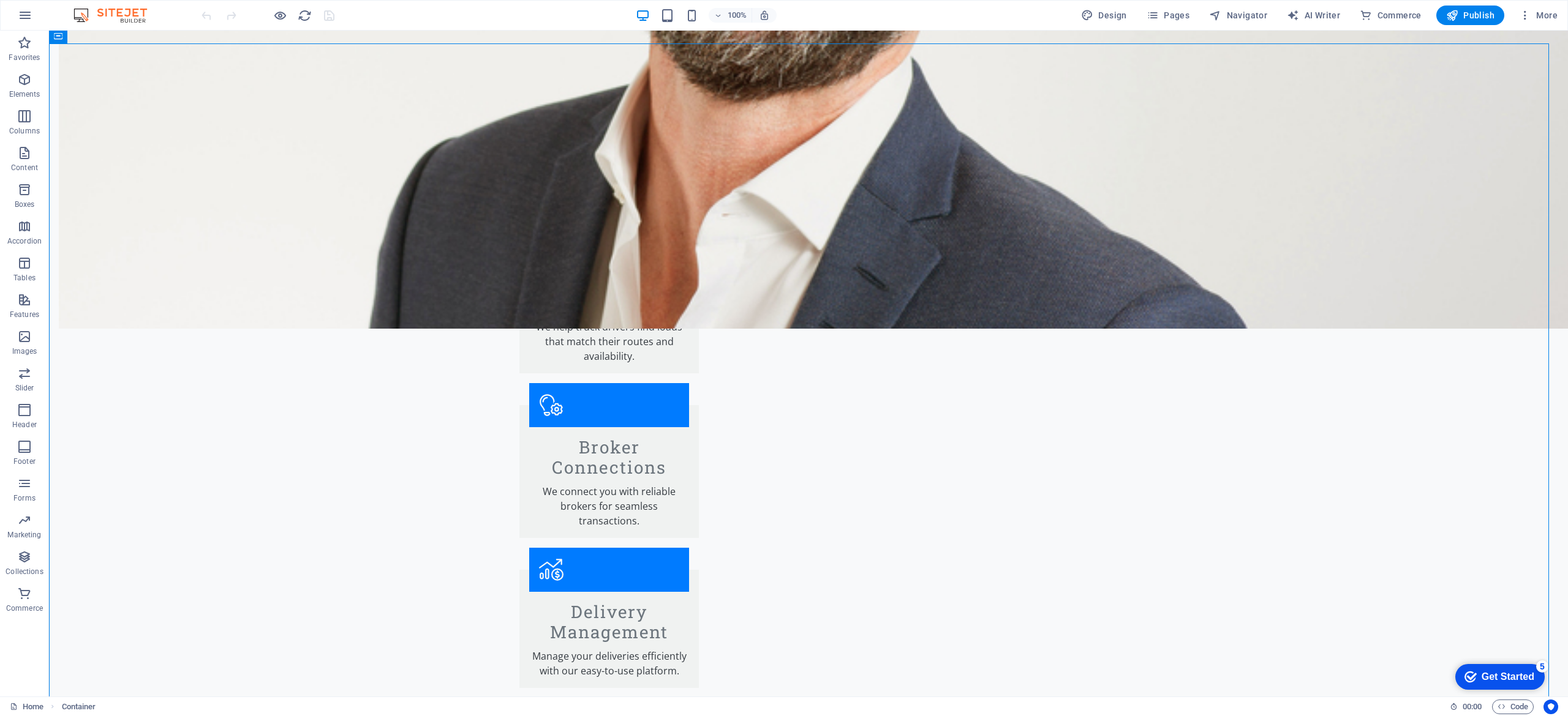
drag, startPoint x: 1060, startPoint y: 32, endPoint x: 1108, endPoint y: 450, distance: 420.7
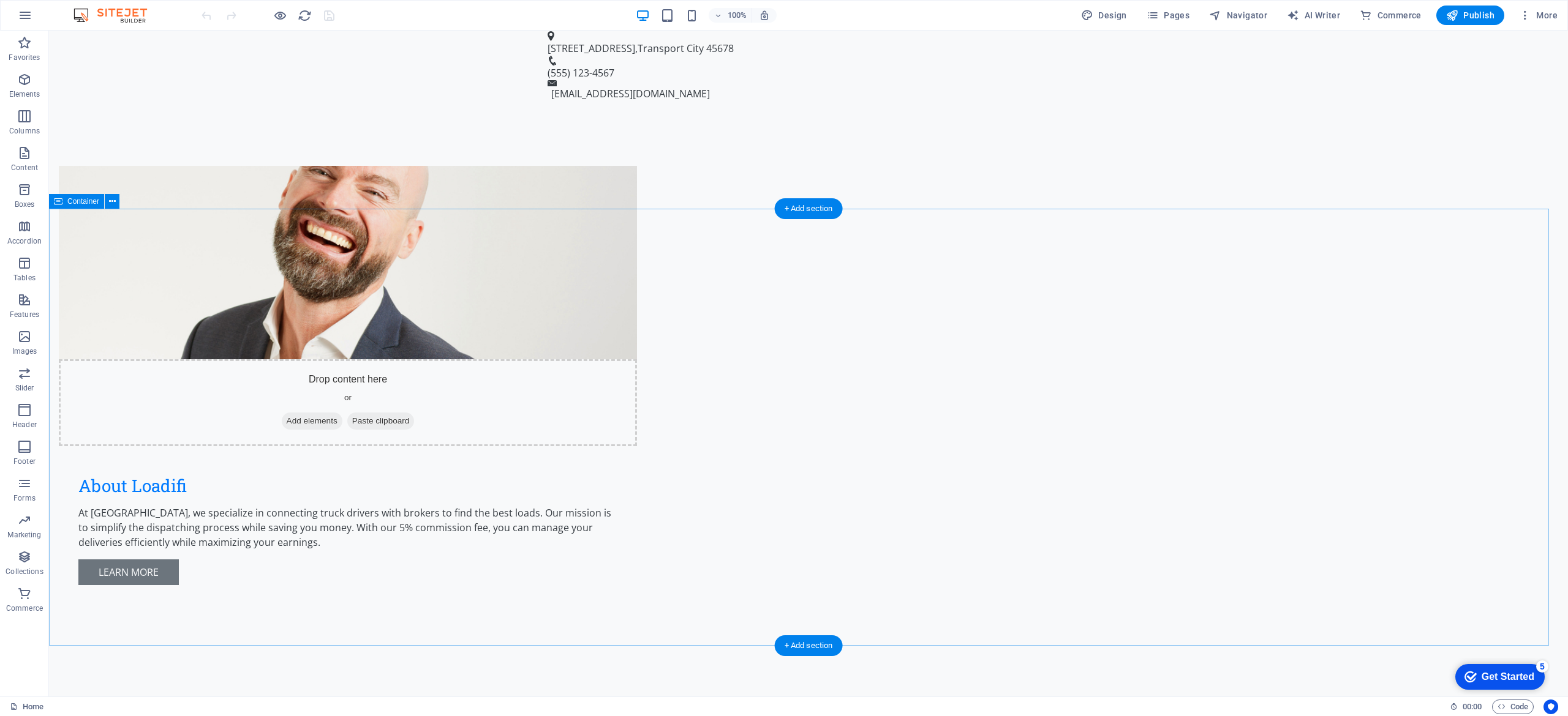
scroll to position [920, 0]
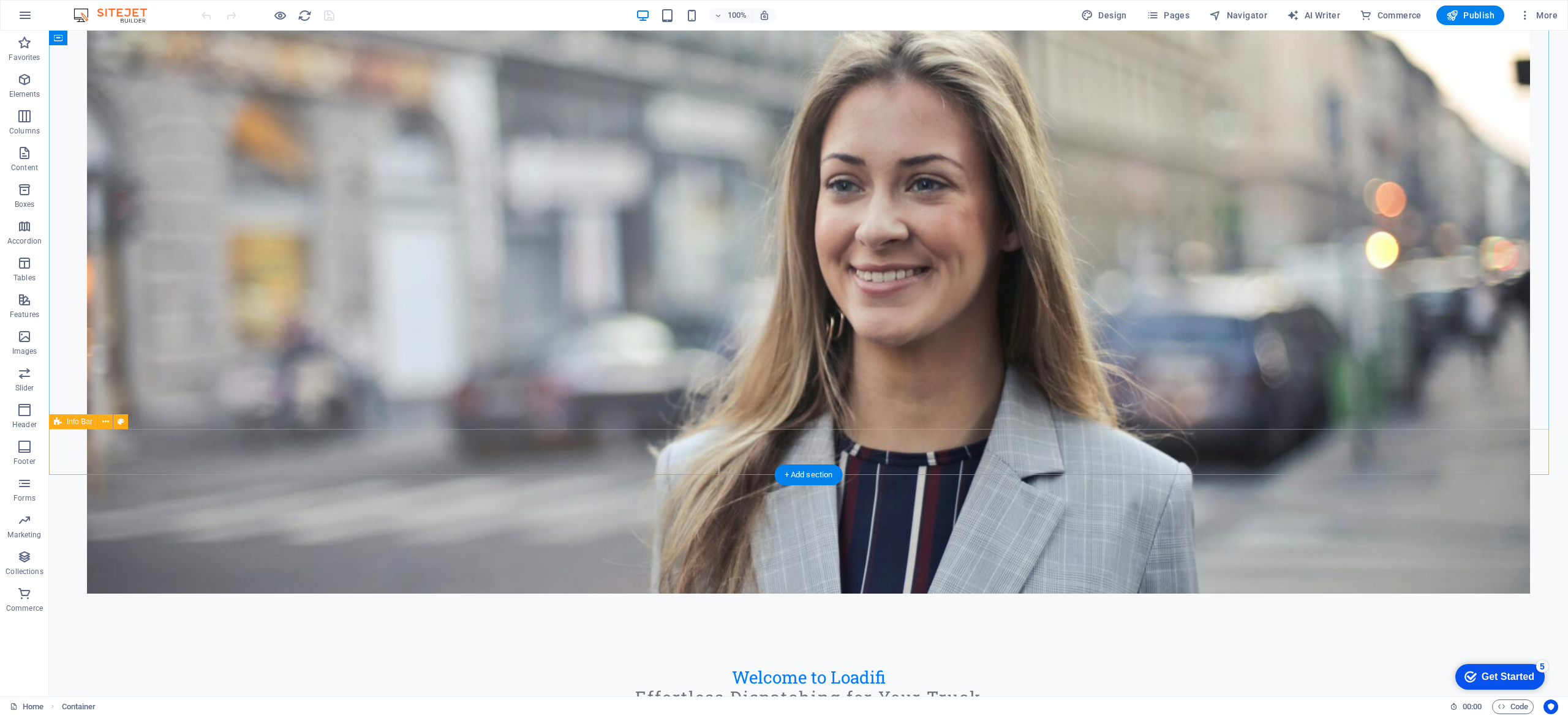
scroll to position [0, 0]
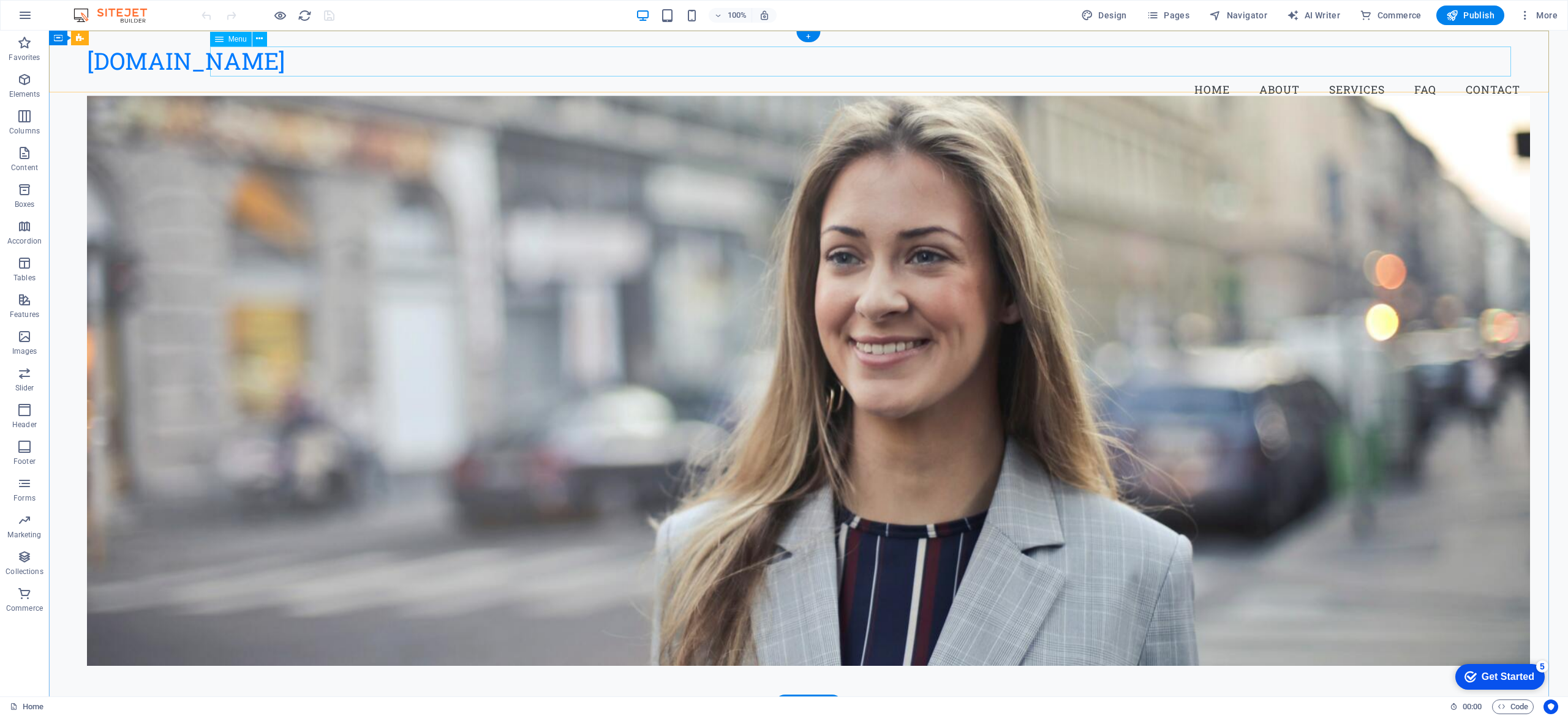
click at [783, 75] on nav "Home About Services FAQ Contact" at bounding box center [808, 90] width 1443 height 31
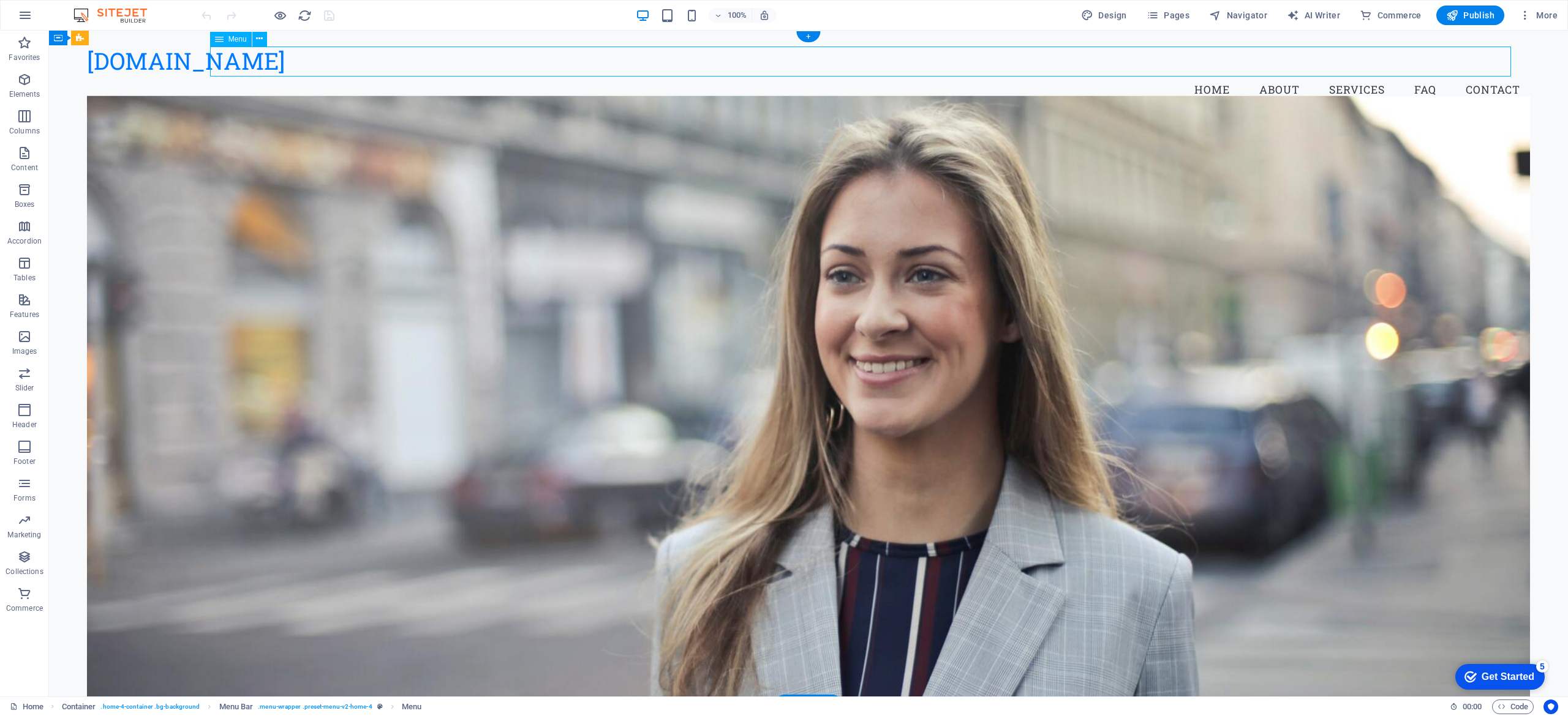
select select
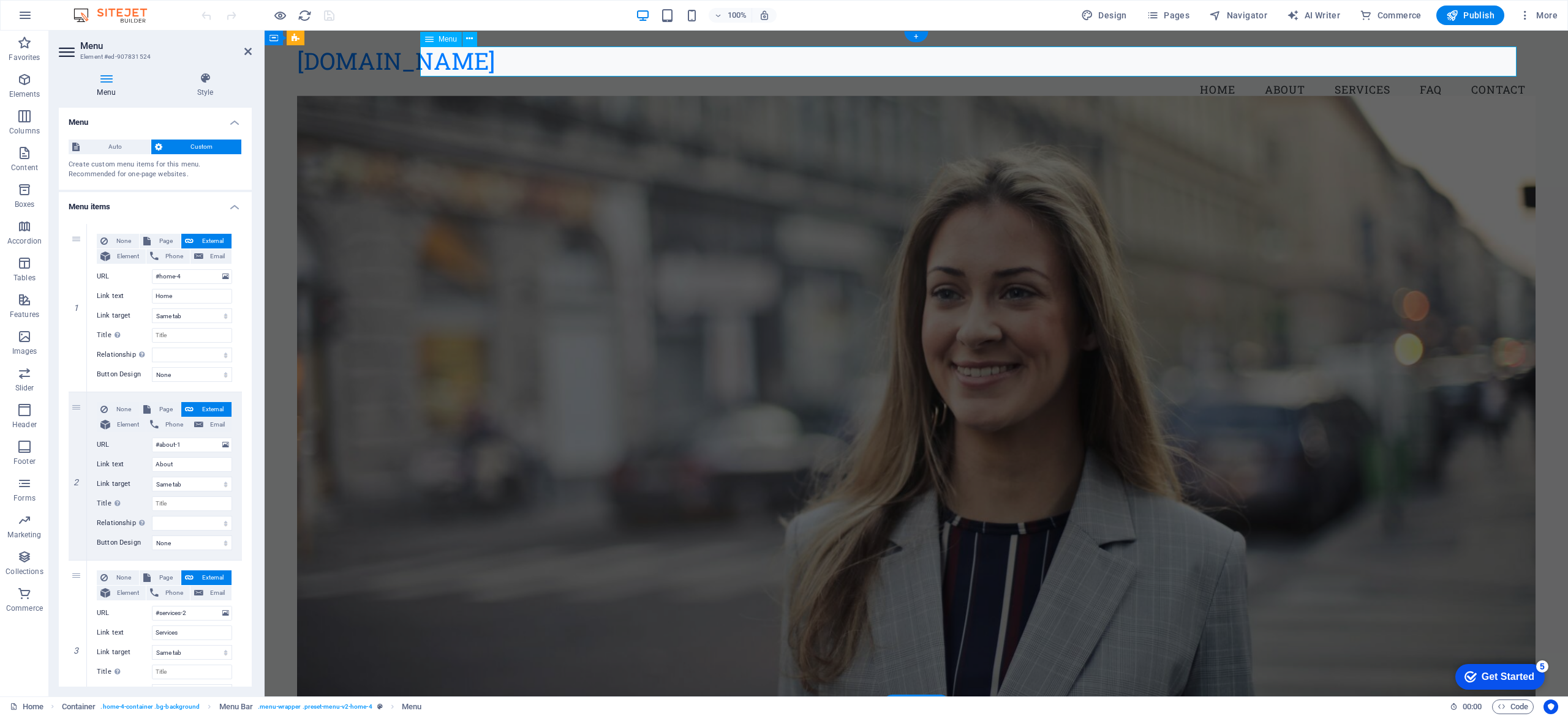
click at [783, 75] on nav "Home About Services FAQ Contact" at bounding box center [917, 90] width 1239 height 31
